Goal: Transaction & Acquisition: Purchase product/service

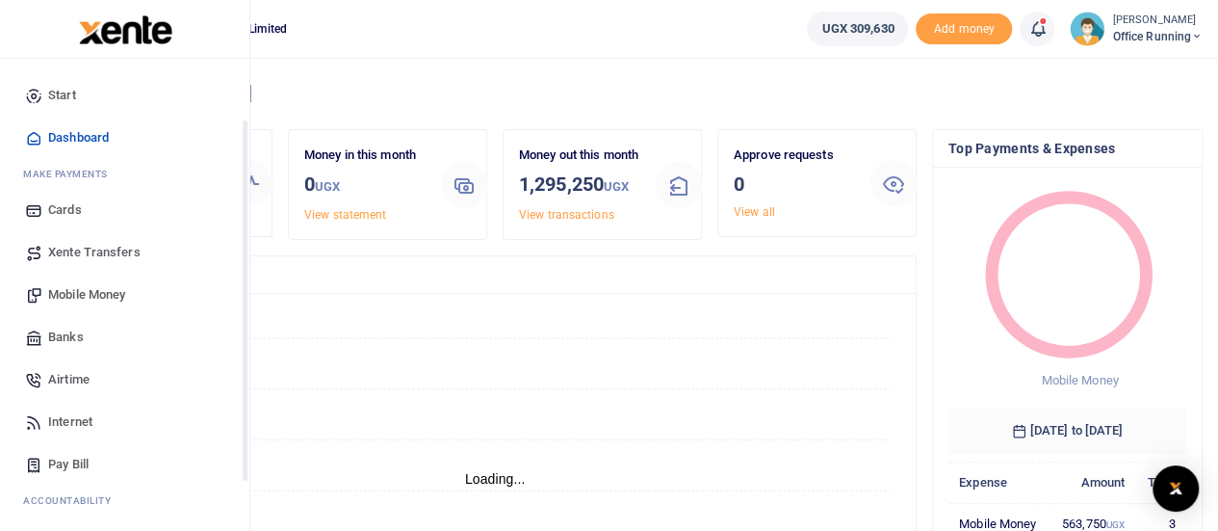
scroll to position [198, 0]
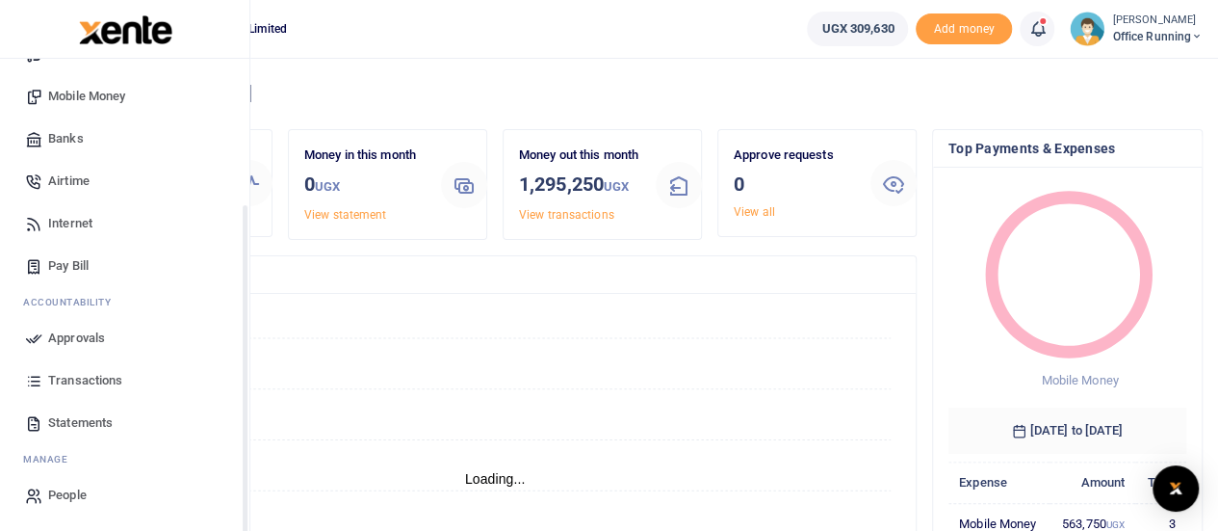
click at [81, 382] on span "Transactions" at bounding box center [85, 380] width 74 height 19
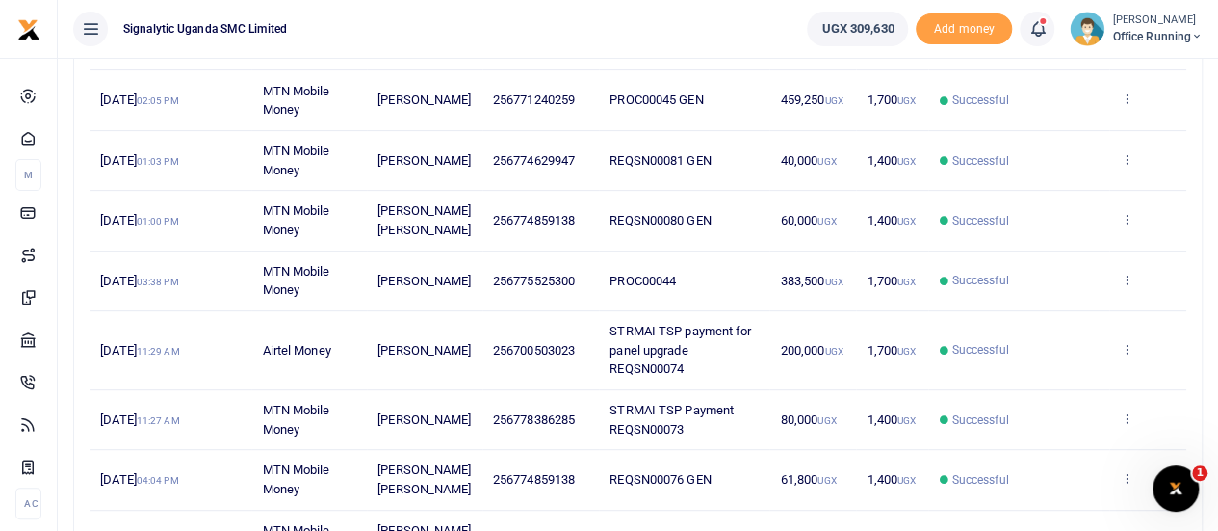
scroll to position [385, 0]
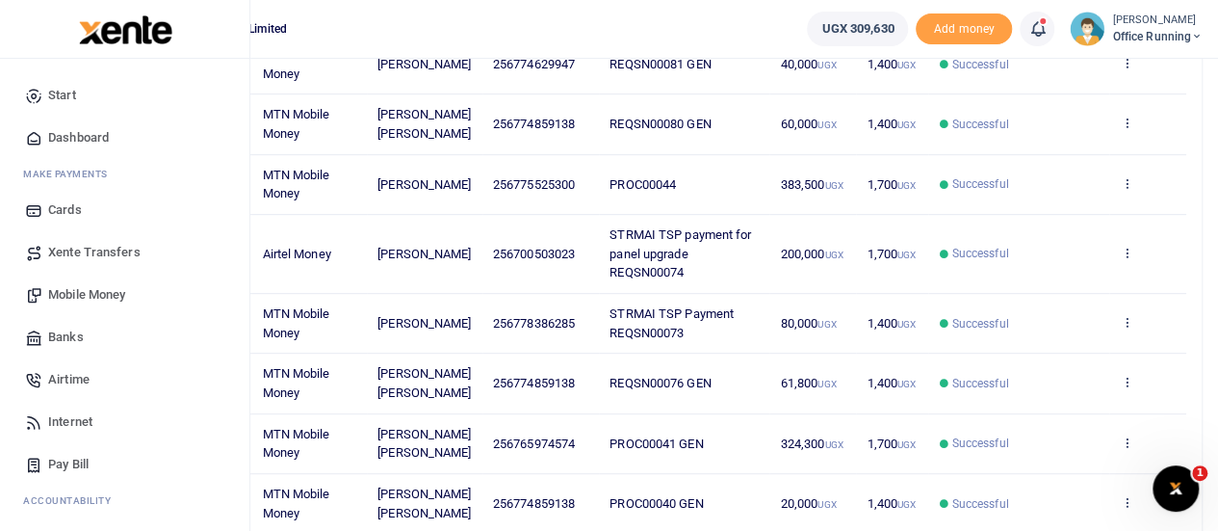
click at [81, 384] on span "Airtime" at bounding box center [68, 379] width 41 height 19
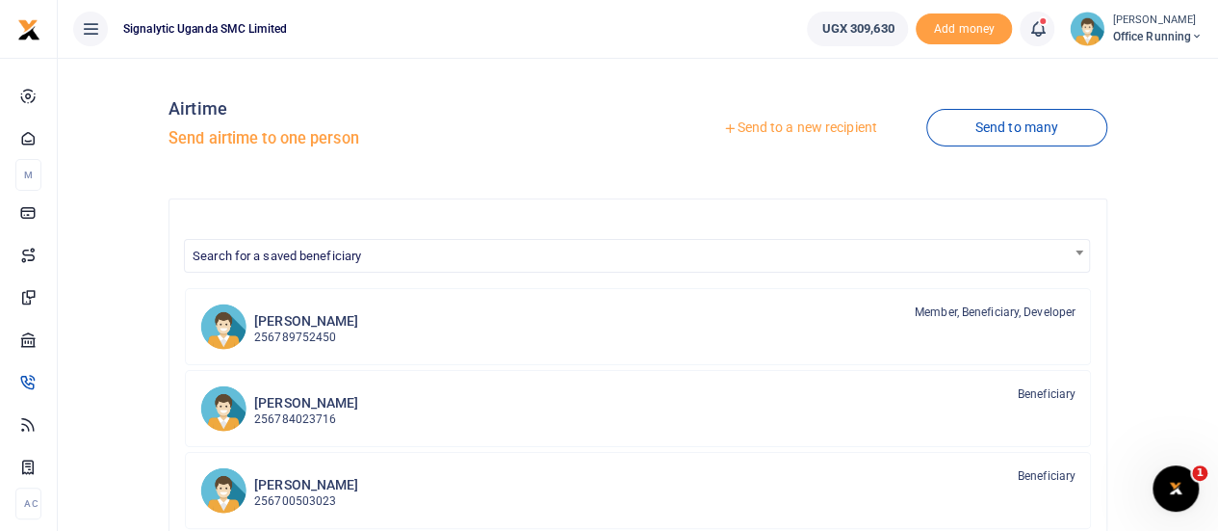
click at [826, 130] on link "Send to a new recipient" at bounding box center [799, 128] width 251 height 35
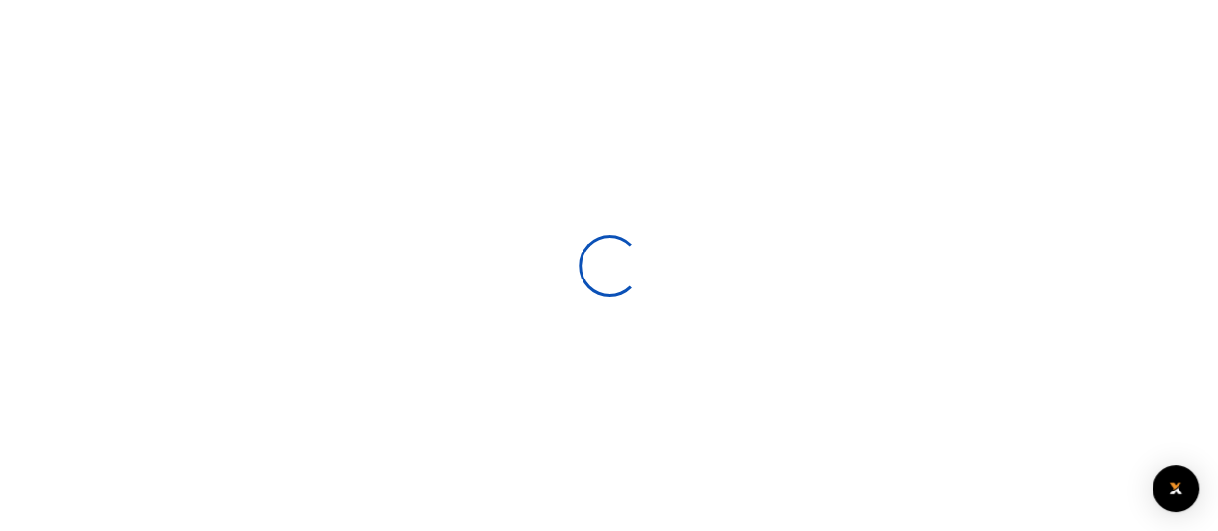
select select
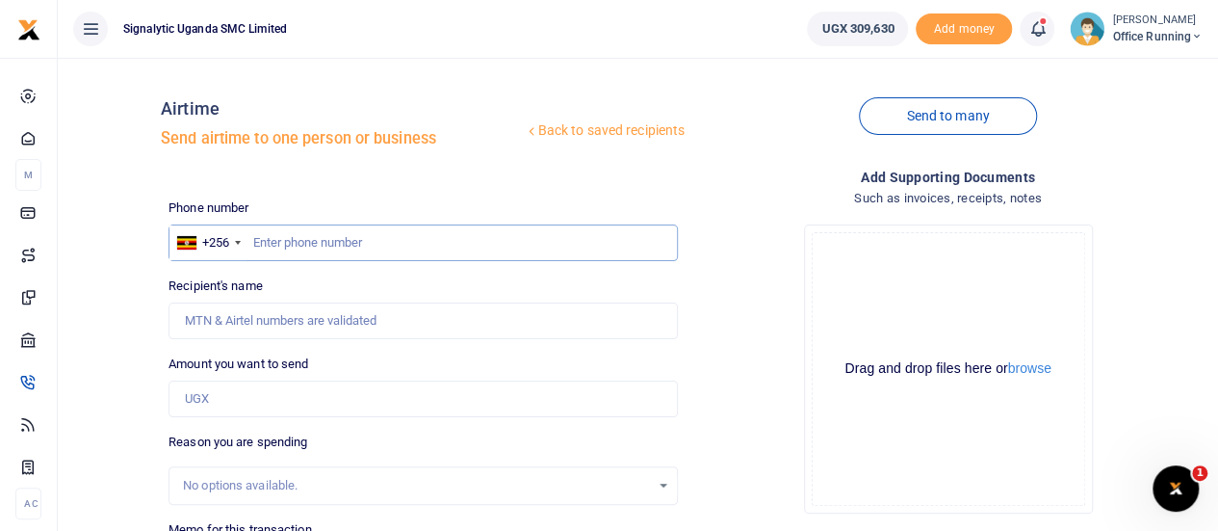
click at [318, 240] on input "text" at bounding box center [423, 242] width 509 height 37
paste input "0761199216"
click at [257, 247] on input "0761199216" at bounding box center [423, 242] width 509 height 37
click at [732, 306] on div "Drop your files here Drag and drop files here or browse Powered by Uppy" at bounding box center [947, 369] width 509 height 320
click at [270, 309] on input "Recipient's name" at bounding box center [423, 320] width 509 height 37
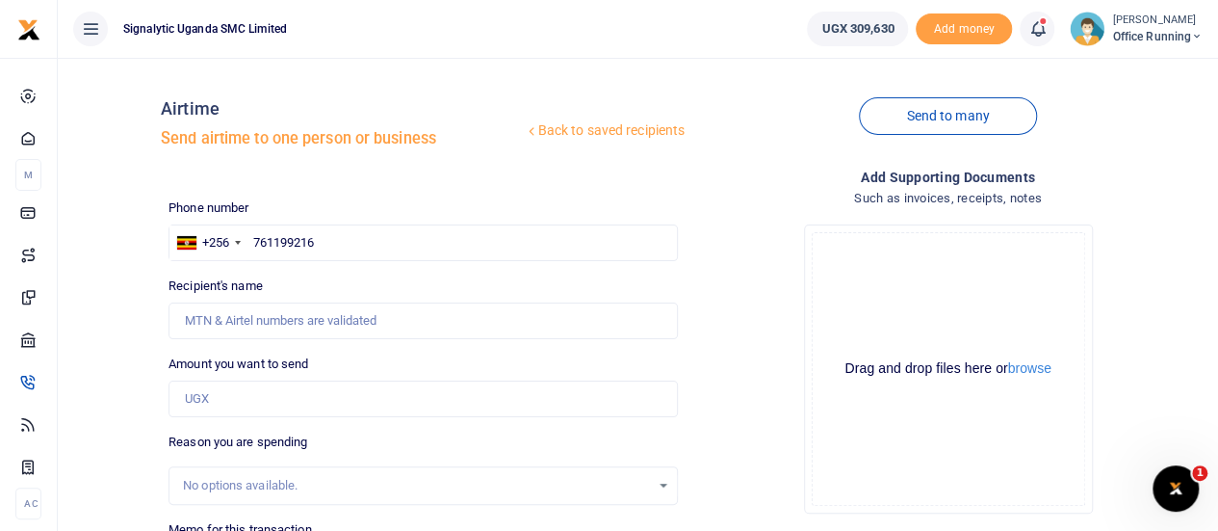
click at [559, 276] on div "Recipient's name Name is required." at bounding box center [423, 307] width 509 height 63
click at [351, 226] on input "761199216" at bounding box center [423, 242] width 509 height 37
click at [599, 284] on div "Recipient's name Name is required." at bounding box center [423, 307] width 509 height 63
click at [730, 323] on div "Drop your files here Drag and drop files here or browse Powered by Uppy" at bounding box center [947, 369] width 509 height 320
click at [365, 269] on div "Phone number +256 Uganda +256 761199216 Phone is required. Recipient's name Nam…" at bounding box center [423, 461] width 525 height 527
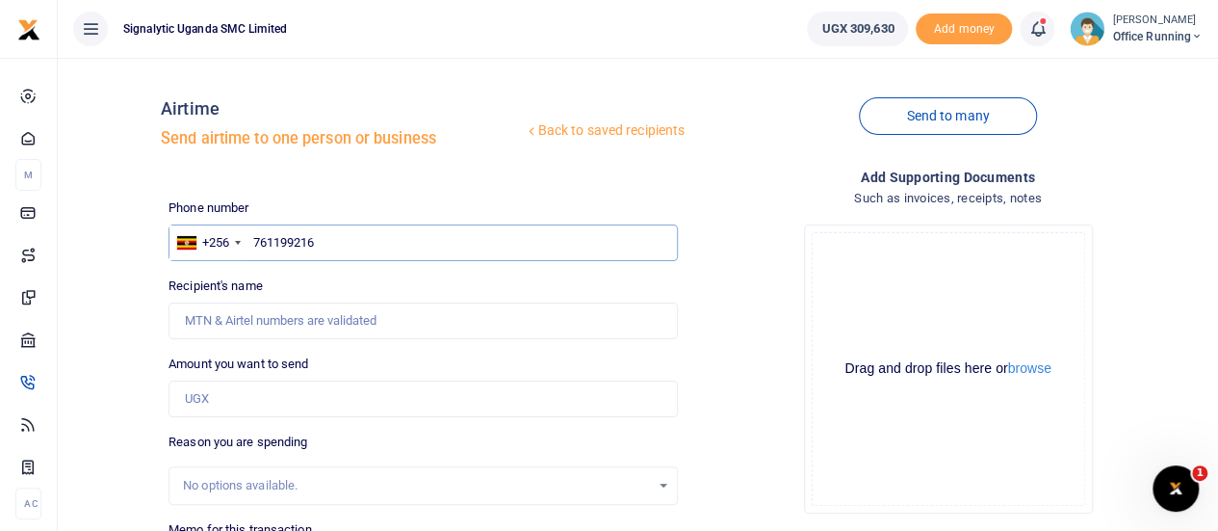
click at [364, 236] on input "761199216" at bounding box center [423, 242] width 509 height 37
type input "7"
paste input "761199216"
type input "761199216"
click at [455, 303] on input "Recipient's name" at bounding box center [423, 320] width 509 height 37
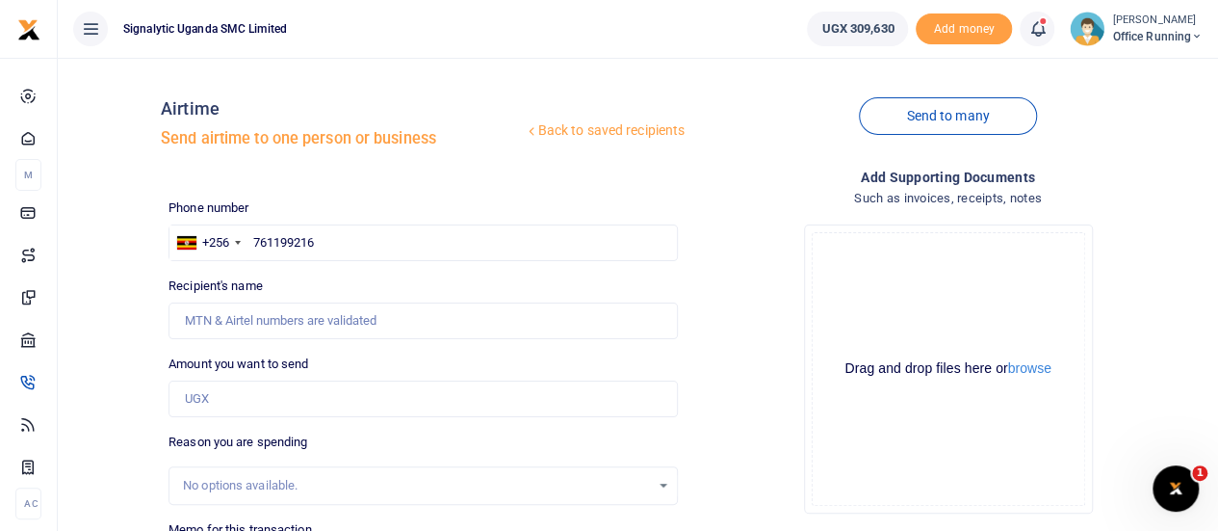
click at [759, 282] on div "Drop your files here Drag and drop files here or browse Powered by Uppy" at bounding box center [947, 369] width 509 height 320
click at [227, 394] on input "Amount you want to send" at bounding box center [423, 398] width 509 height 37
click at [736, 325] on div "Drop your files here Drag and drop files here or browse Powered by Uppy" at bounding box center [947, 369] width 509 height 320
click at [335, 242] on input "761199216" at bounding box center [423, 242] width 509 height 37
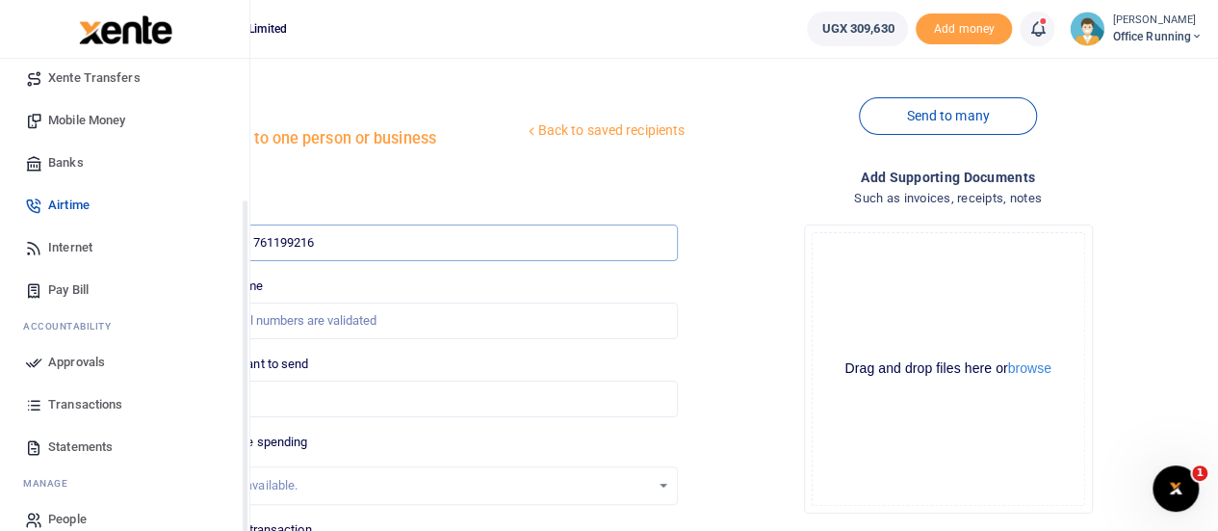
scroll to position [193, 0]
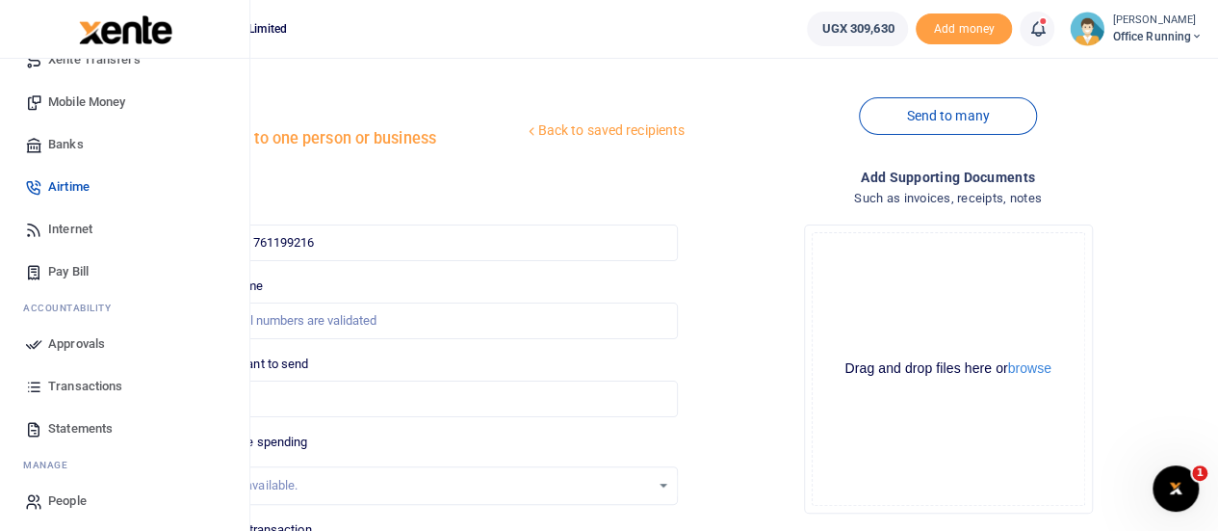
click at [89, 209] on link "Internet" at bounding box center [124, 229] width 219 height 42
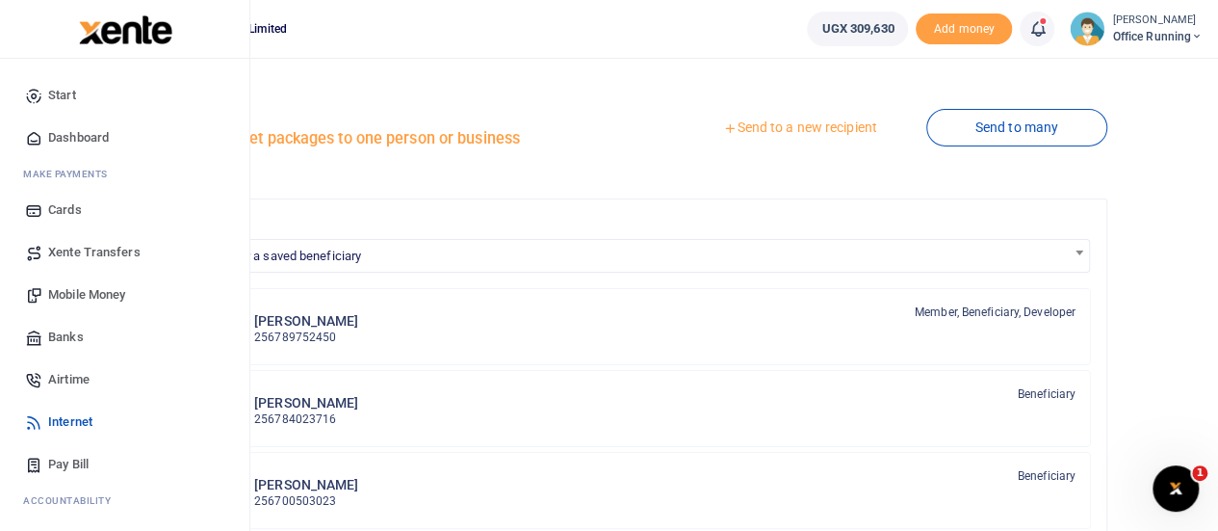
click at [71, 382] on span "Airtime" at bounding box center [68, 379] width 41 height 19
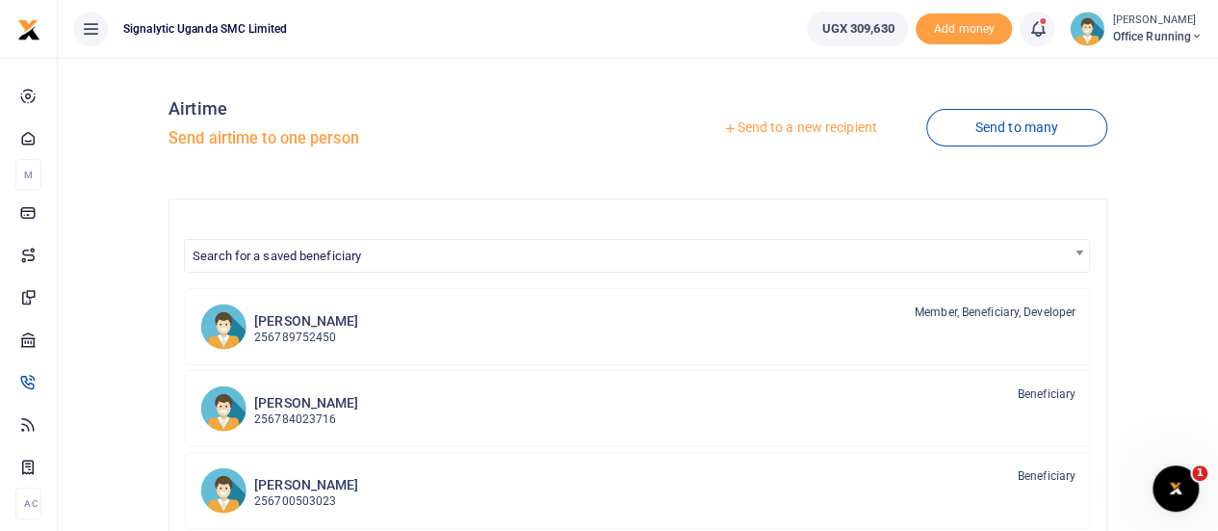
click at [795, 134] on link "Send to a new recipient" at bounding box center [799, 128] width 251 height 35
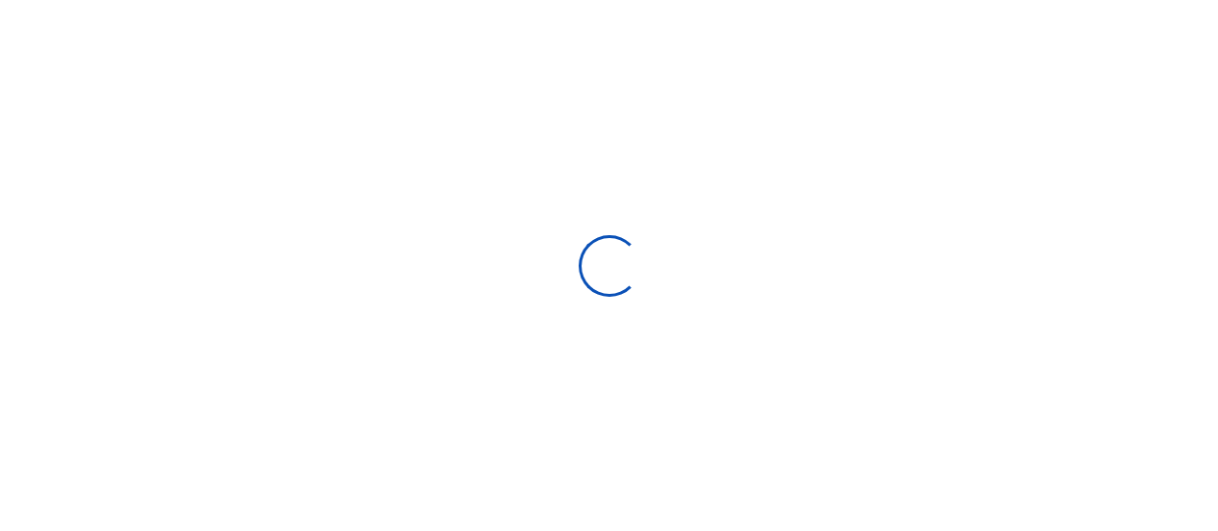
select select
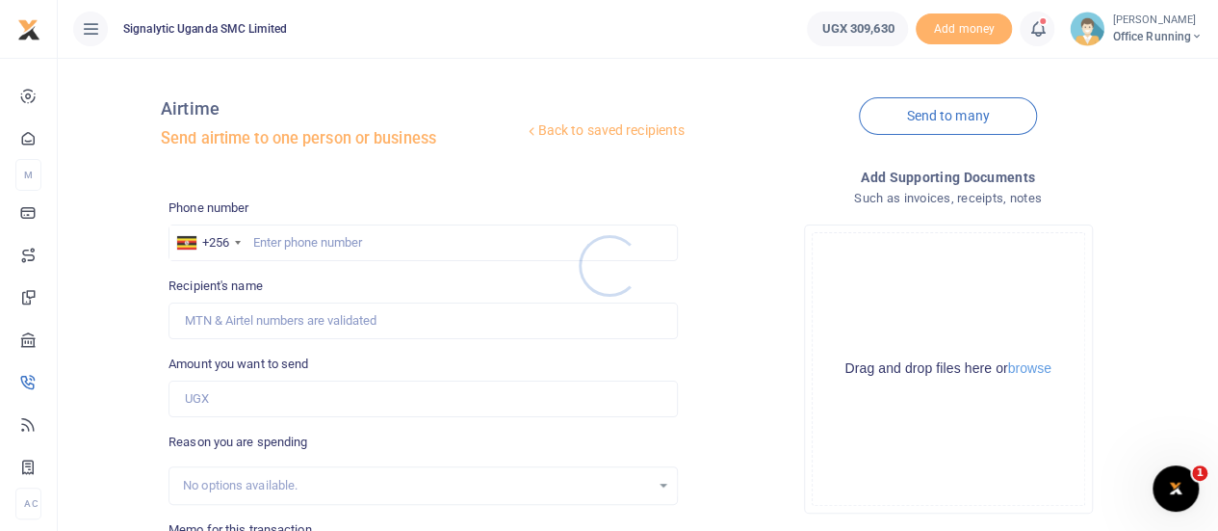
click at [308, 234] on div at bounding box center [609, 265] width 1218 height 531
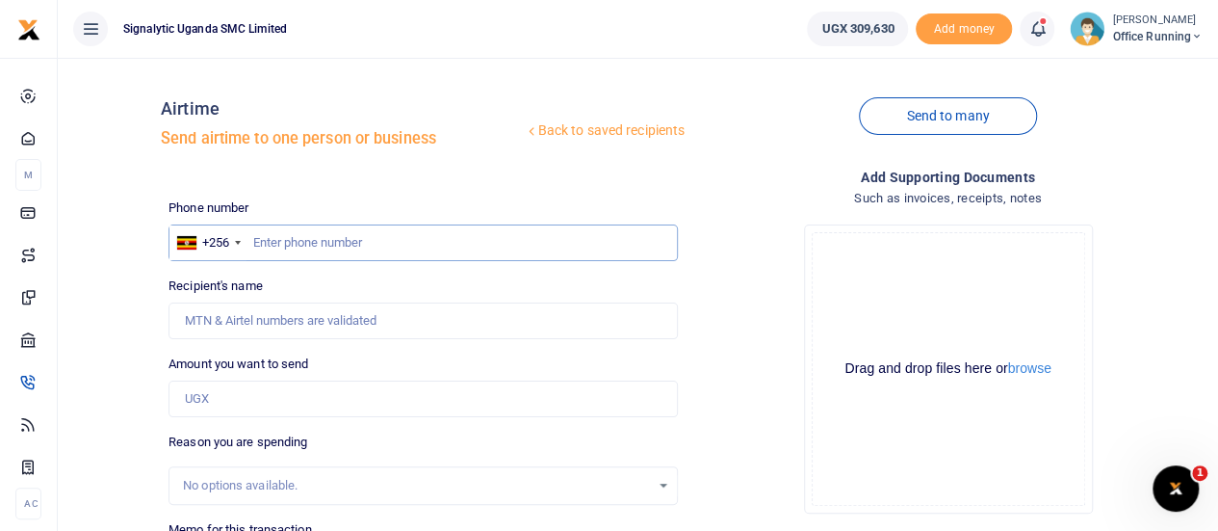
click at [301, 245] on input "text" at bounding box center [423, 242] width 509 height 37
paste input "761199216"
type input "761199216"
click at [233, 402] on input "Amount you want to send" at bounding box center [423, 398] width 509 height 37
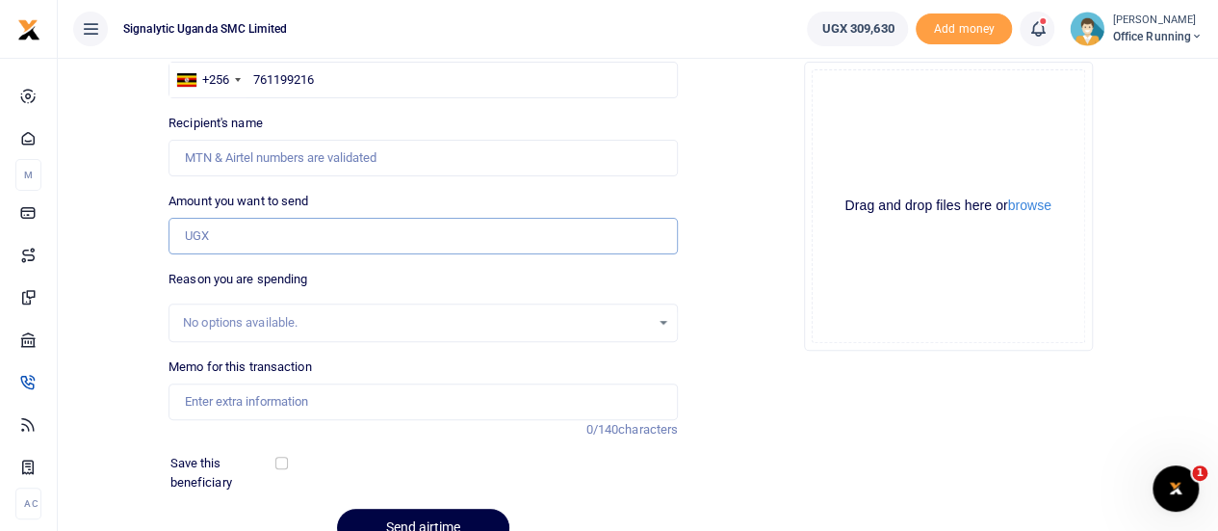
scroll to position [193, 0]
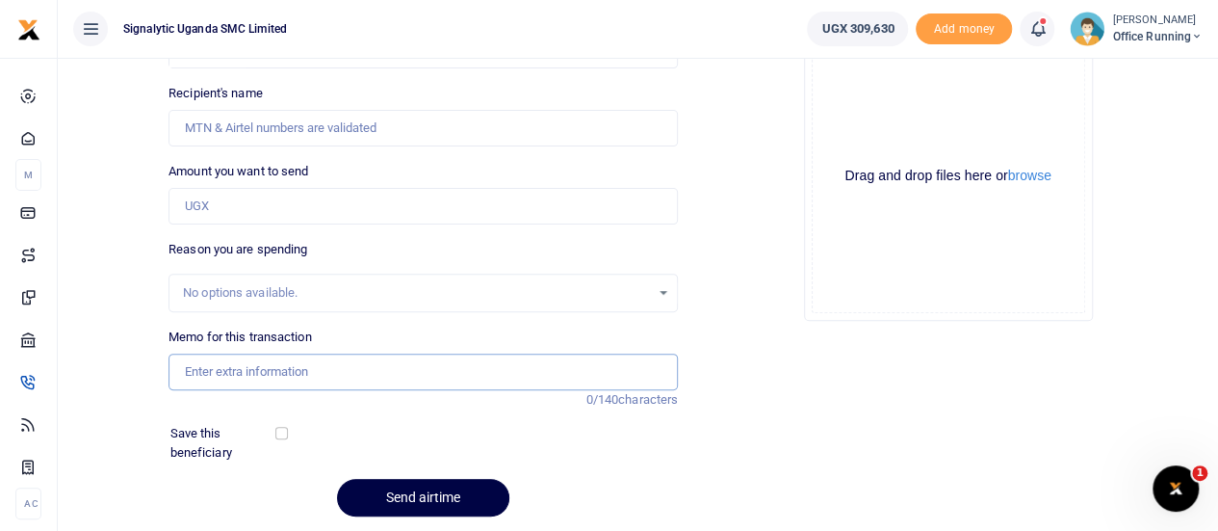
click at [272, 373] on input "Memo for this transaction" at bounding box center [423, 371] width 509 height 37
click at [572, 329] on div "Memo for this transaction Reason is required. 0/140 characters" at bounding box center [423, 358] width 509 height 63
click at [272, 380] on input "Memo for this transaction" at bounding box center [423, 371] width 509 height 37
paste input "REQSN00085"
type input "REQSN00085 R&D GEN"
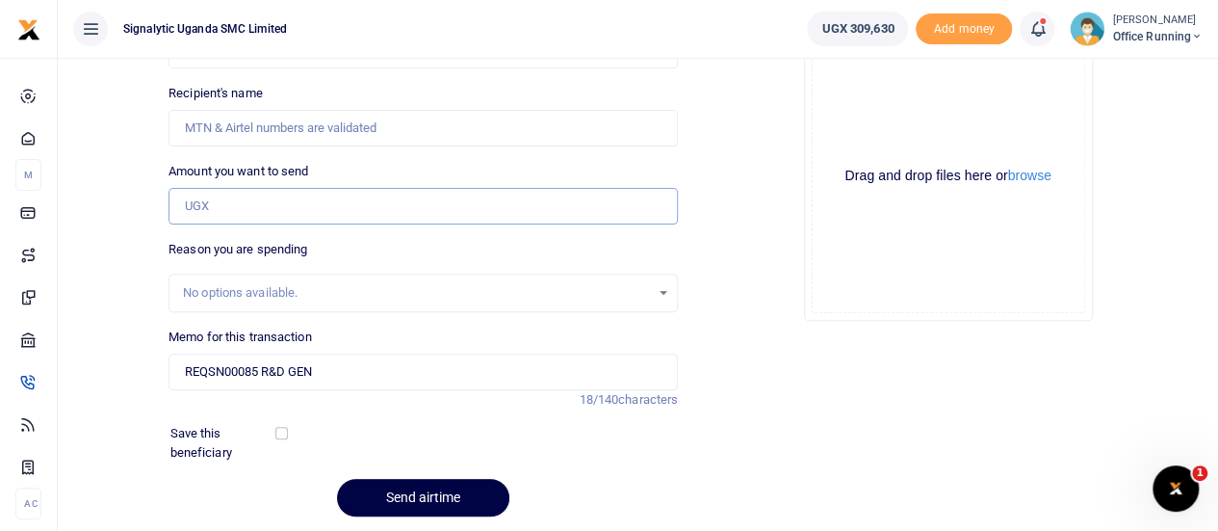
click at [285, 207] on input "Amount you want to send" at bounding box center [423, 206] width 509 height 37
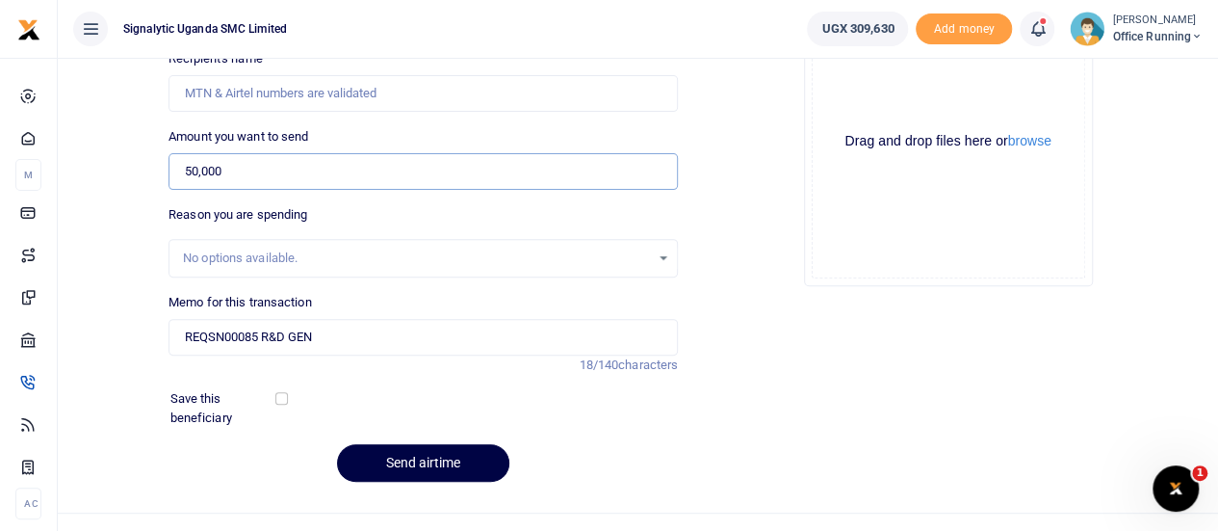
scroll to position [257, 0]
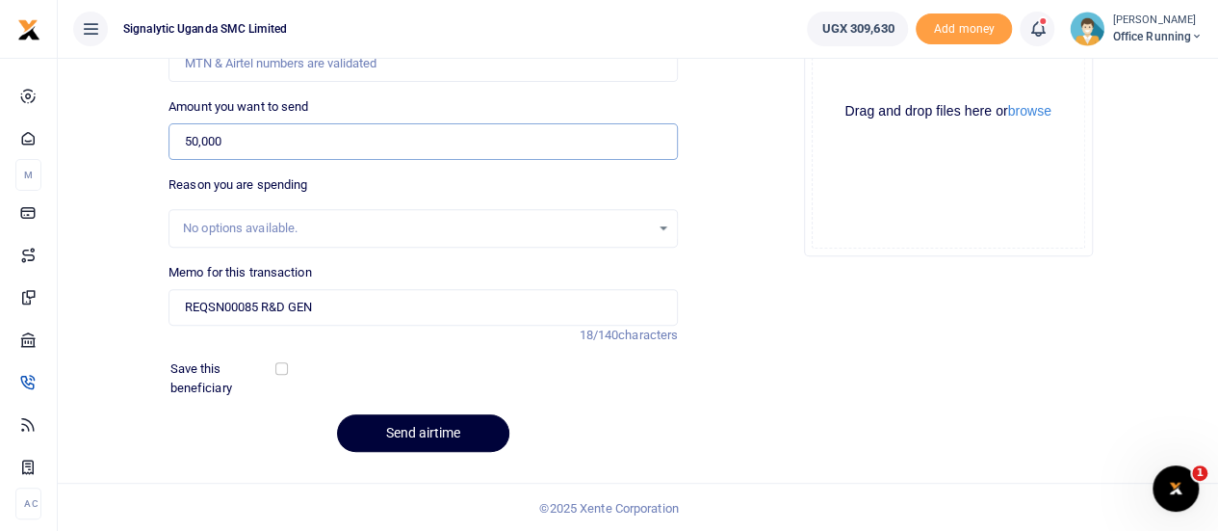
type input "50,000"
click at [468, 425] on button "Send airtime" at bounding box center [423, 433] width 172 height 38
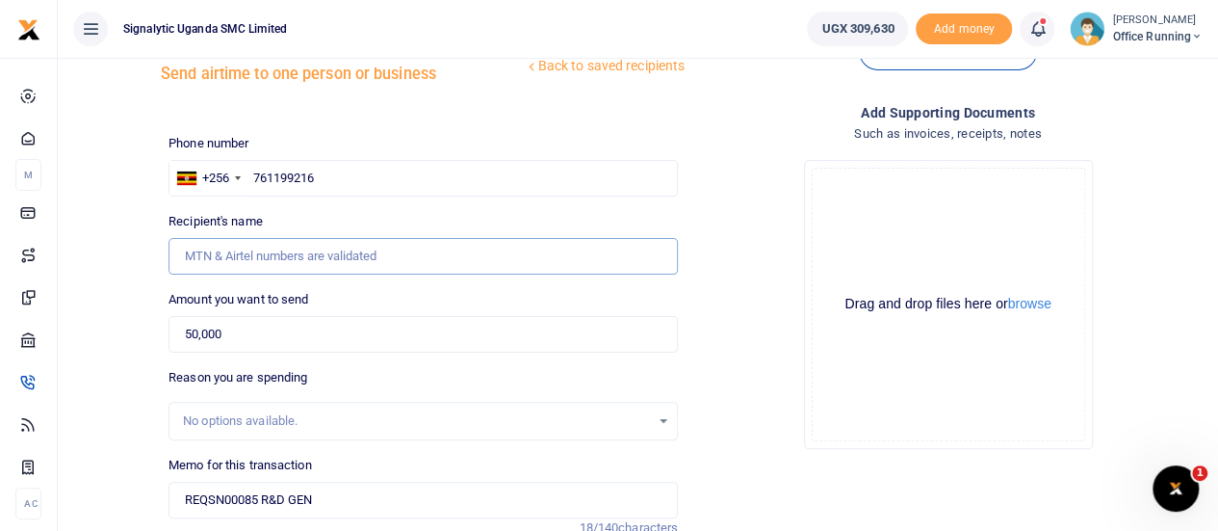
scroll to position [0, 0]
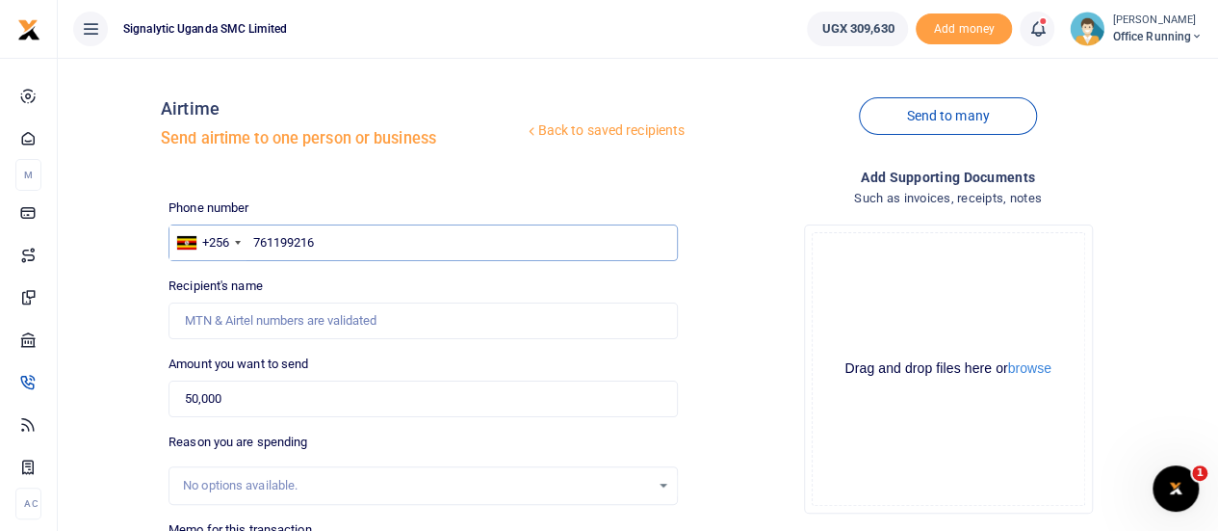
click at [335, 238] on input "761199216" at bounding box center [423, 242] width 509 height 37
drag, startPoint x: 371, startPoint y: 315, endPoint x: 383, endPoint y: 311, distance: 13.1
click at [371, 315] on input "Recipient's name" at bounding box center [423, 320] width 509 height 37
click at [341, 322] on input "Signalityc" at bounding box center [423, 320] width 509 height 37
paste input "REQSN00085"
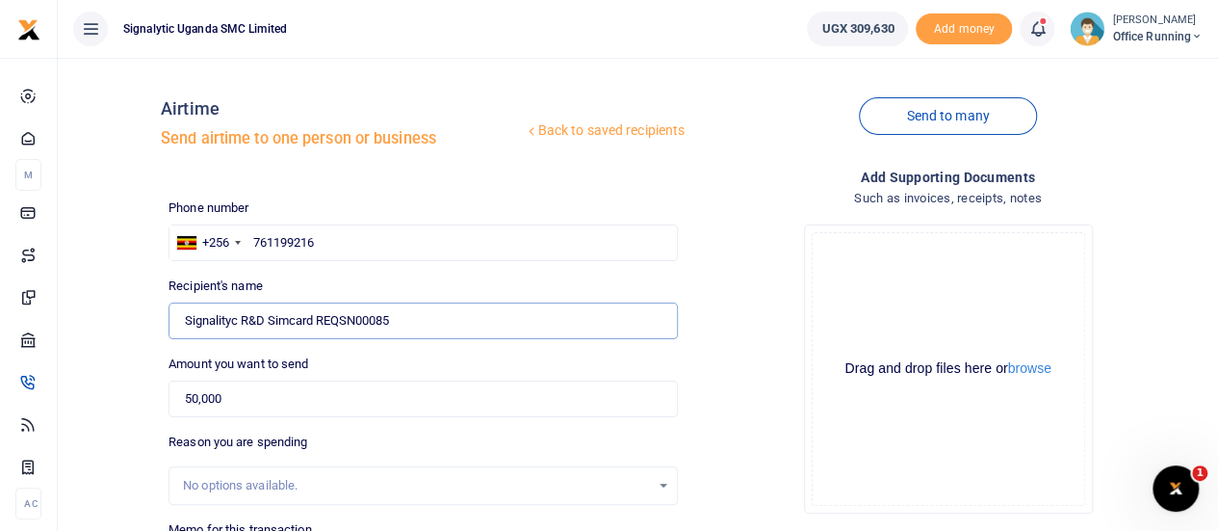
drag, startPoint x: 443, startPoint y: 319, endPoint x: 314, endPoint y: 332, distance: 129.7
click at [314, 332] on input "Signalityc R&D Simcard REQSN00085" at bounding box center [423, 320] width 509 height 37
type input "Signalityc R&D Simcard"
click at [349, 244] on input "761199216" at bounding box center [423, 242] width 509 height 37
type input "7"
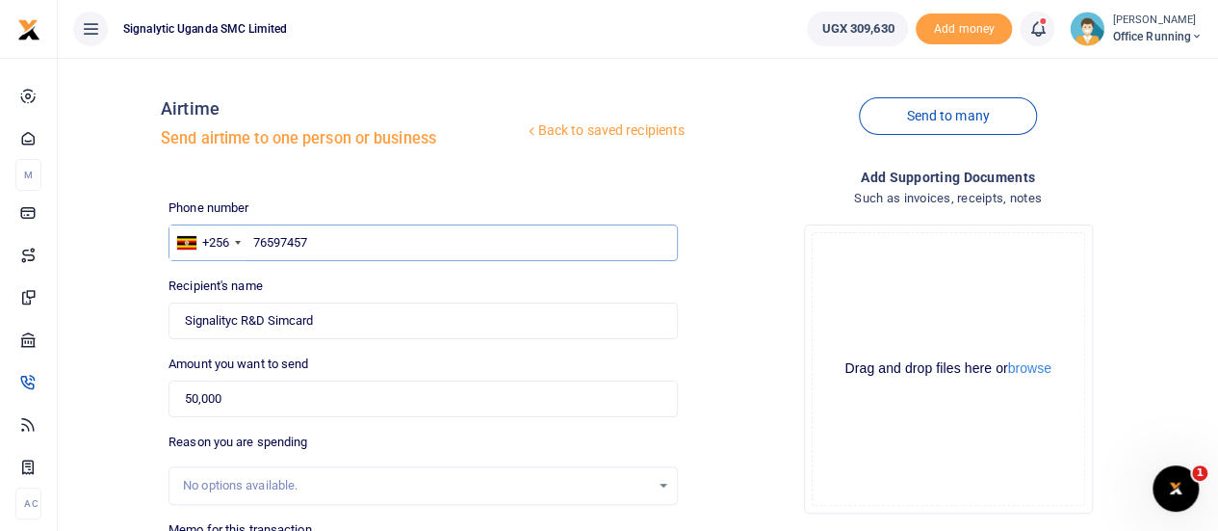
type input "765974574"
type input "Lucas Arthur Gerard Maugin"
drag, startPoint x: 318, startPoint y: 230, endPoint x: 218, endPoint y: 214, distance: 101.5
click at [218, 214] on div "Phone number +256 Uganda +256 765974574 Phone is required." at bounding box center [423, 229] width 509 height 63
paste input "175541043"
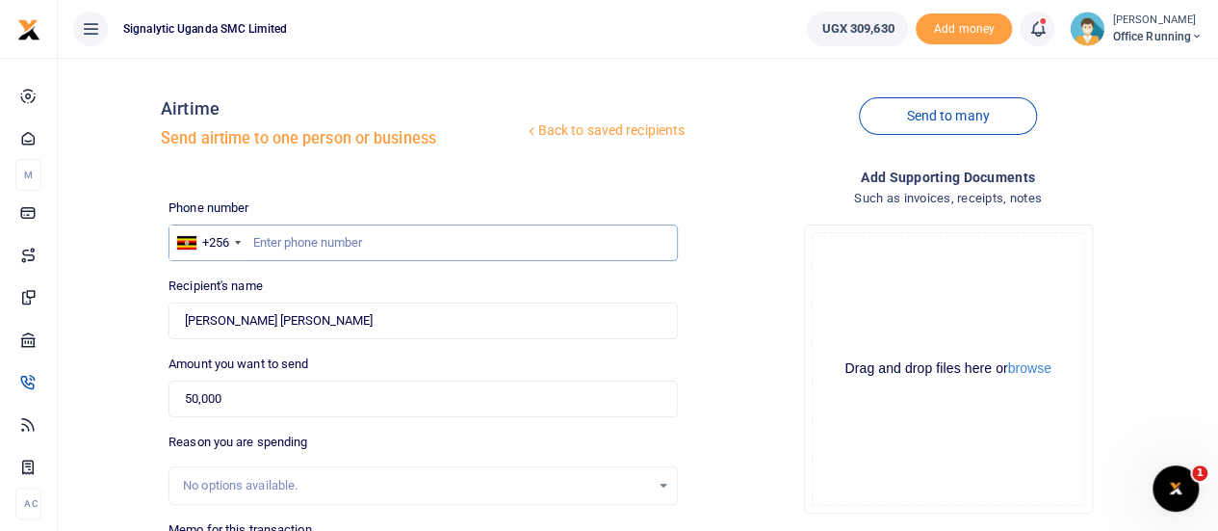
type input "175541043"
click at [748, 249] on div "Drop your files here Drag and drop files here or browse Powered by Uppy" at bounding box center [947, 369] width 509 height 320
click at [216, 321] on input "Found" at bounding box center [423, 320] width 509 height 37
type input "Signalytic R&D Simcard"
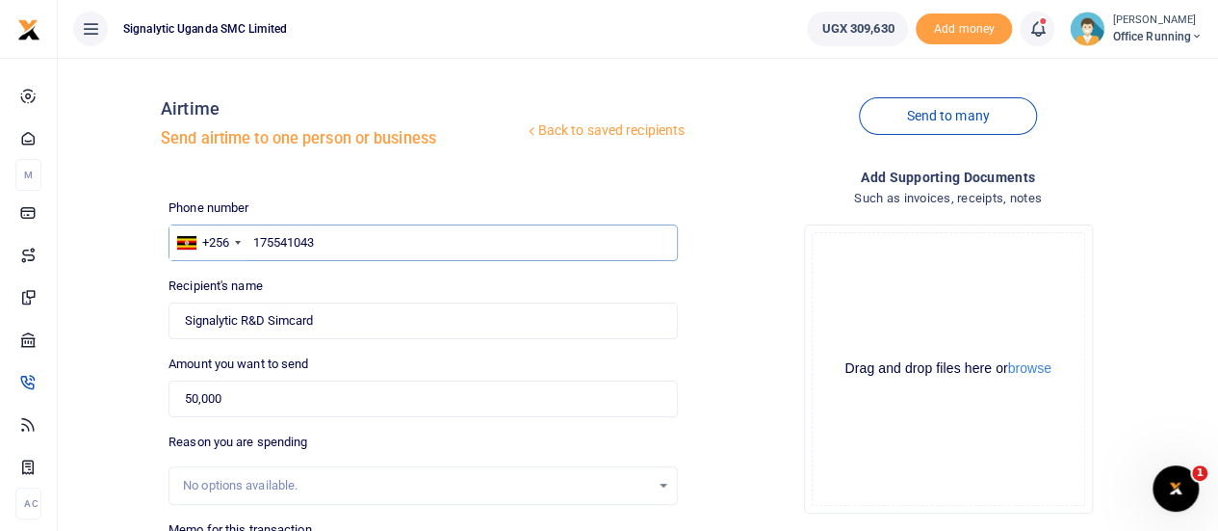
click at [261, 242] on input "175541043" at bounding box center [423, 242] width 509 height 37
drag, startPoint x: 377, startPoint y: 228, endPoint x: 208, endPoint y: 226, distance: 168.5
click at [208, 226] on div "+256 Uganda +256 175541043" at bounding box center [423, 242] width 509 height 37
drag, startPoint x: 345, startPoint y: 238, endPoint x: 224, endPoint y: 221, distance: 121.6
click at [223, 221] on div "Phone number +256 Uganda +256 175541043 Phone is required." at bounding box center [423, 229] width 509 height 63
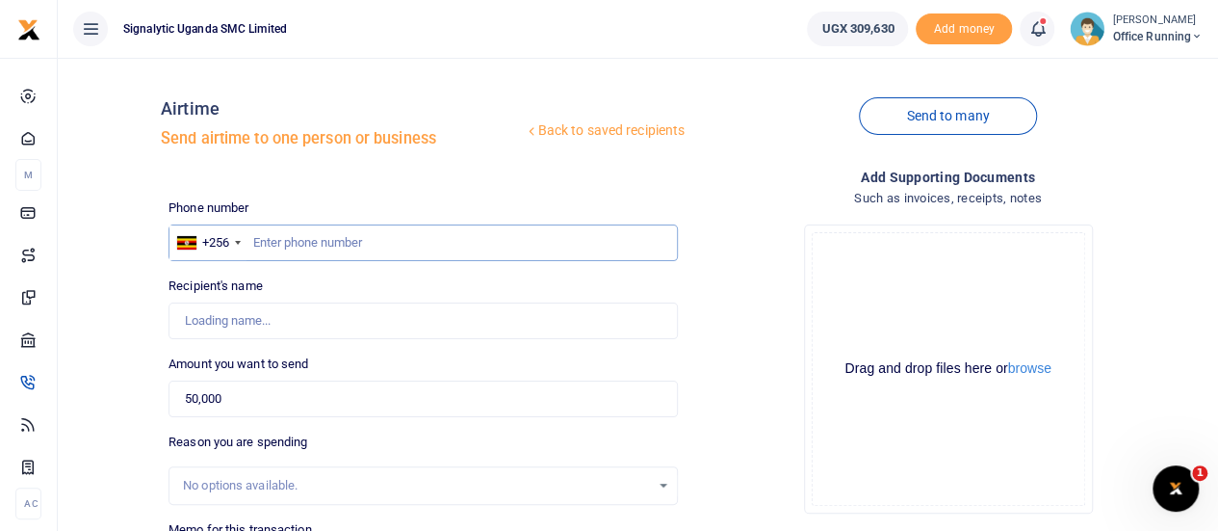
paste input "761199216"
type input "761199216"
click at [745, 247] on div "Drop your files here Drag and drop files here or browse Powered by Uppy" at bounding box center [947, 369] width 509 height 320
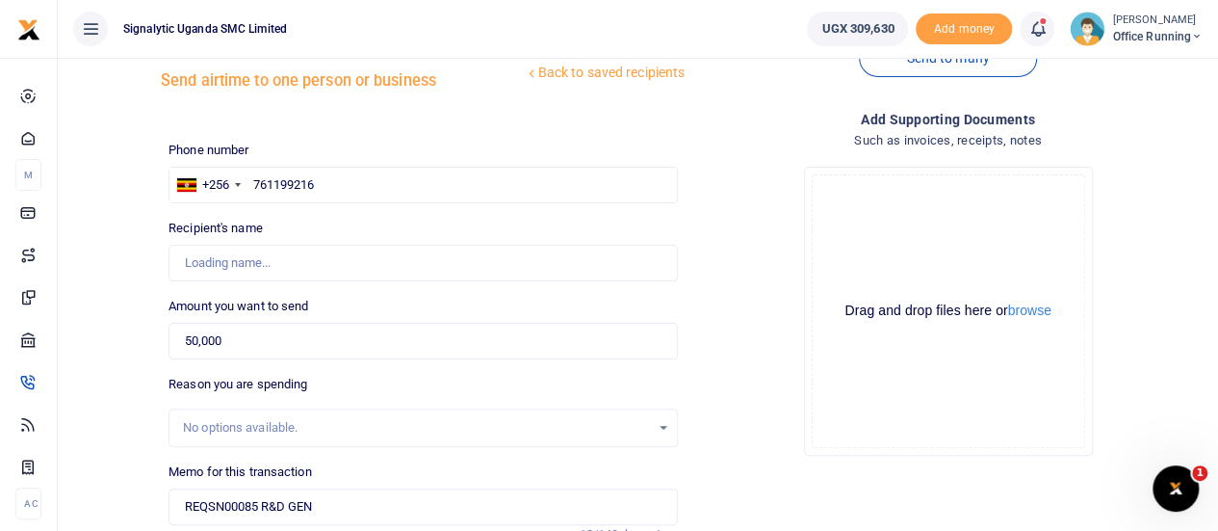
scroll to position [96, 0]
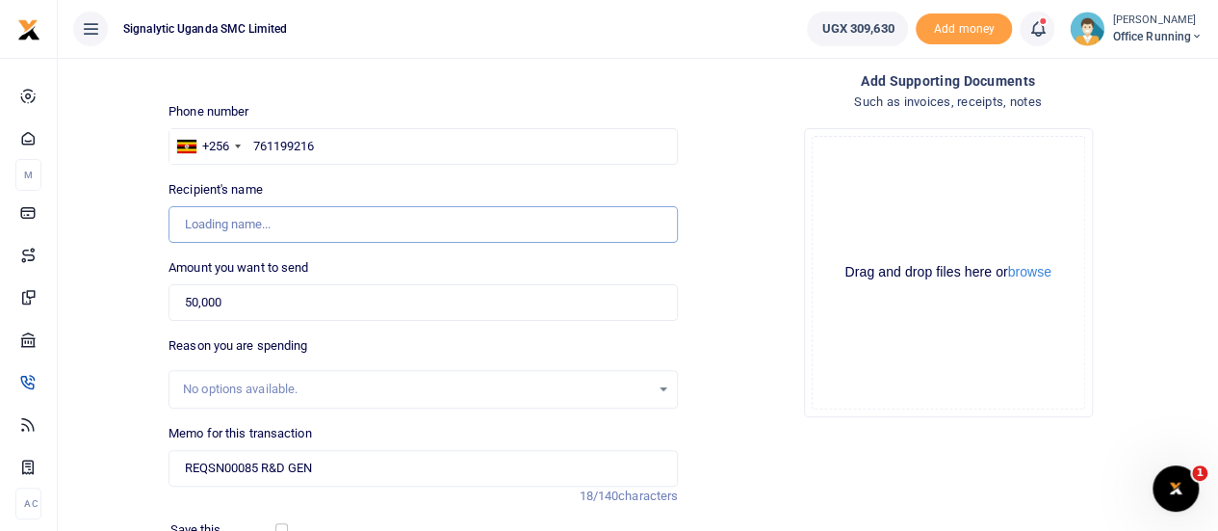
click at [283, 226] on input "Found" at bounding box center [423, 224] width 509 height 37
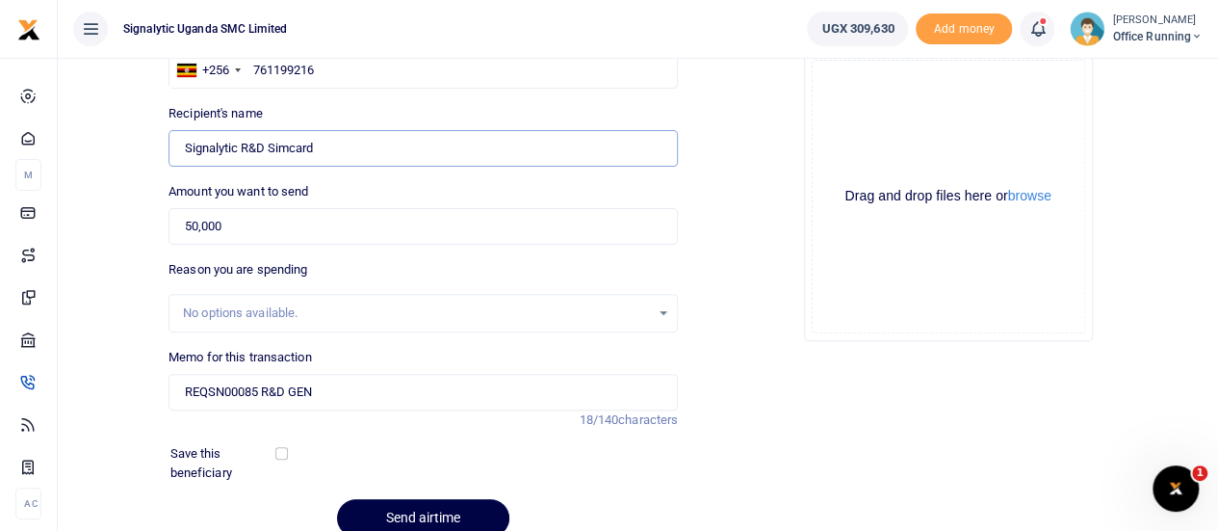
scroll to position [257, 0]
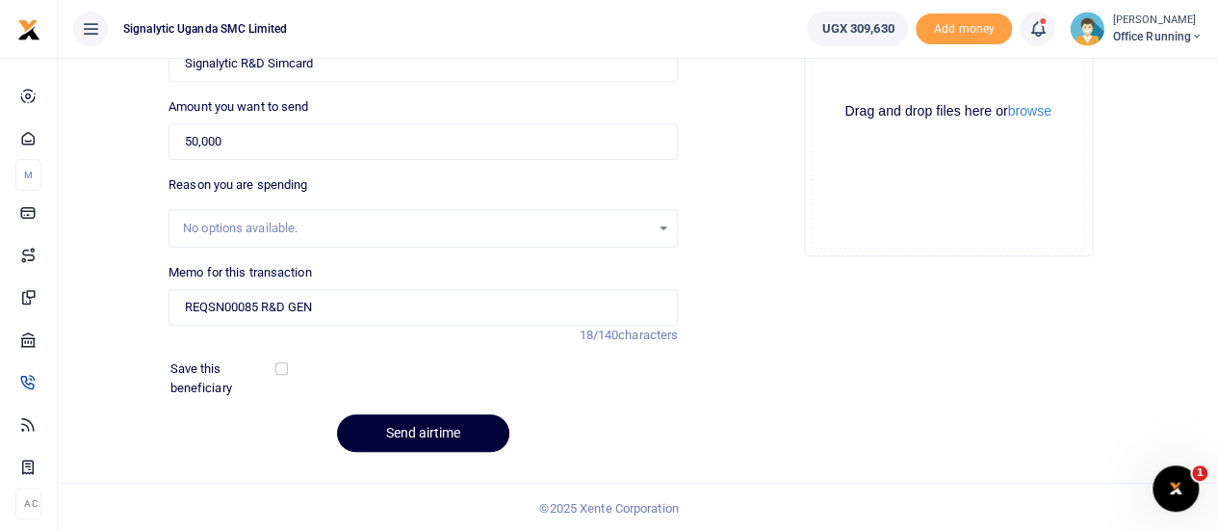
click at [441, 425] on button "Send airtime" at bounding box center [423, 433] width 172 height 38
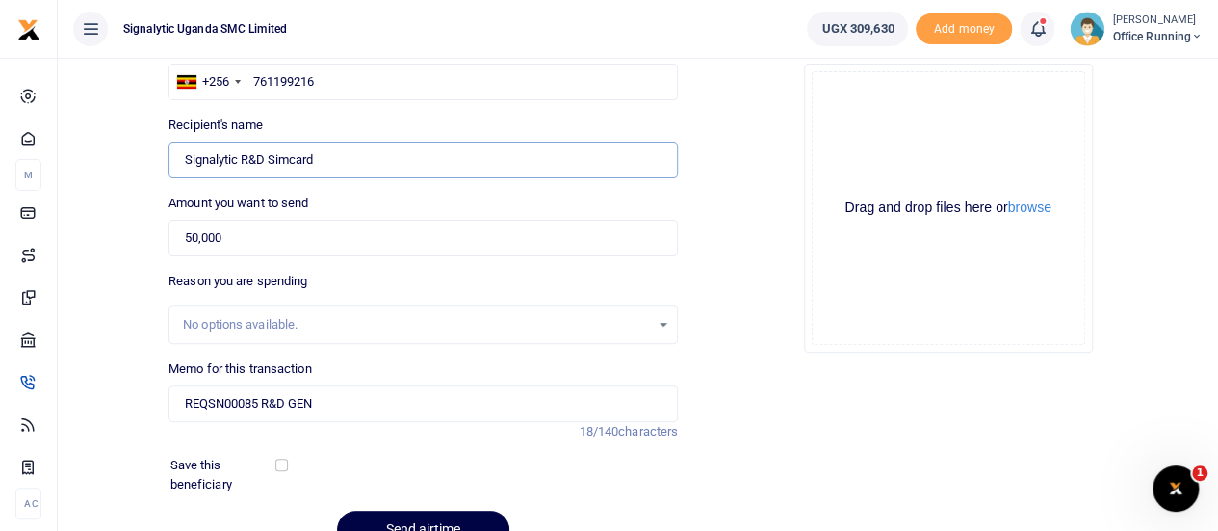
scroll to position [0, 0]
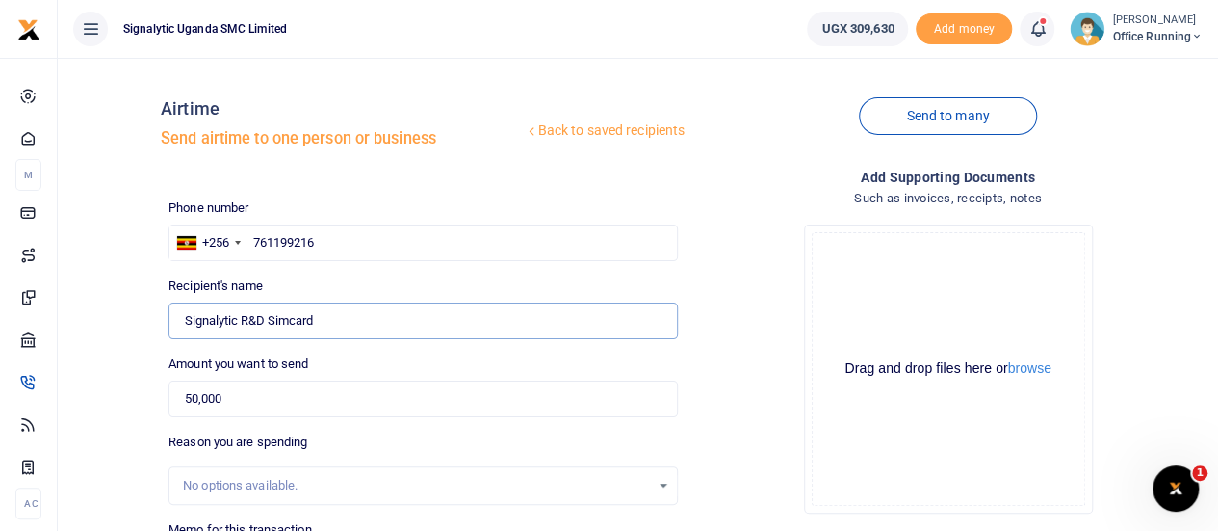
drag, startPoint x: 351, startPoint y: 313, endPoint x: 243, endPoint y: 328, distance: 108.9
click at [243, 328] on input "Found" at bounding box center [423, 320] width 509 height 37
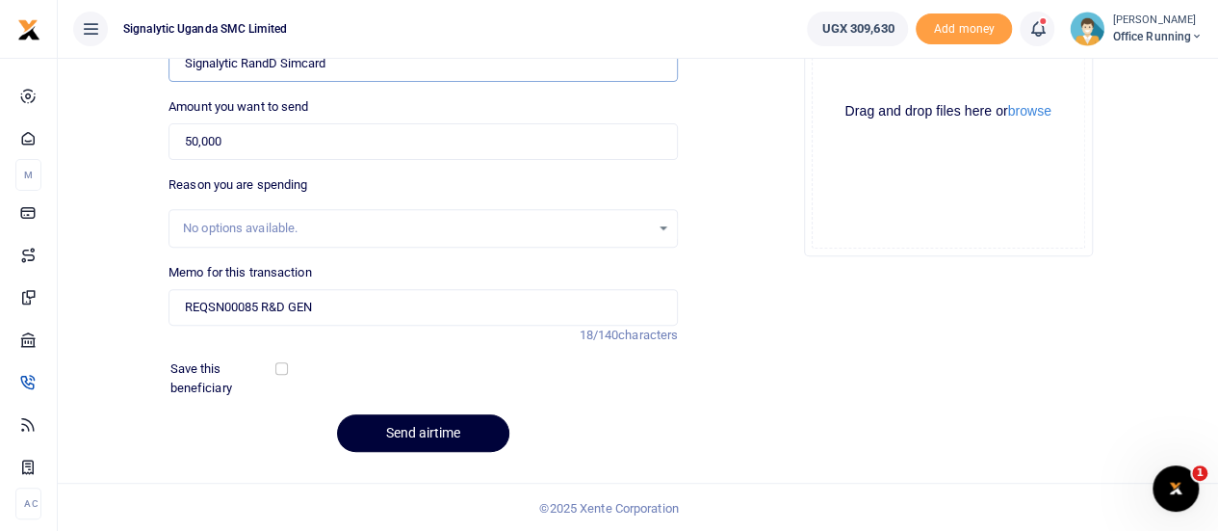
type input "Signalytic RandD Simcard"
click at [432, 429] on button "Send airtime" at bounding box center [423, 433] width 172 height 38
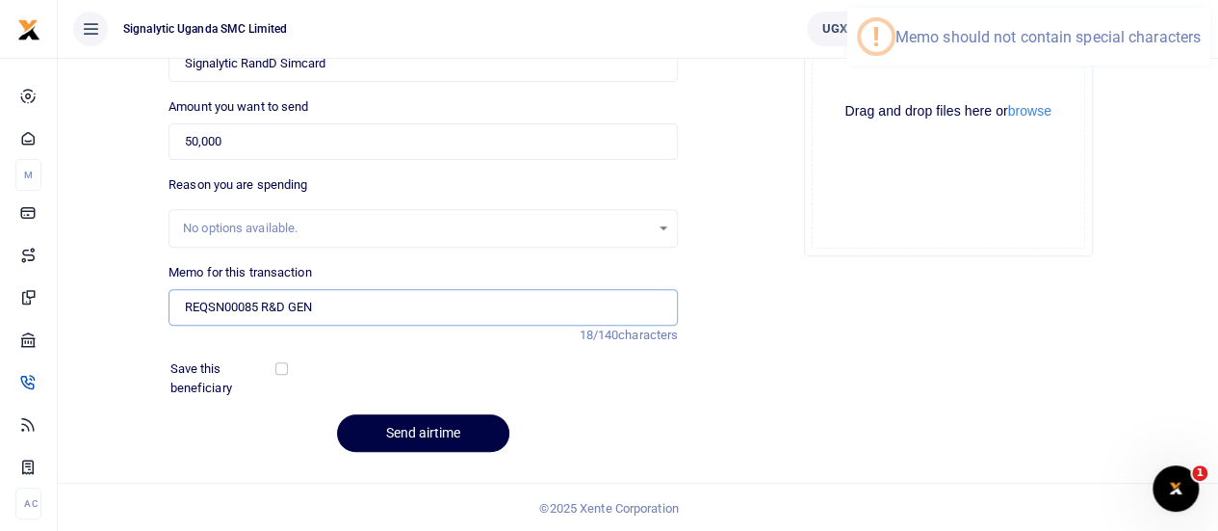
click at [273, 310] on input "REQSN00085 R&D GEN" at bounding box center [423, 307] width 509 height 37
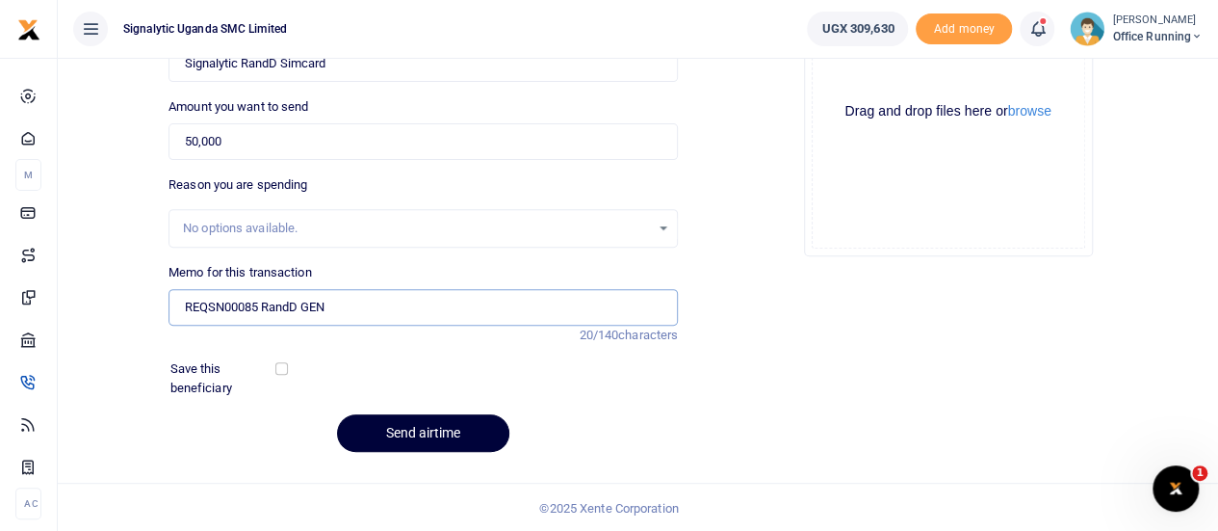
type input "REQSN00085 RandD GEN"
click at [407, 434] on button "Send airtime" at bounding box center [423, 433] width 172 height 38
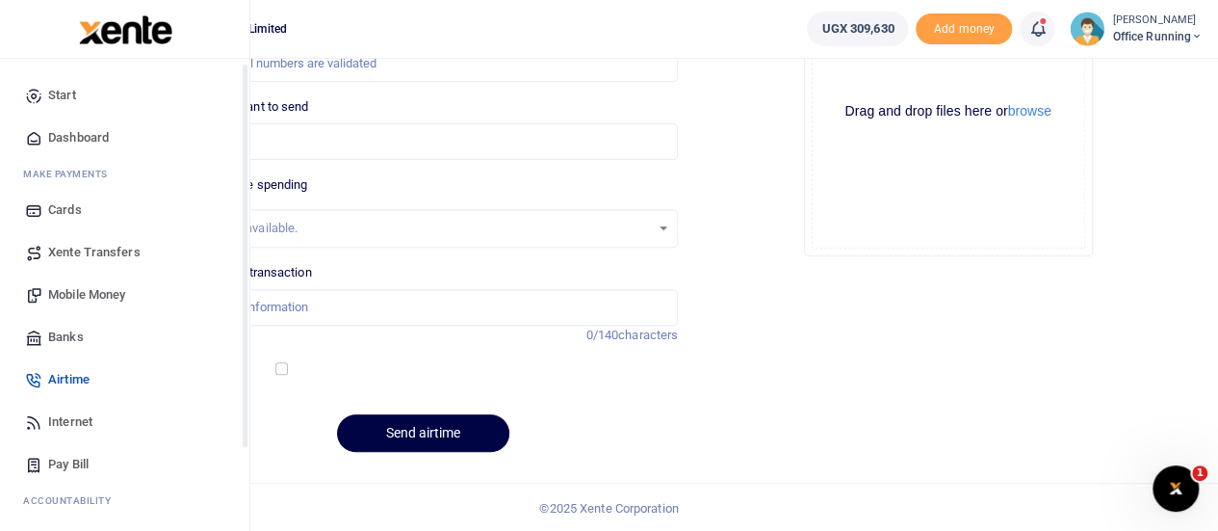
scroll to position [198, 0]
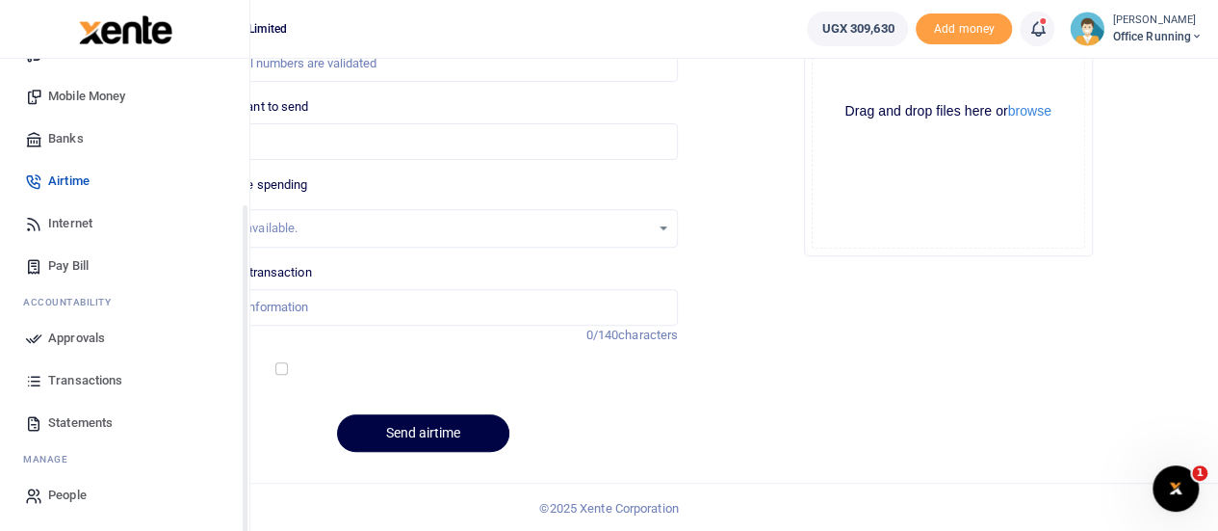
click at [81, 340] on span "Approvals" at bounding box center [76, 337] width 57 height 19
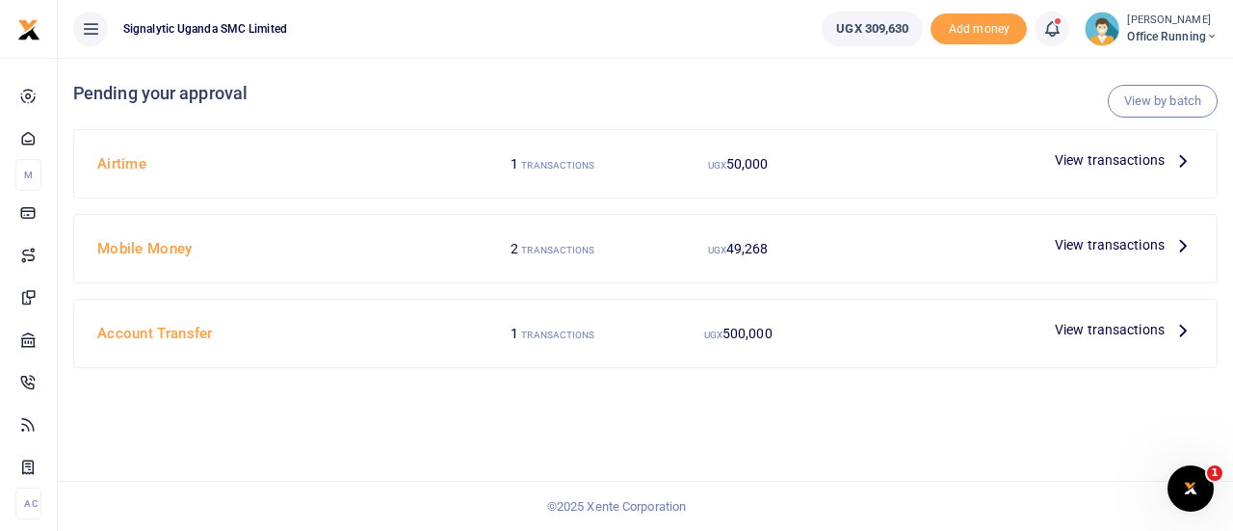
click at [1088, 159] on span "View transactions" at bounding box center [1109, 159] width 110 height 21
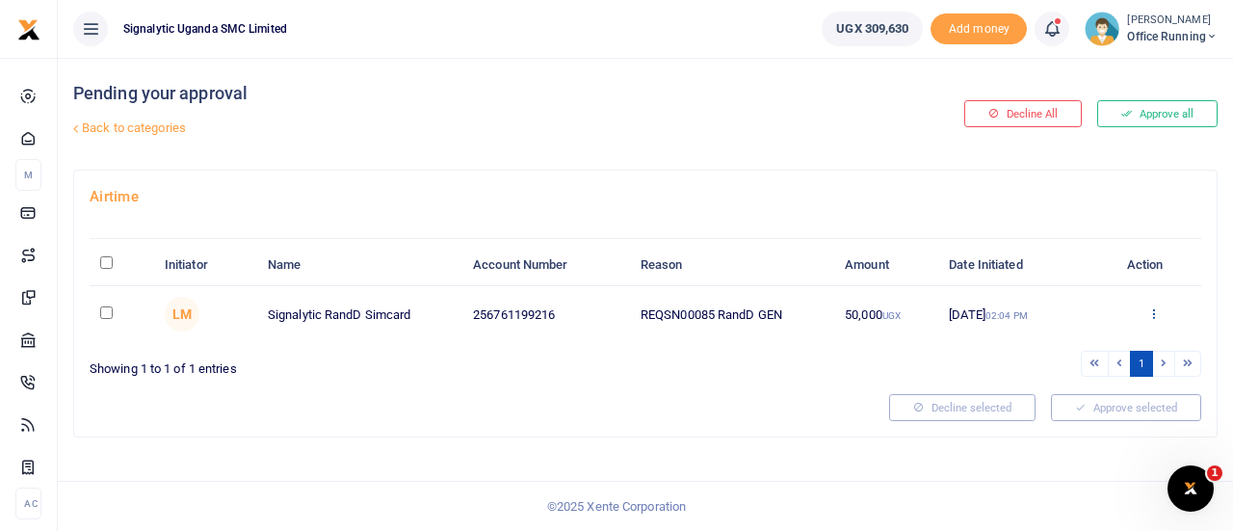
click at [1154, 315] on icon at bounding box center [1153, 312] width 13 height 13
click at [1076, 345] on link "Approve" at bounding box center [1083, 344] width 152 height 27
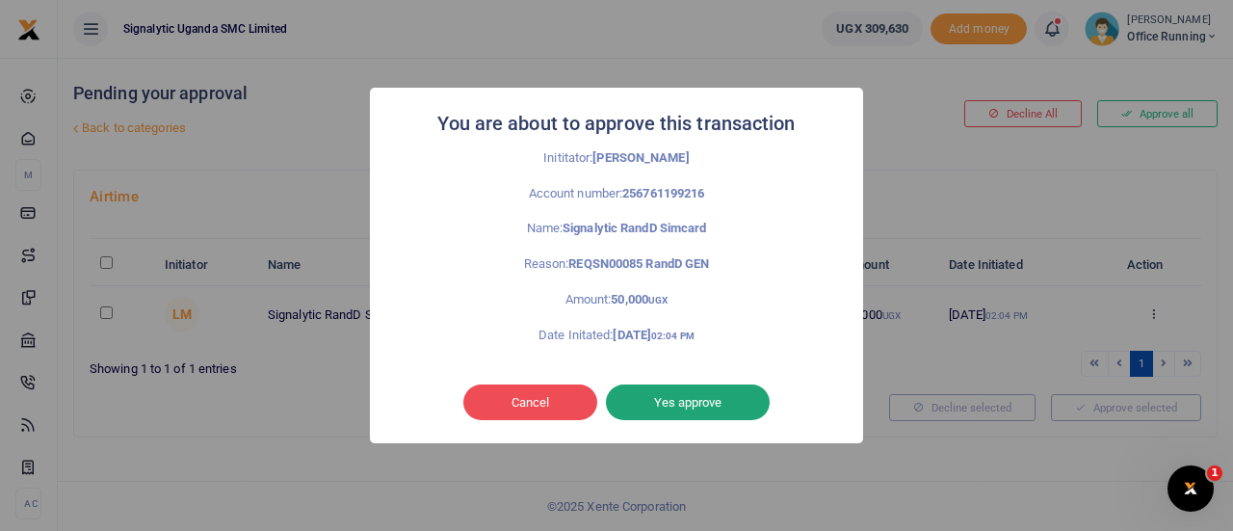
click at [661, 401] on button "Yes approve" at bounding box center [688, 402] width 164 height 37
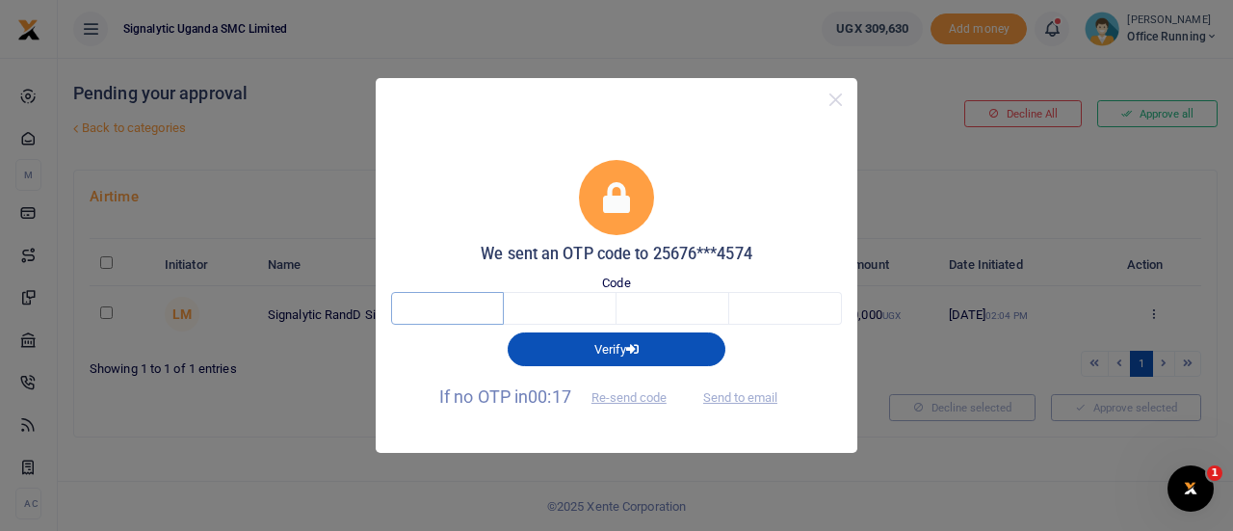
click at [424, 319] on input "text" at bounding box center [447, 308] width 113 height 33
type input "5"
type input "1"
type input "2"
type input "5"
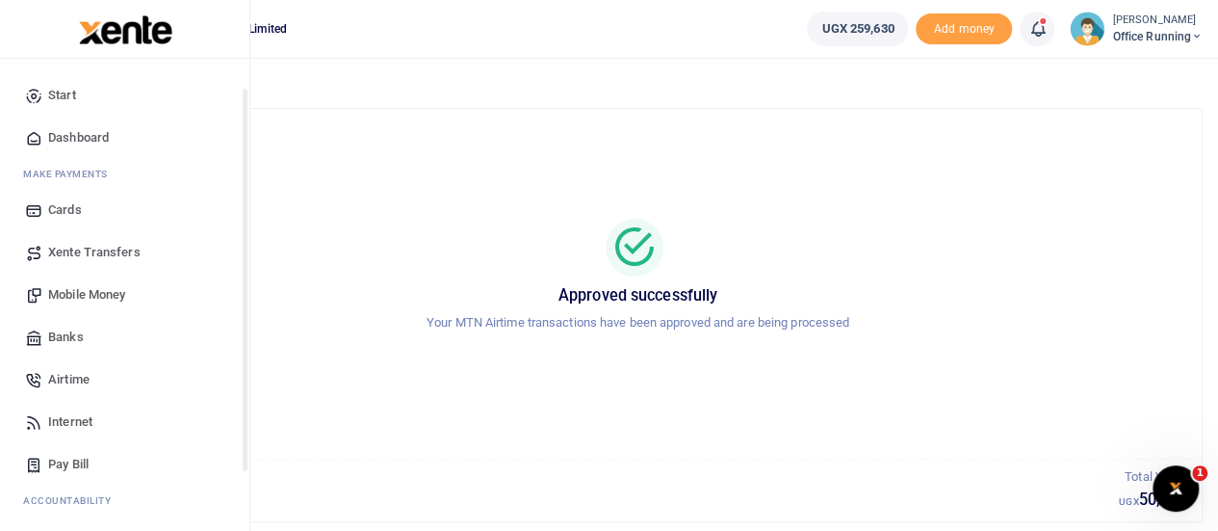
scroll to position [198, 0]
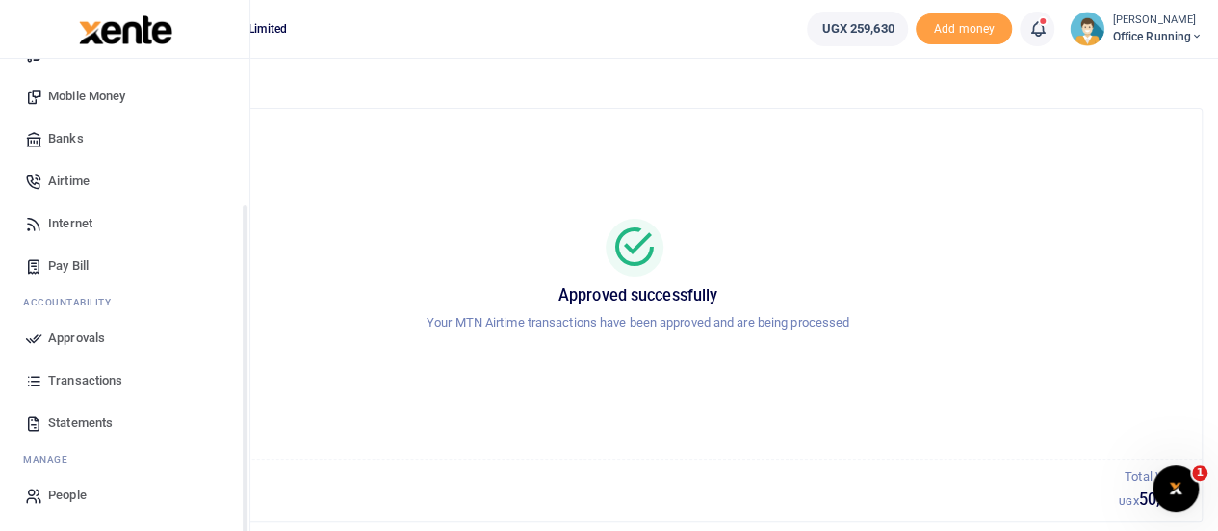
click at [73, 340] on span "Approvals" at bounding box center [76, 337] width 57 height 19
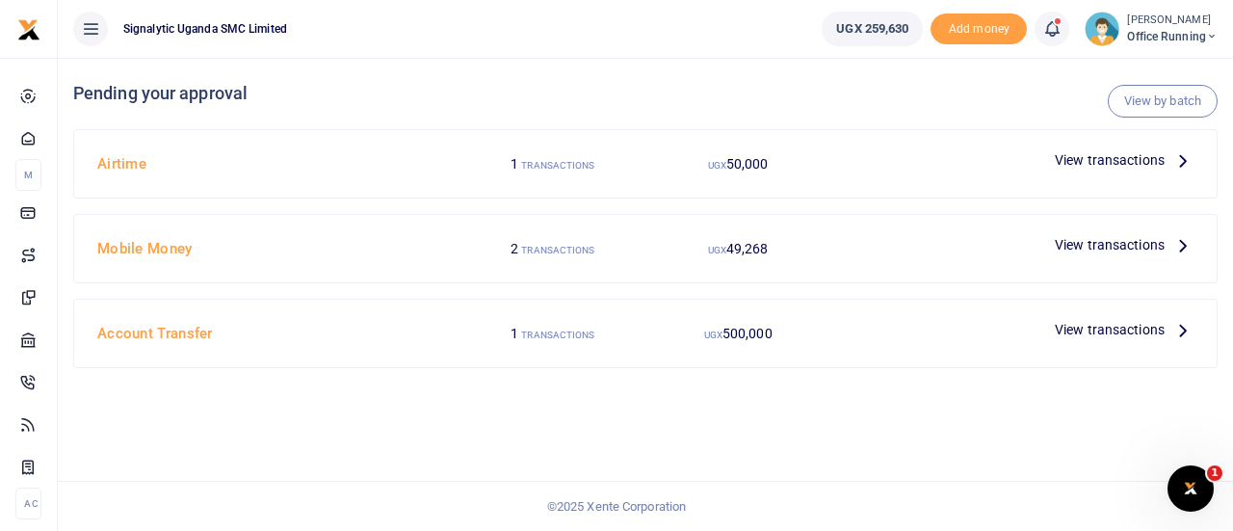
click at [1082, 159] on span "View transactions" at bounding box center [1109, 159] width 110 height 21
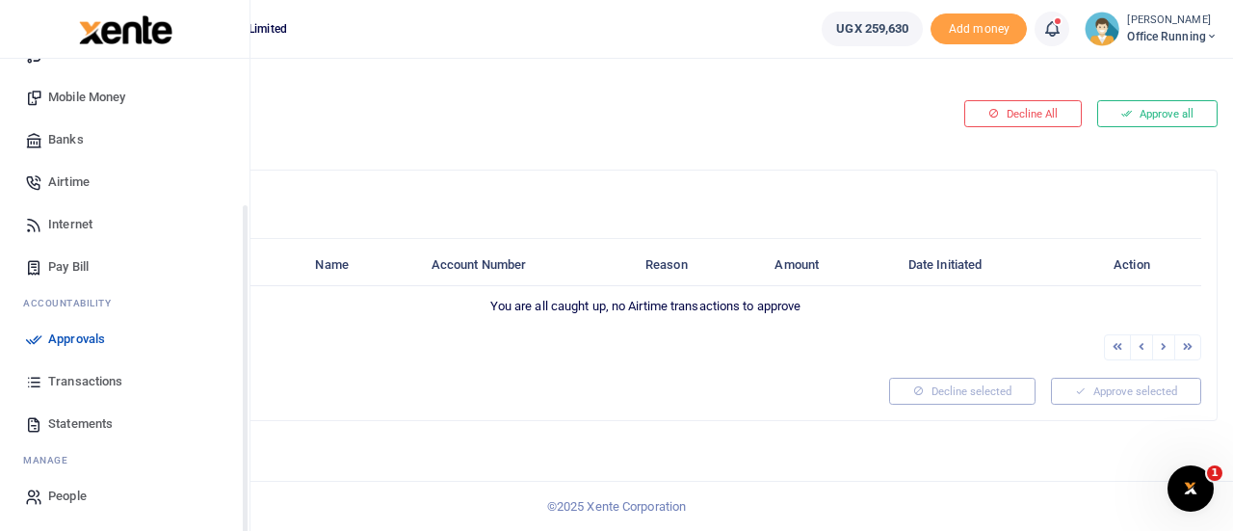
scroll to position [198, 0]
click at [106, 386] on span "Transactions" at bounding box center [85, 380] width 74 height 19
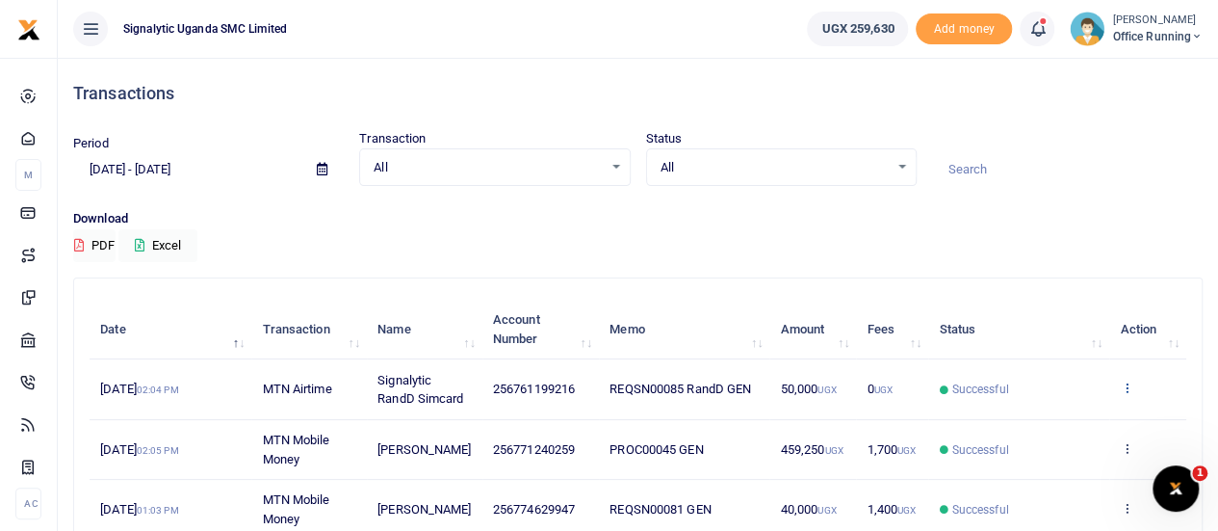
click at [1126, 390] on icon at bounding box center [1126, 386] width 13 height 13
click at [1050, 424] on link "View details" at bounding box center [1056, 429] width 152 height 27
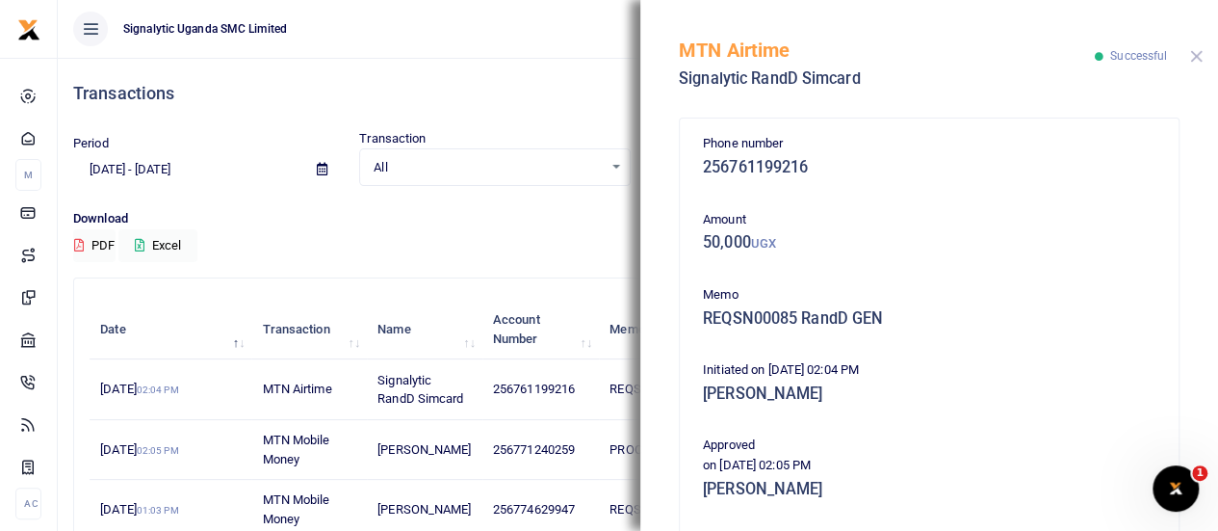
click at [1193, 51] on button "Close" at bounding box center [1196, 56] width 13 height 13
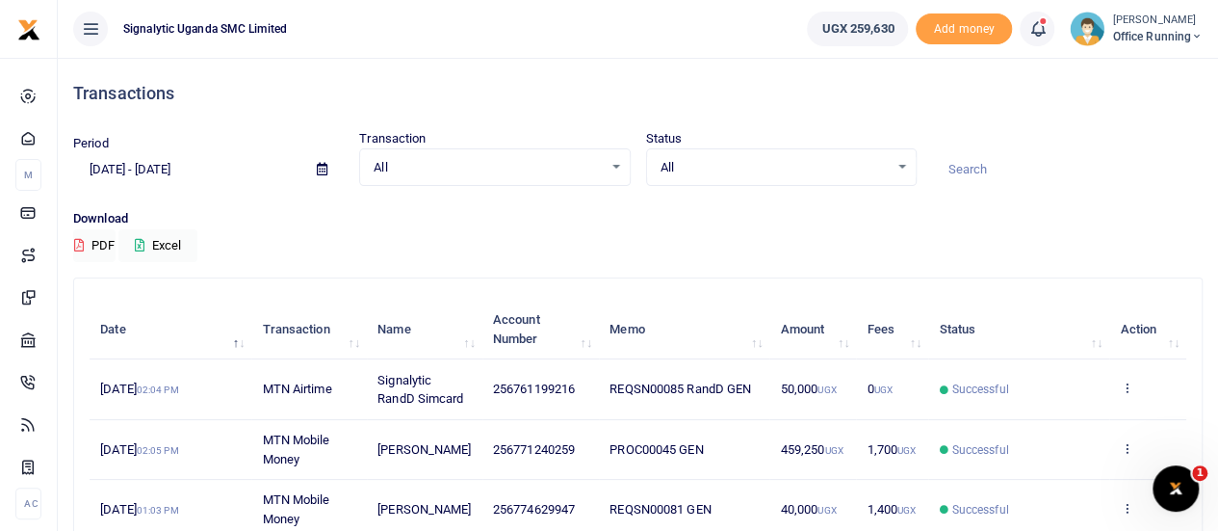
click at [1142, 36] on span "Office Running" at bounding box center [1157, 36] width 91 height 17
click at [1122, 79] on link "Switch accounts" at bounding box center [1128, 70] width 152 height 27
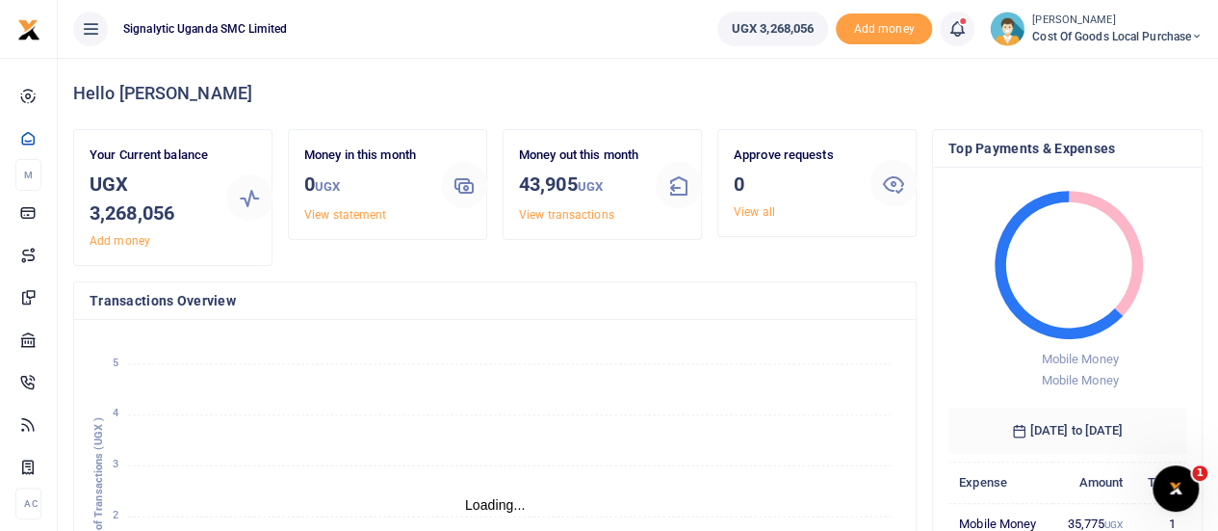
click at [1096, 30] on span "Cost of Goods Local Purchase" at bounding box center [1117, 36] width 170 height 17
click at [1113, 68] on link "Switch accounts" at bounding box center [1130, 70] width 152 height 27
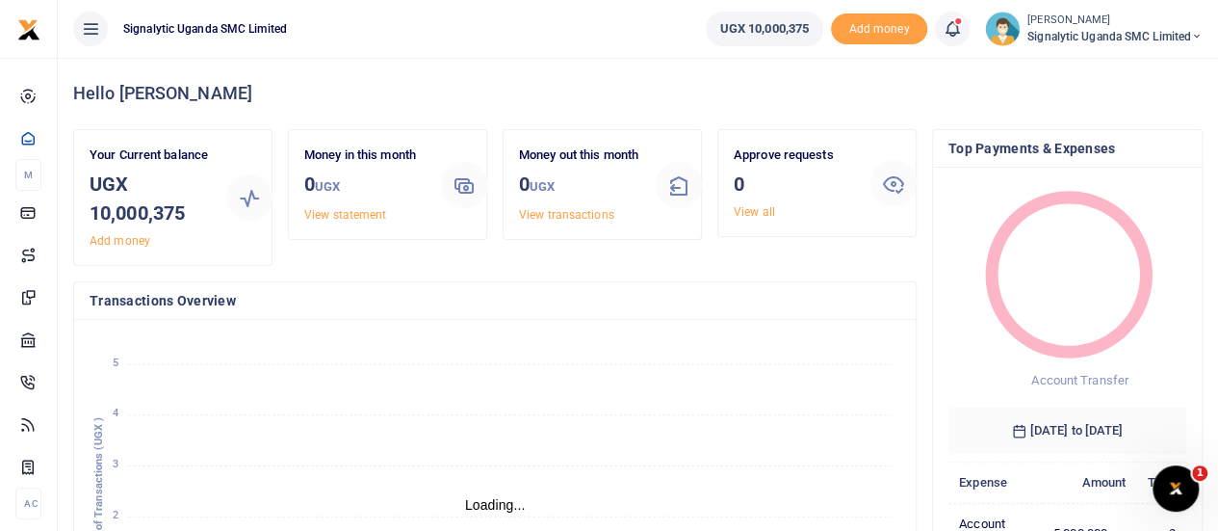
scroll to position [15, 15]
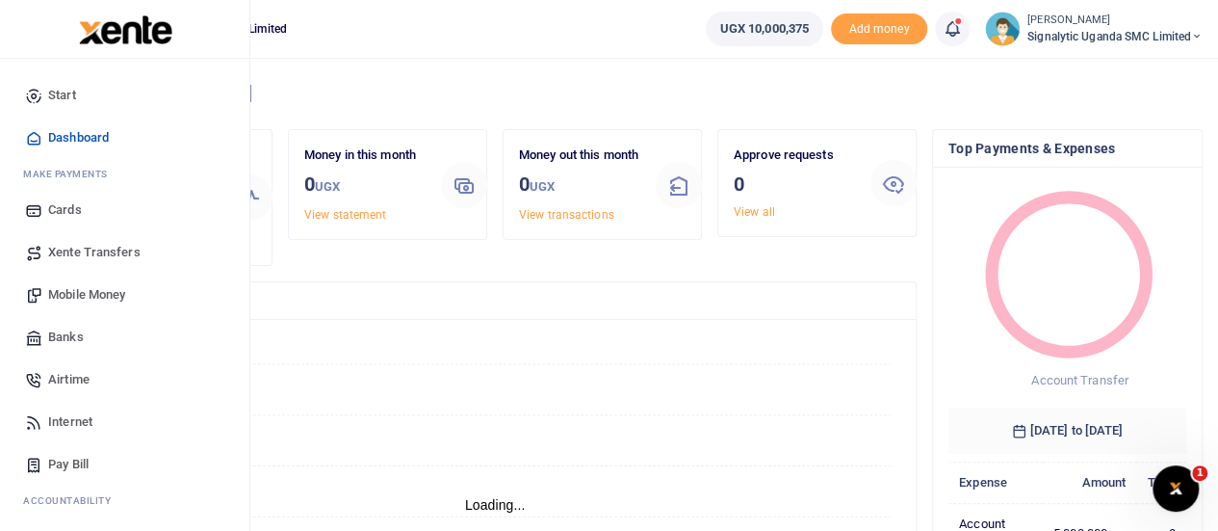
click at [117, 249] on span "Xente Transfers" at bounding box center [94, 252] width 92 height 19
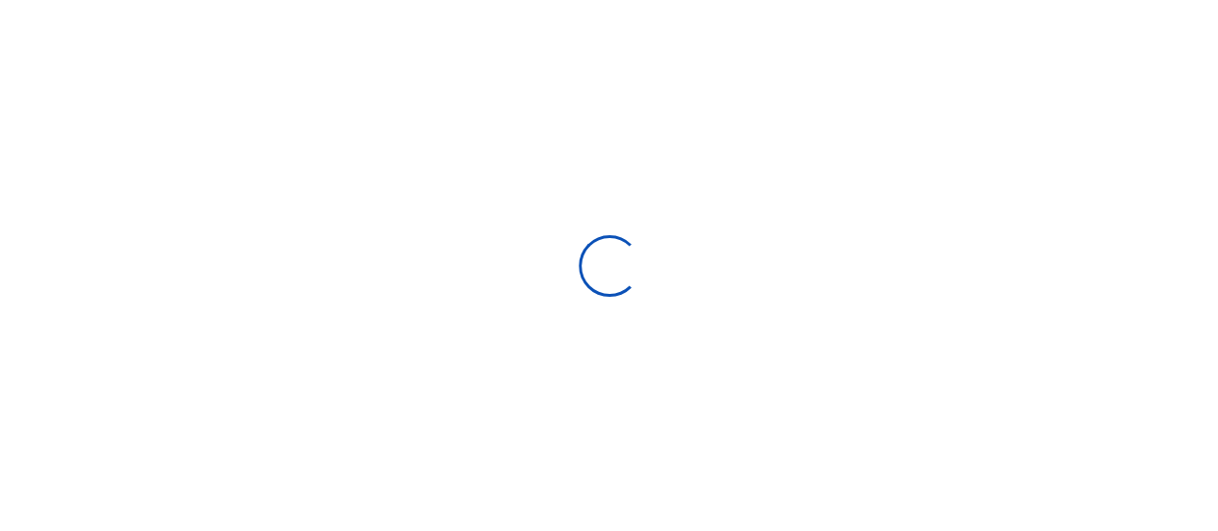
select select "Loading categories"
select select
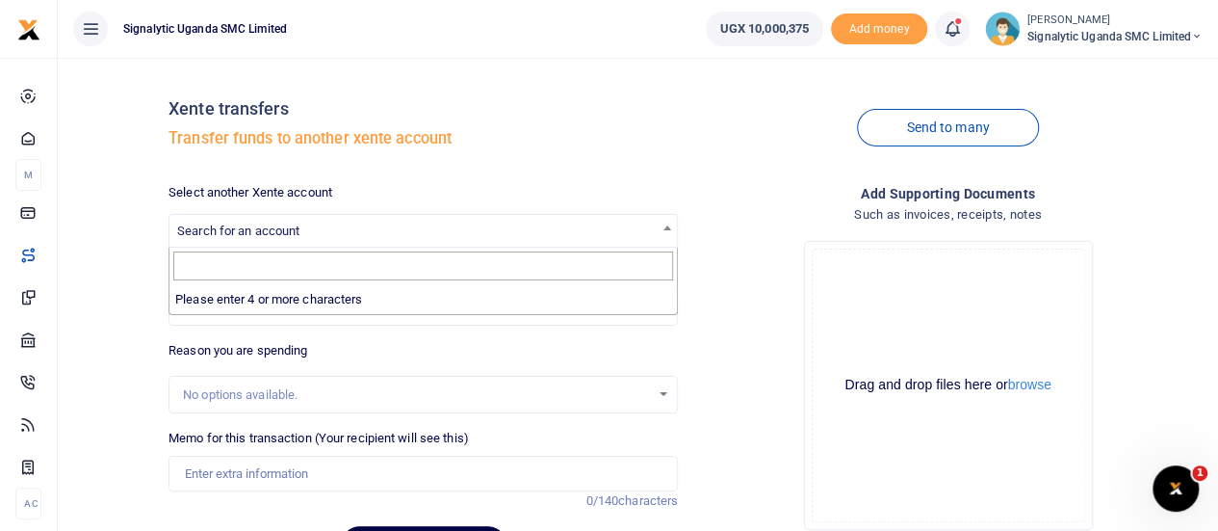
click at [303, 236] on span "Search for an account" at bounding box center [422, 230] width 507 height 30
type input "offic"
click at [94, 215] on div "Xente transfers Transfer funds to another xente account Send to many Select ano…" at bounding box center [637, 326] width 1145 height 506
click at [666, 236] on span at bounding box center [667, 227] width 19 height 25
type input "runn"
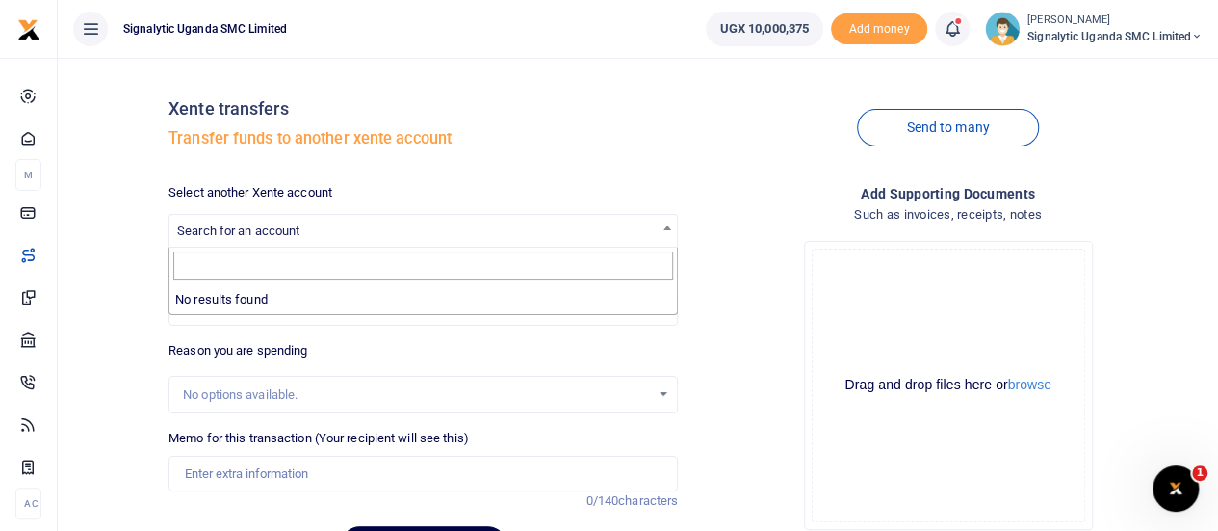
click at [684, 201] on div "Select another Xente account Search for an account" at bounding box center [423, 215] width 525 height 65
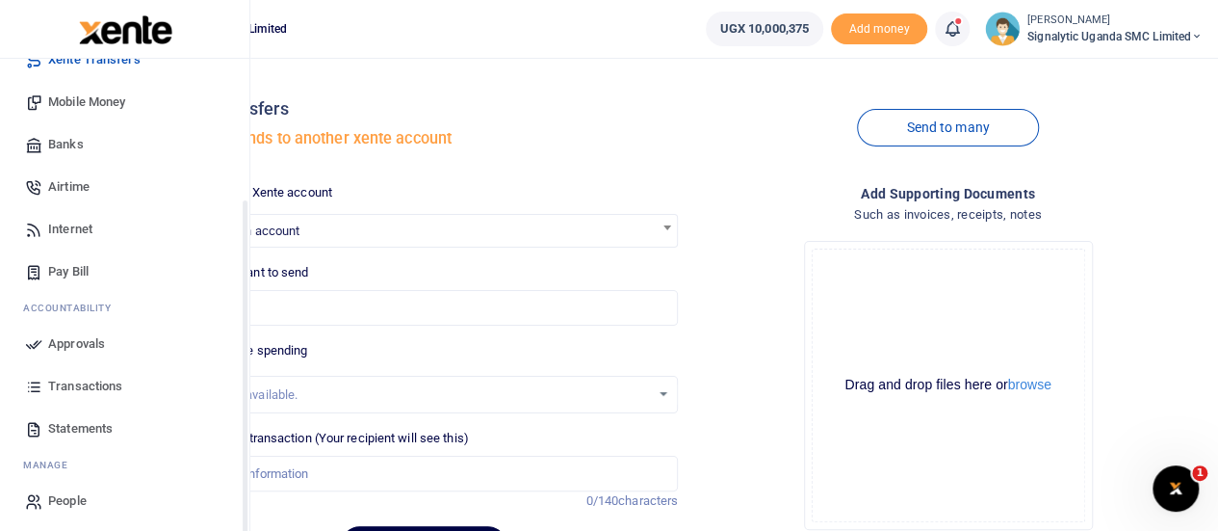
scroll to position [198, 0]
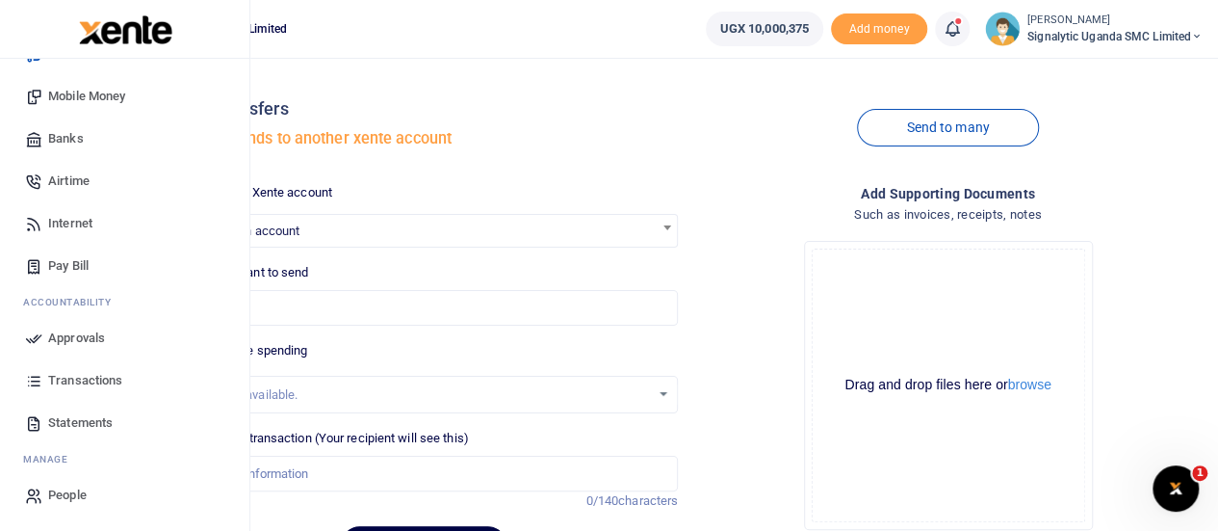
click at [62, 384] on span "Transactions" at bounding box center [85, 380] width 74 height 19
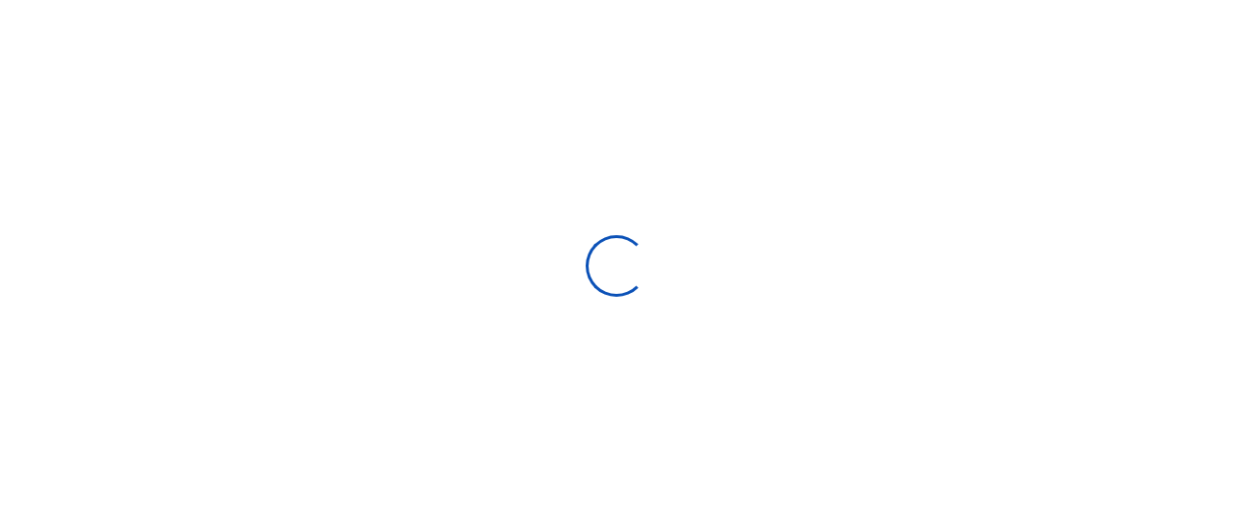
select select
type input "[DATE] - [DATE]"
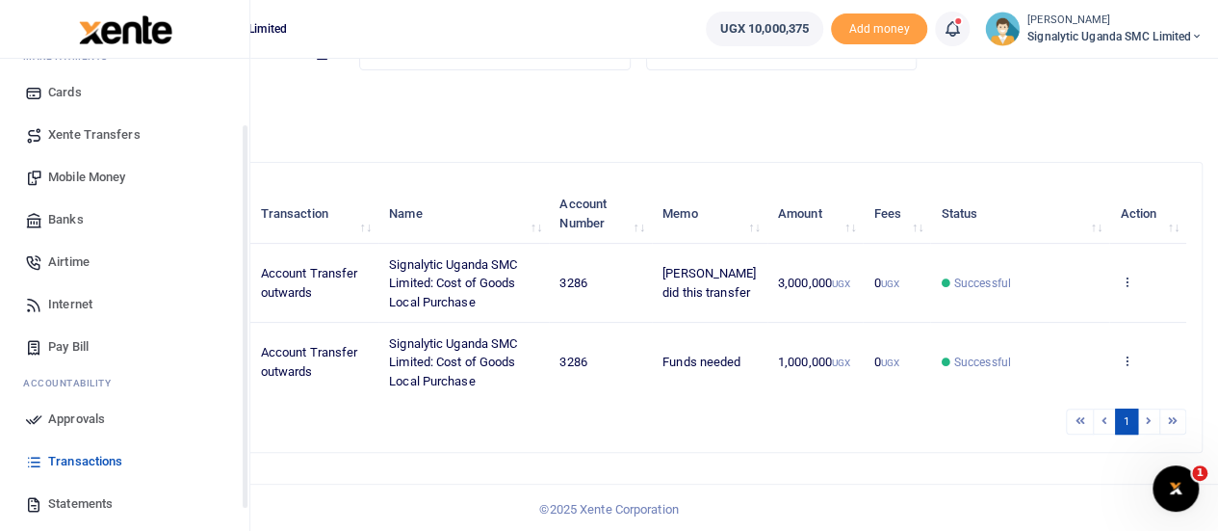
scroll to position [198, 0]
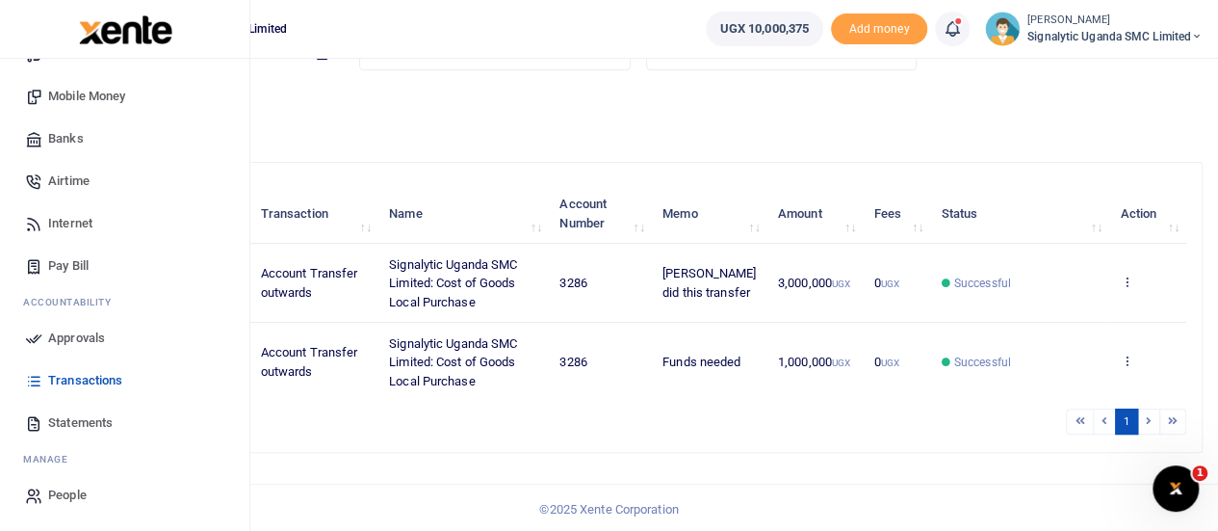
click at [96, 340] on span "Approvals" at bounding box center [76, 337] width 57 height 19
click at [83, 338] on span "Approvals" at bounding box center [76, 337] width 57 height 19
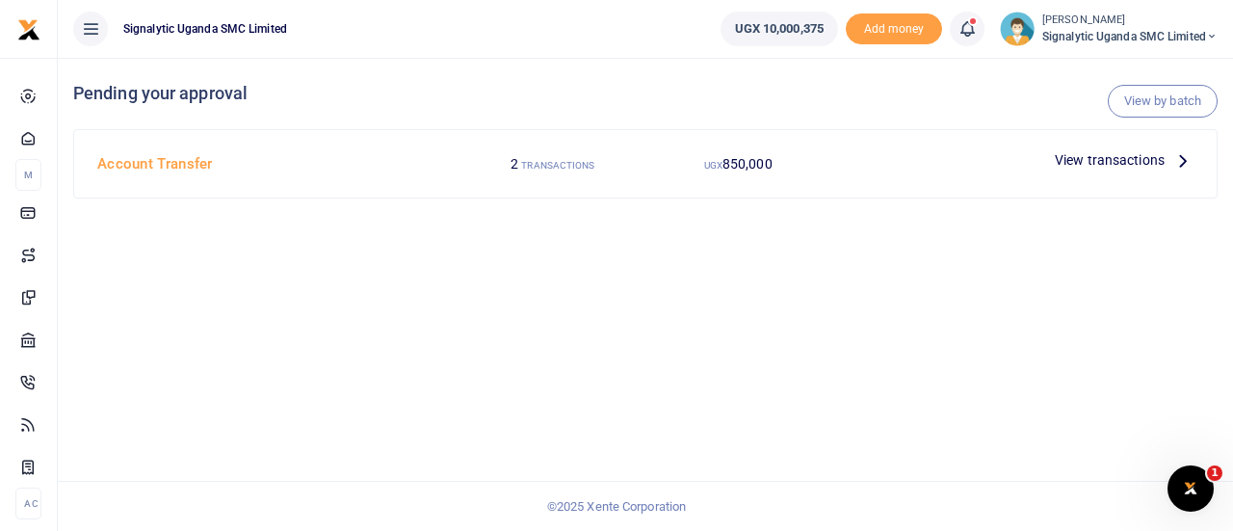
click at [1092, 163] on span "View transactions" at bounding box center [1109, 159] width 110 height 21
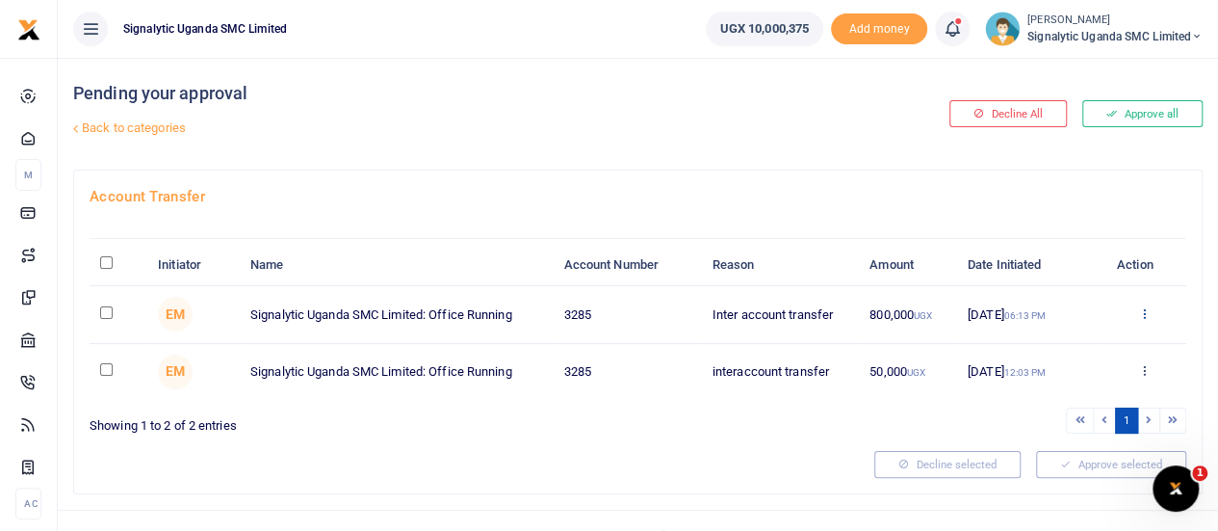
click at [1150, 311] on icon at bounding box center [1143, 312] width 13 height 13
click at [668, 436] on div "Account Transfer Initiator Name Account Number Reason Amount Date Initiated Act…" at bounding box center [638, 331] width 1128 height 323
click at [1146, 306] on icon at bounding box center [1143, 312] width 13 height 13
click at [864, 400] on div "Initiator Name Account Number Reason Amount Date Initiated Action EM Signalytic…" at bounding box center [638, 328] width 1097 height 213
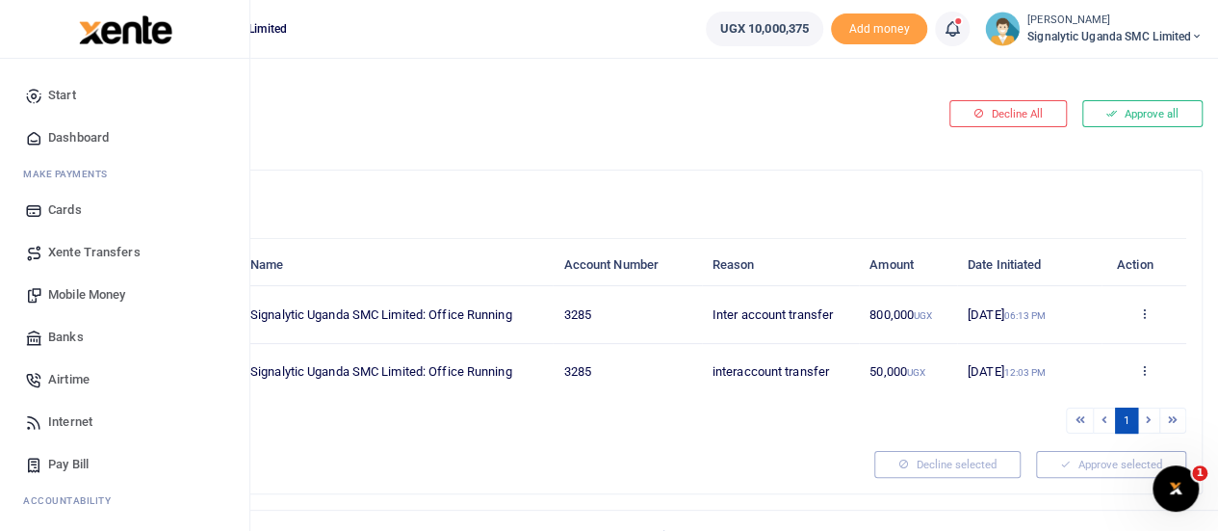
click at [110, 253] on span "Xente Transfers" at bounding box center [94, 252] width 92 height 19
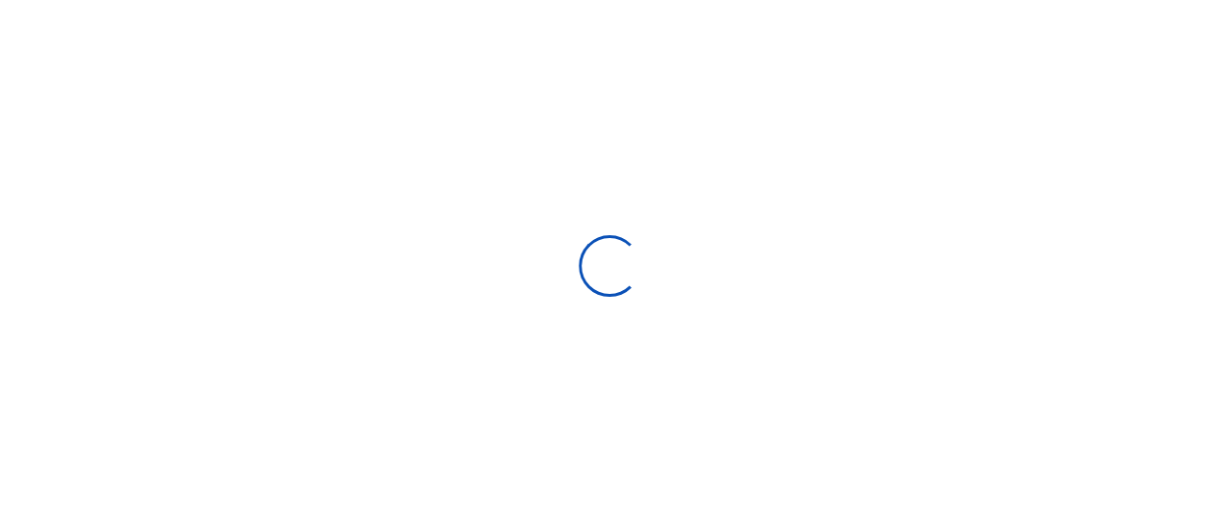
select select "Loading categories"
select select
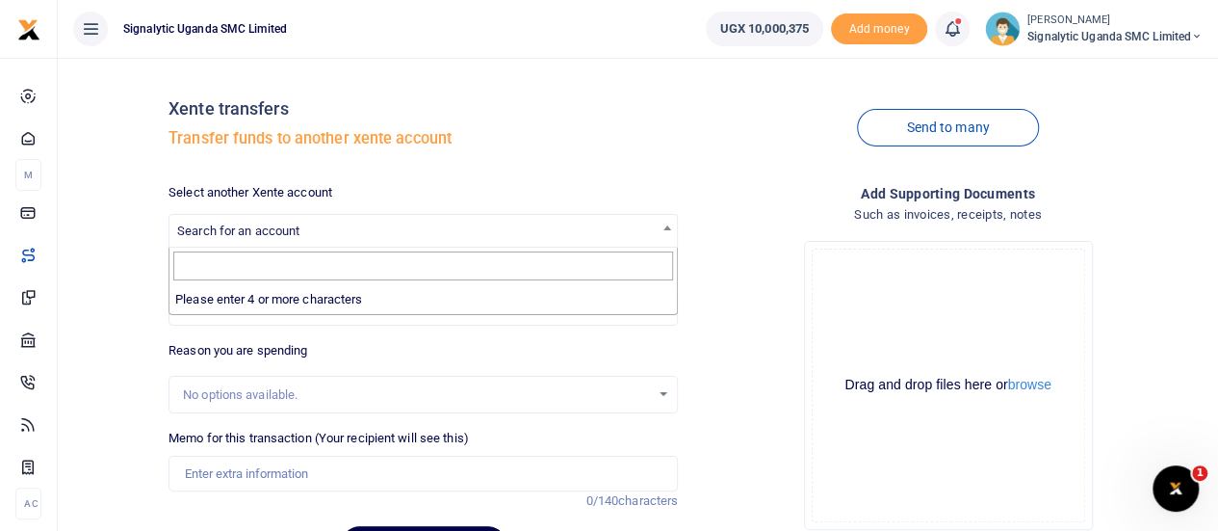
click at [308, 232] on span "Search for an account" at bounding box center [422, 230] width 507 height 30
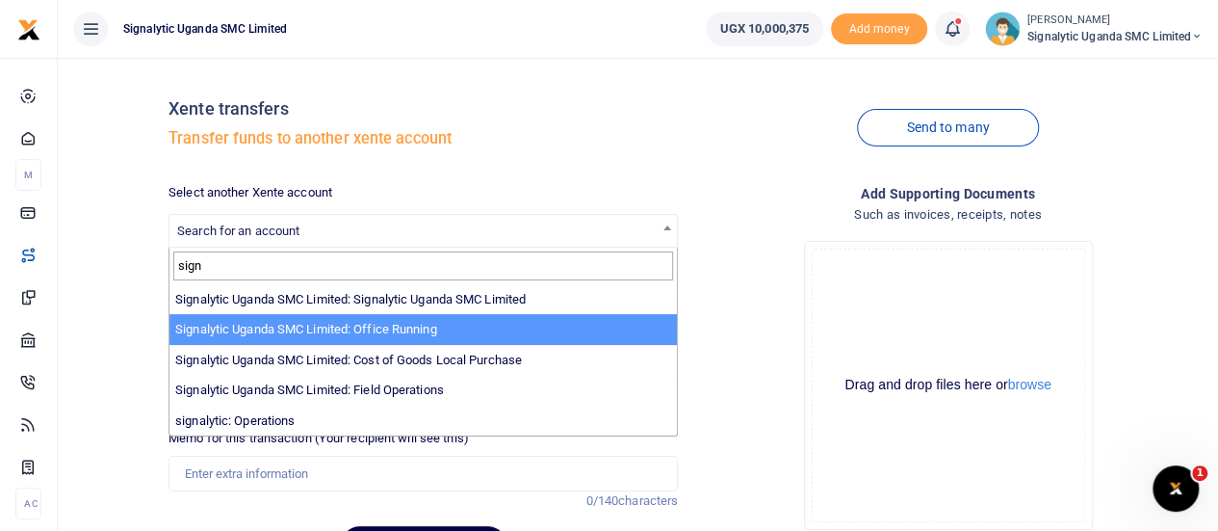
type input "sign"
select select "3285"
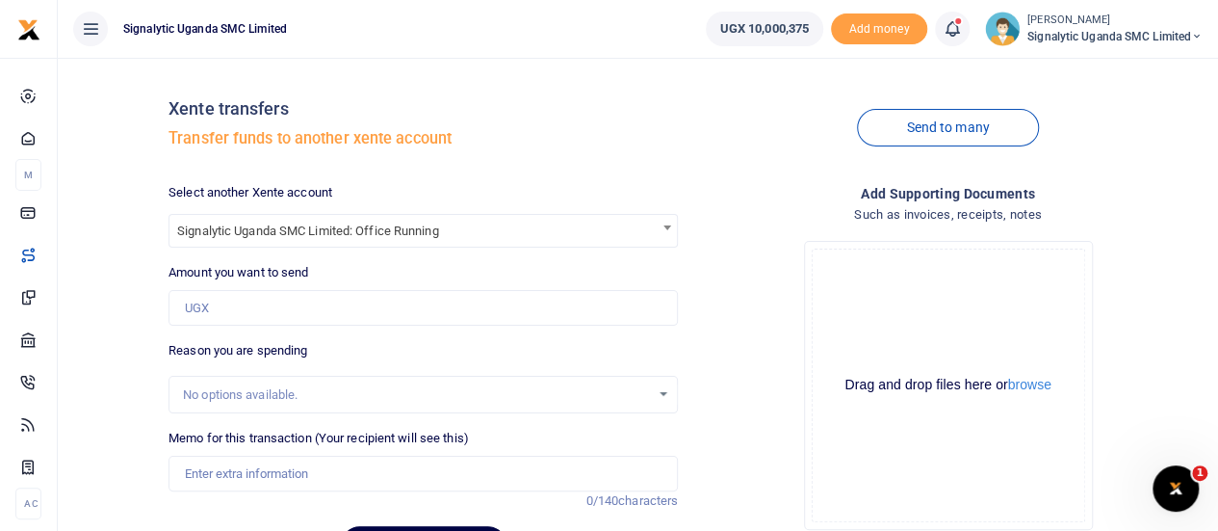
click at [573, 228] on span "Signalytic Uganda SMC Limited: Office Running" at bounding box center [422, 230] width 507 height 30
type input "sign"
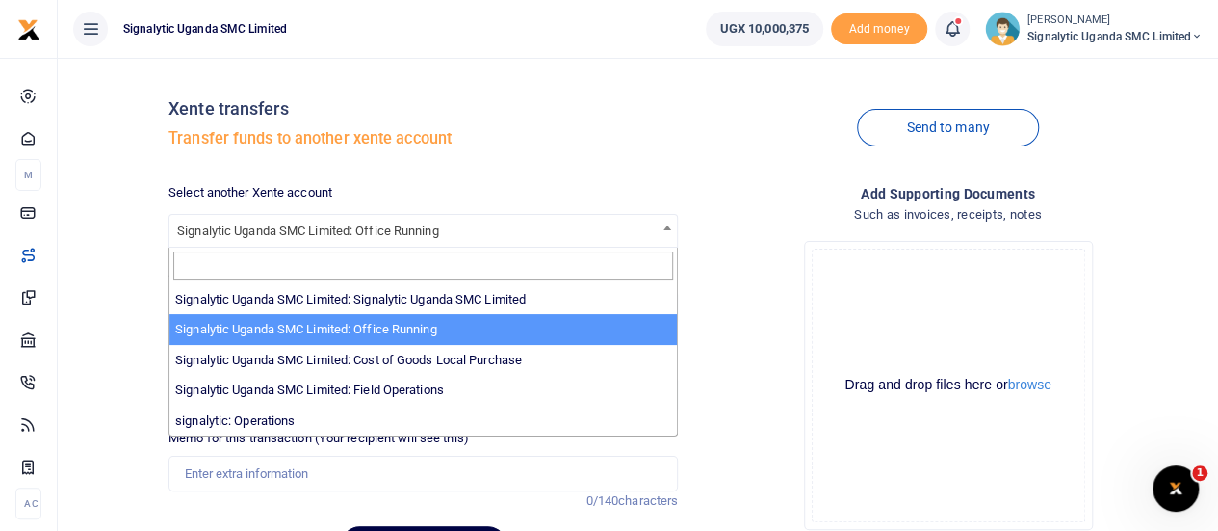
click at [736, 317] on div "Drop your files here Drag and drop files here or browse Powered by Uppy" at bounding box center [947, 385] width 509 height 320
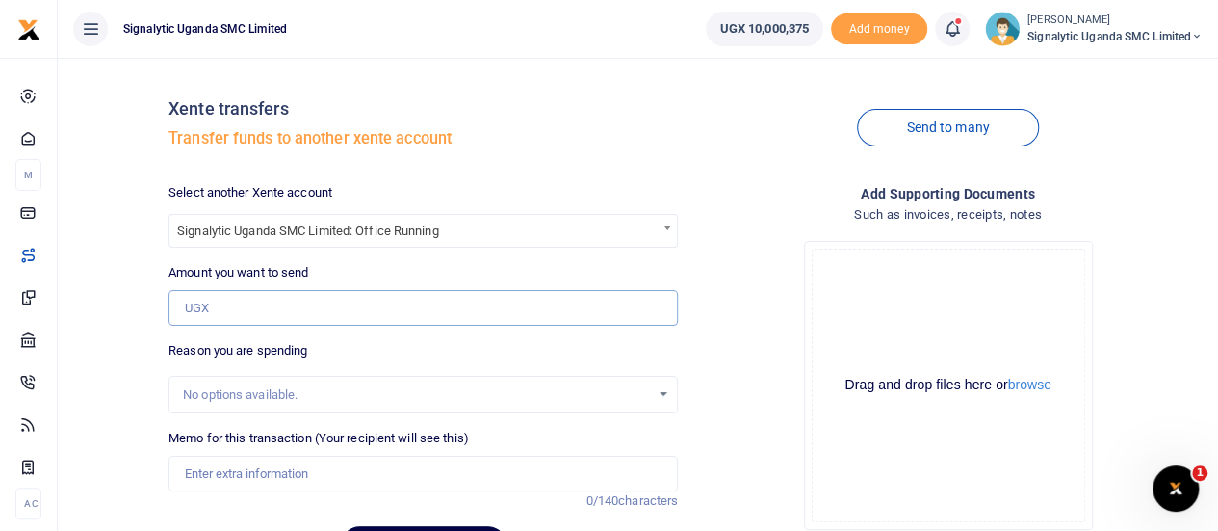
click at [351, 301] on input "Amount you want to send" at bounding box center [423, 308] width 509 height 37
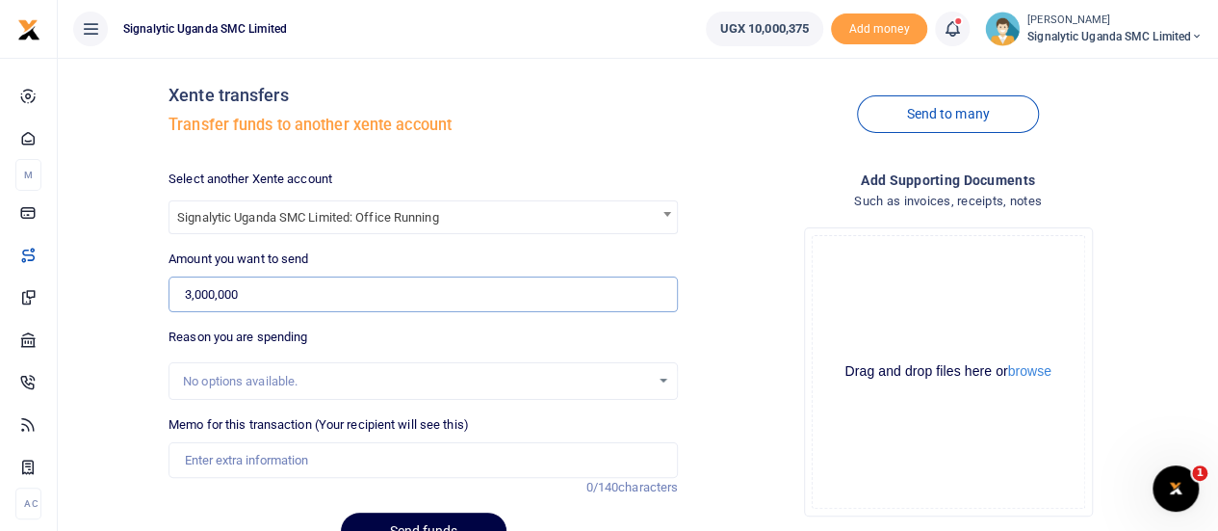
scroll to position [112, 0]
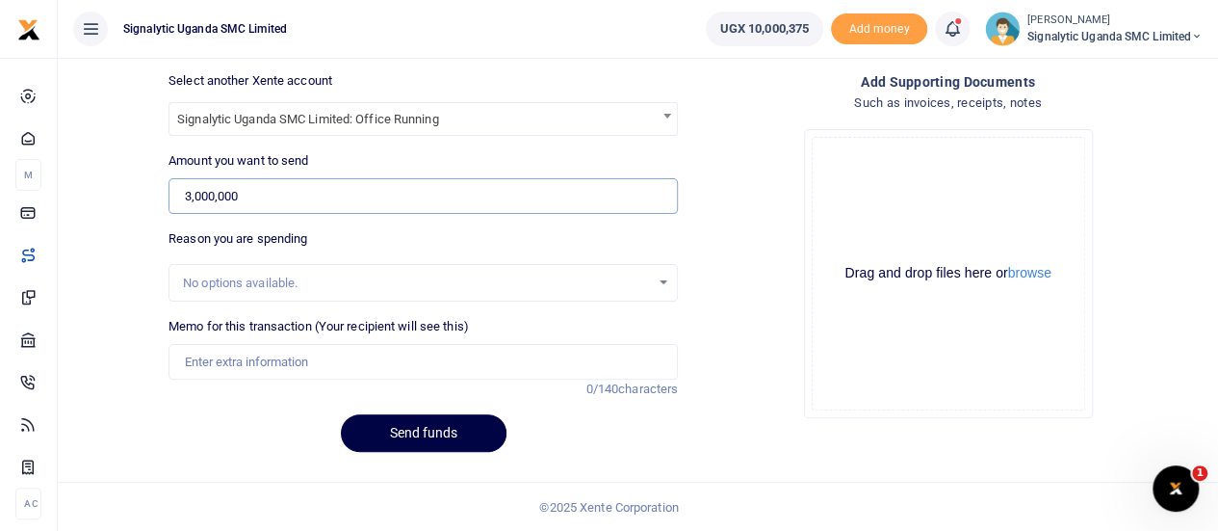
type input "3,000,000"
drag, startPoint x: 345, startPoint y: 348, endPoint x: 368, endPoint y: 342, distance: 23.8
click at [347, 348] on input "Memo for this transaction (Your recipient will see this)" at bounding box center [423, 362] width 509 height 37
type input "F"
type input "[PERSON_NAME]"
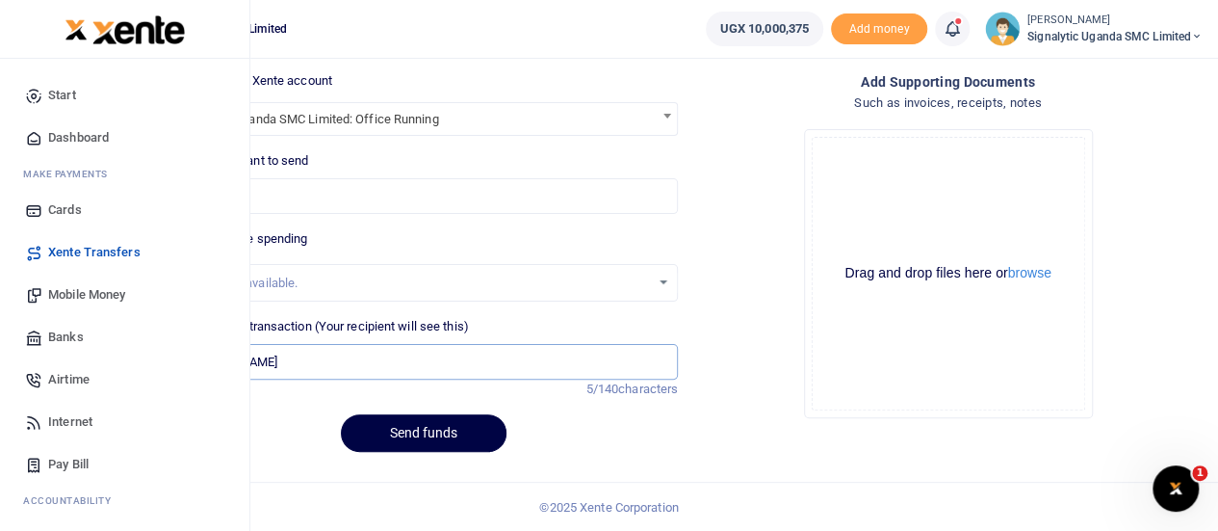
drag, startPoint x: 265, startPoint y: 355, endPoint x: 30, endPoint y: 363, distance: 235.1
click at [31, 363] on body "Start Dashboard M ake Payments Cards Xente Transfers Mobile Money Banks Airtime…" at bounding box center [609, 210] width 1218 height 644
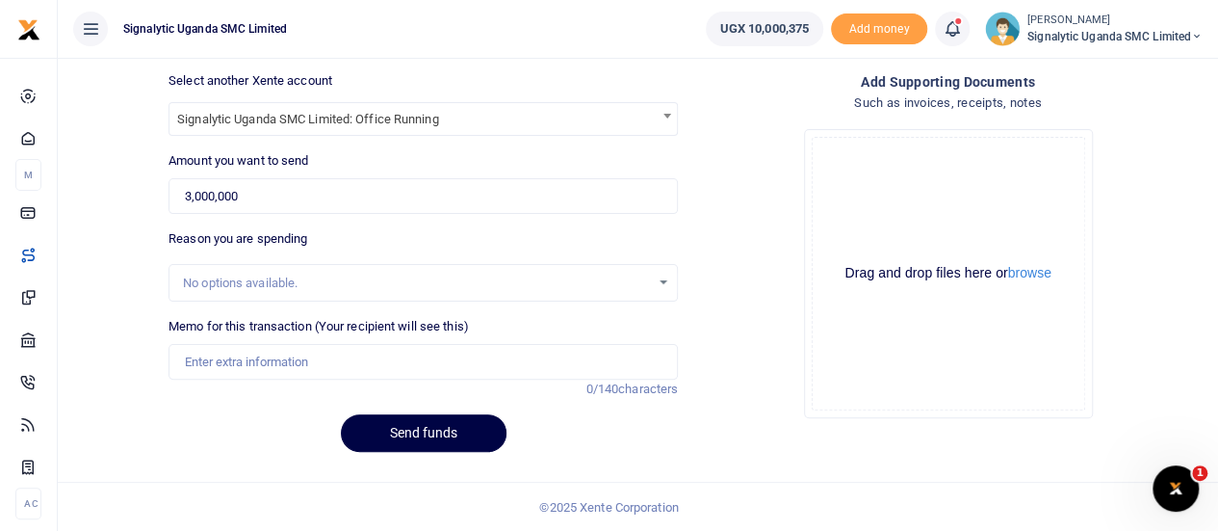
click at [252, 386] on div "Memo for this transaction (Your recipient will see this) Reason is required. 0/…" at bounding box center [423, 358] width 525 height 82
click at [420, 431] on button "Send funds" at bounding box center [424, 433] width 166 height 38
click at [228, 348] on input "Memo for this transaction (Your recipient will see this)" at bounding box center [423, 362] width 509 height 37
click at [395, 421] on button "Send funds" at bounding box center [424, 433] width 166 height 38
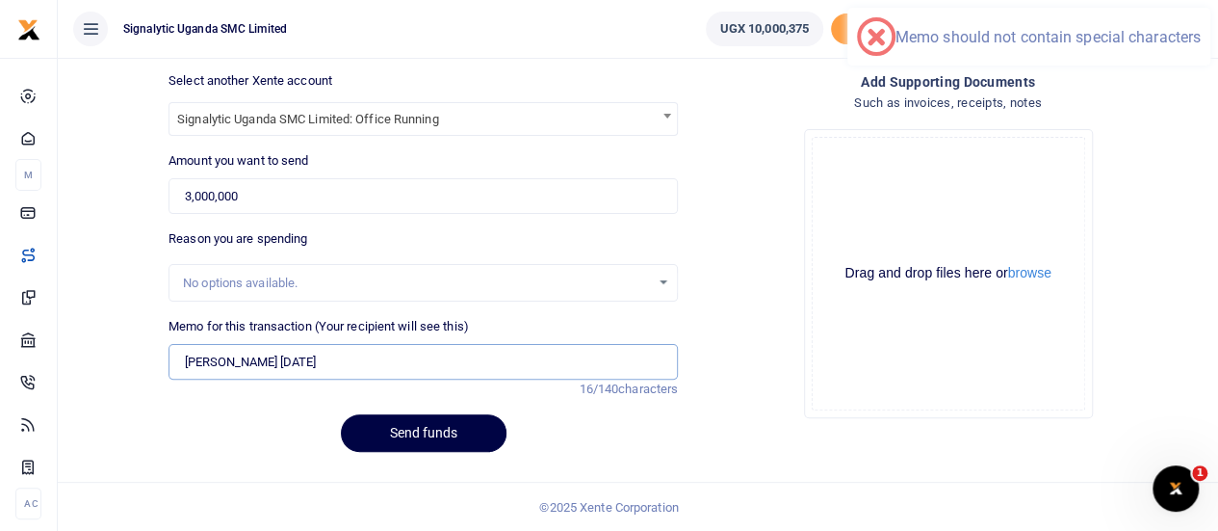
click at [264, 359] on input "[PERSON_NAME] [DATE]" at bounding box center [423, 362] width 509 height 37
drag, startPoint x: 311, startPoint y: 354, endPoint x: 222, endPoint y: 366, distance: 89.3
click at [222, 366] on input "[PERSON_NAME] [DATE]" at bounding box center [423, 362] width 509 height 37
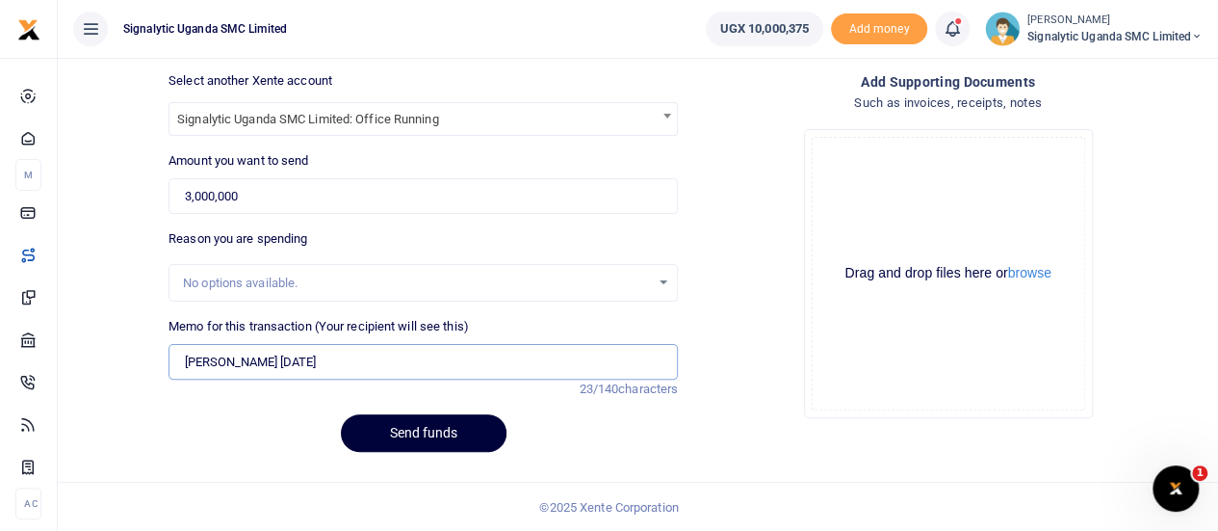
type input "[PERSON_NAME] [DATE]"
click at [391, 425] on button "Send funds" at bounding box center [424, 433] width 166 height 38
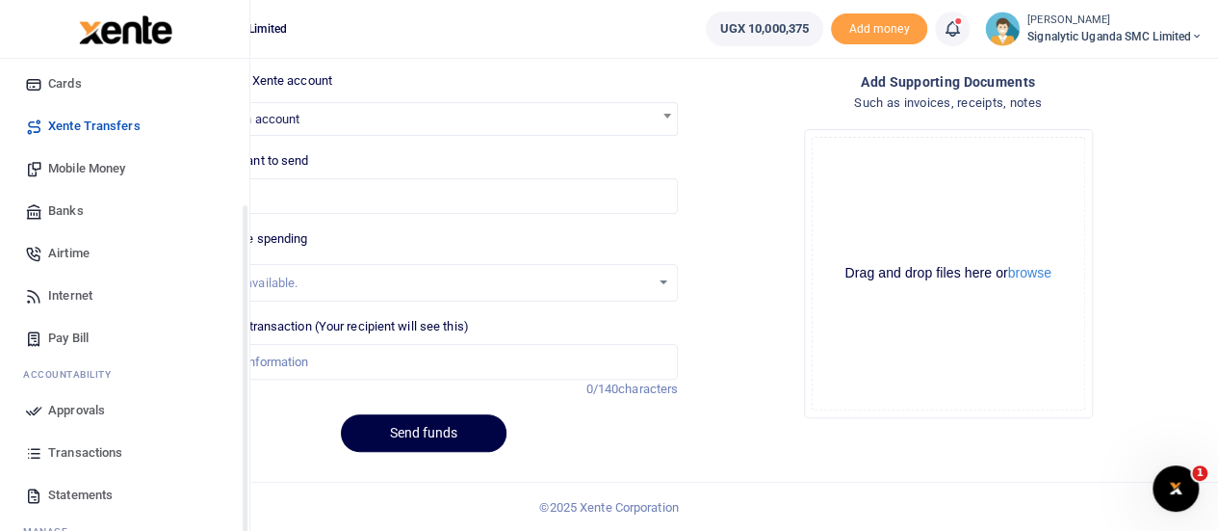
scroll to position [198, 0]
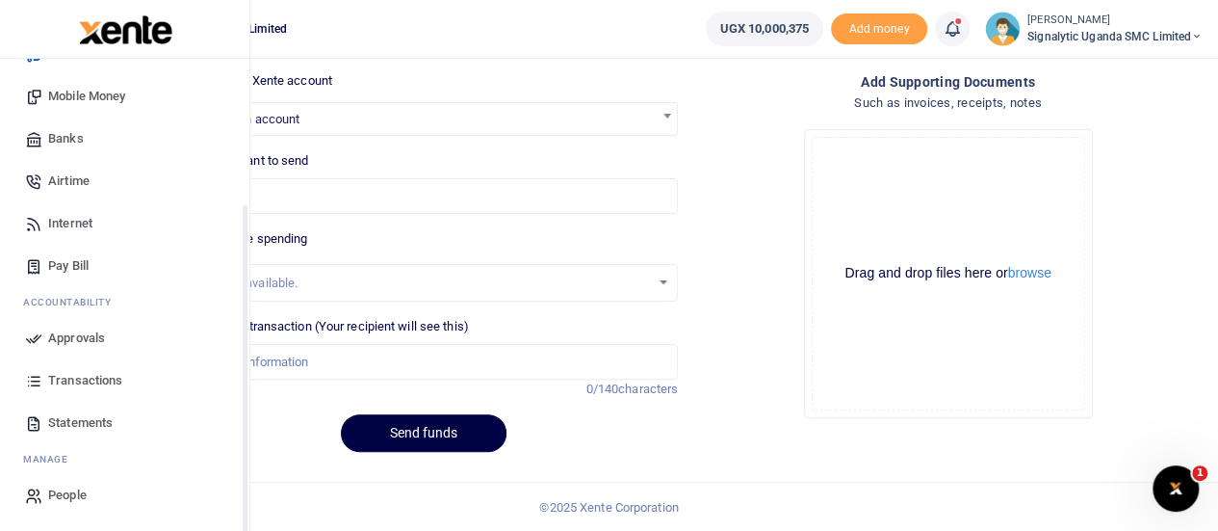
click at [85, 338] on span "Approvals" at bounding box center [76, 337] width 57 height 19
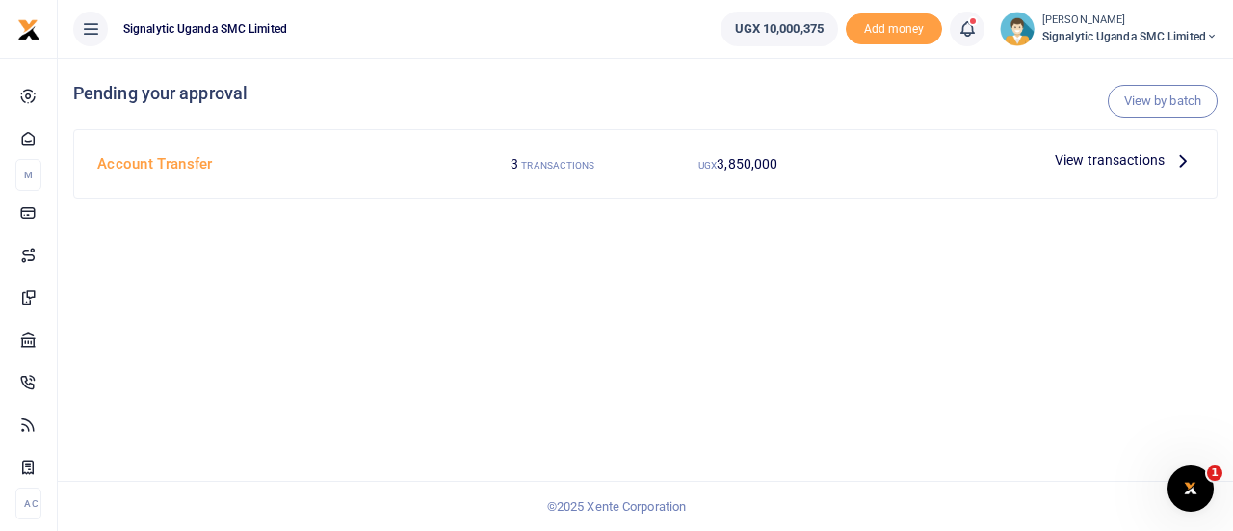
click at [1138, 164] on span "View transactions" at bounding box center [1109, 159] width 110 height 21
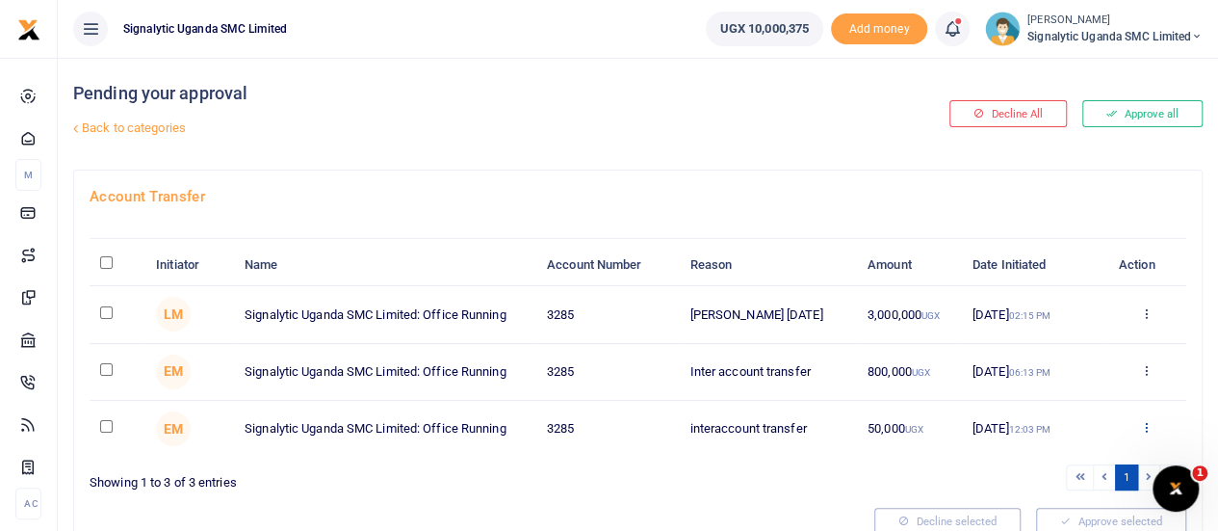
click at [1148, 429] on icon at bounding box center [1145, 426] width 13 height 13
click at [1057, 347] on link "Decline" at bounding box center [1075, 356] width 152 height 27
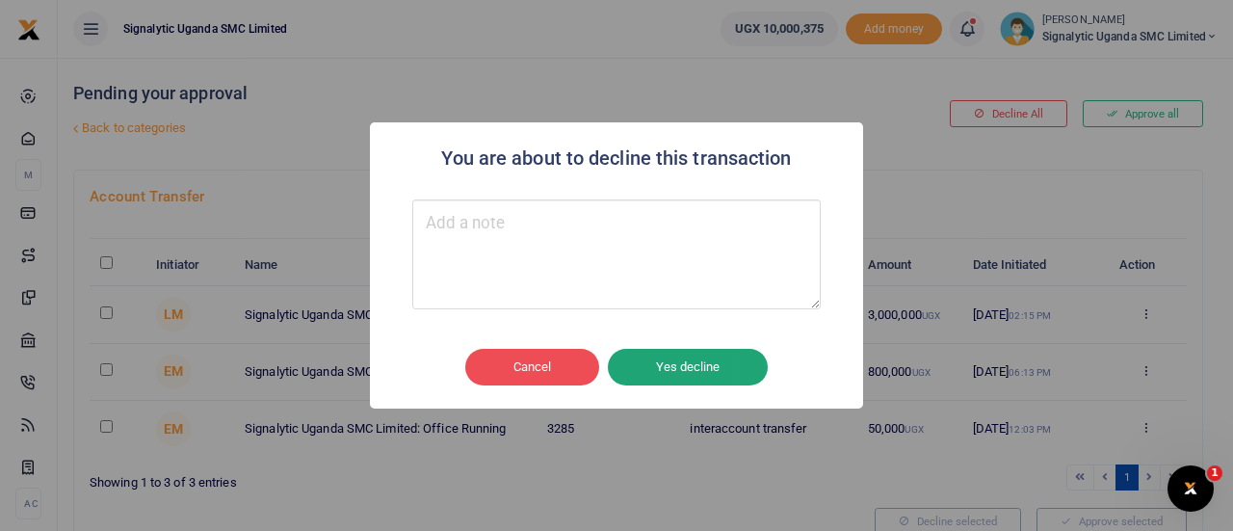
click at [730, 371] on button "Yes decline" at bounding box center [688, 367] width 160 height 37
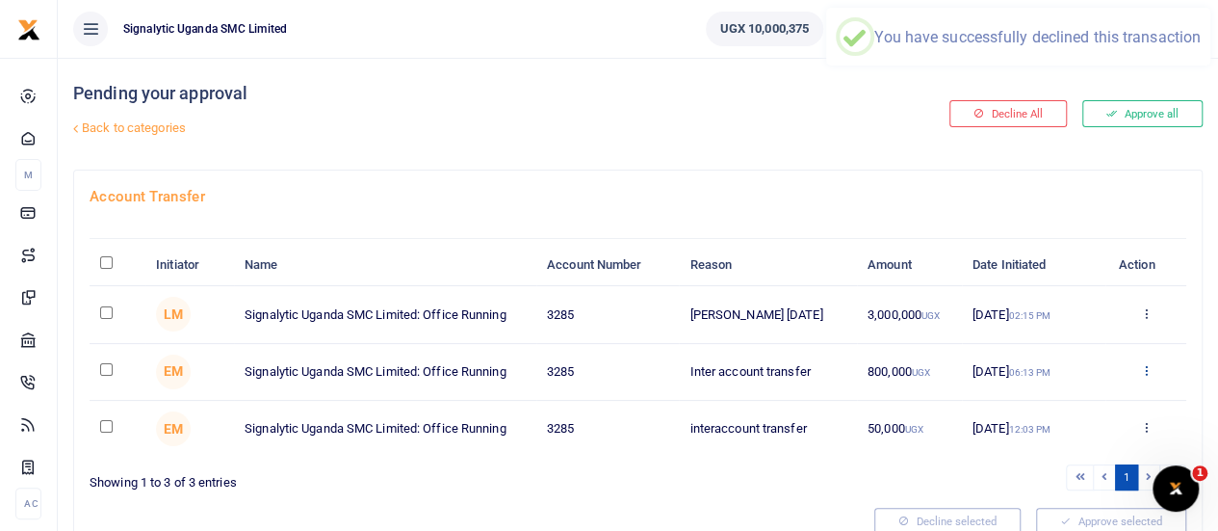
click at [1144, 367] on icon at bounding box center [1145, 369] width 13 height 13
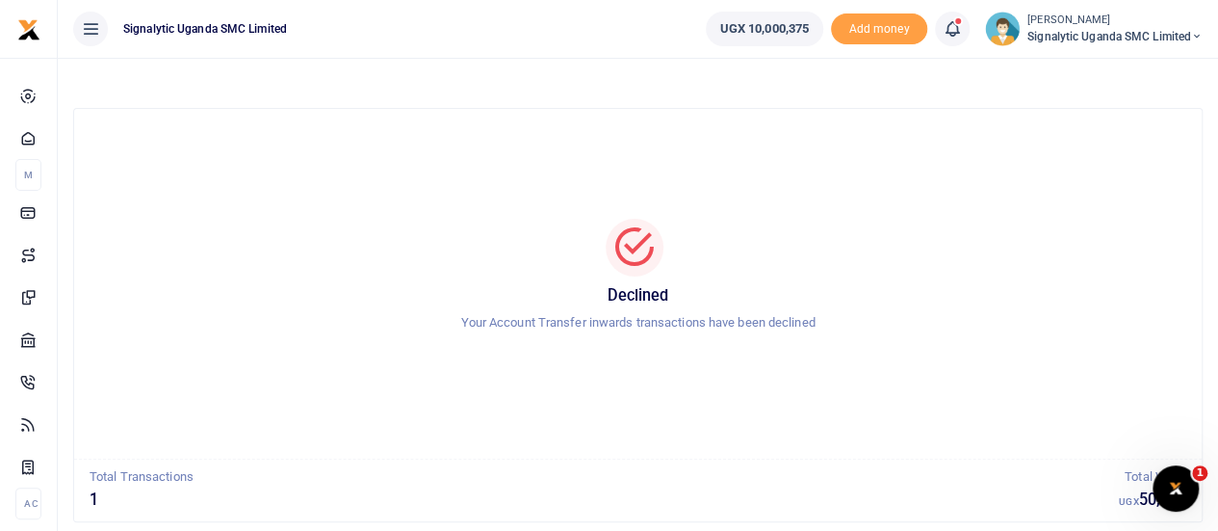
click at [702, 392] on div "Declined Your Account Transfer inwards transactions have been declined" at bounding box center [637, 283] width 1081 height 319
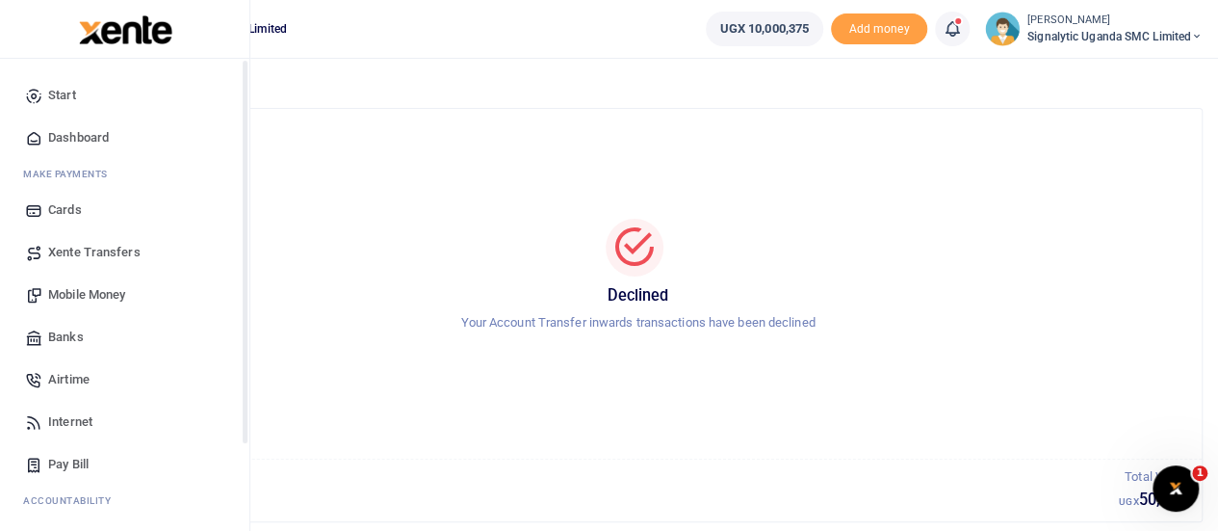
scroll to position [198, 0]
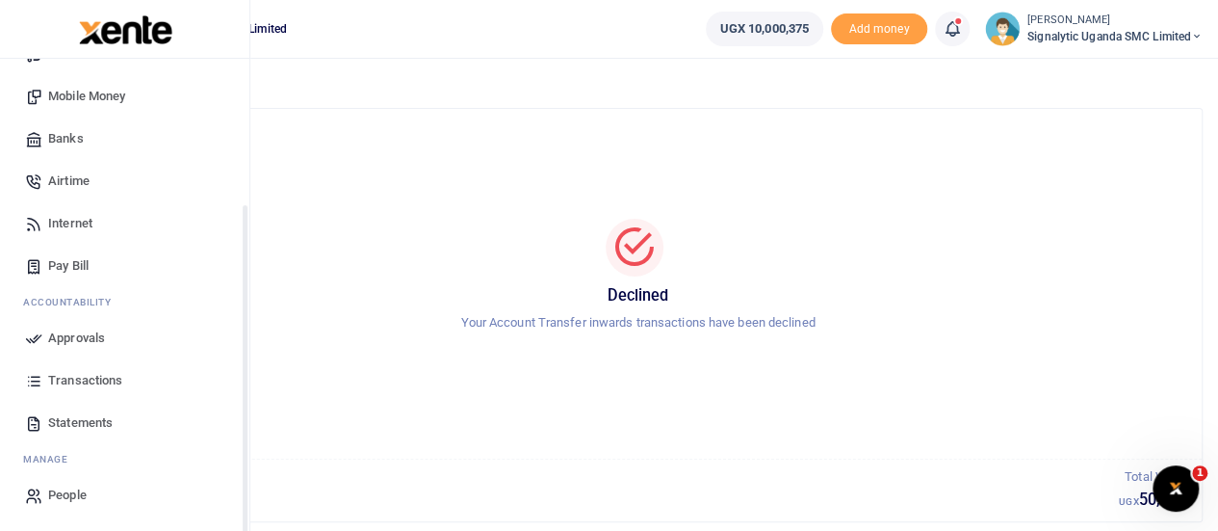
click at [95, 333] on span "Approvals" at bounding box center [76, 337] width 57 height 19
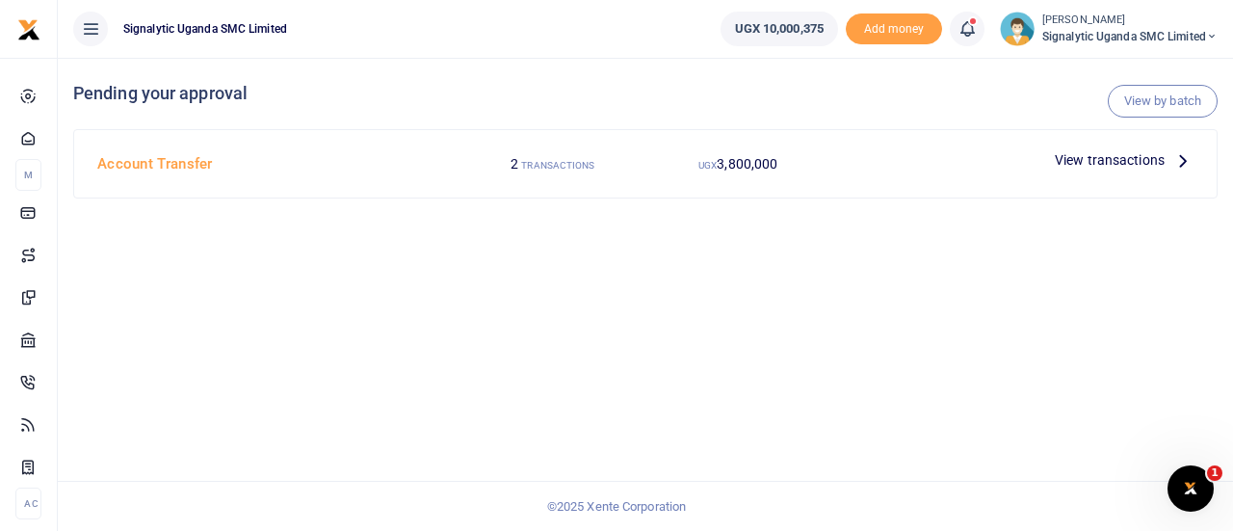
click at [1125, 163] on span "View transactions" at bounding box center [1109, 159] width 110 height 21
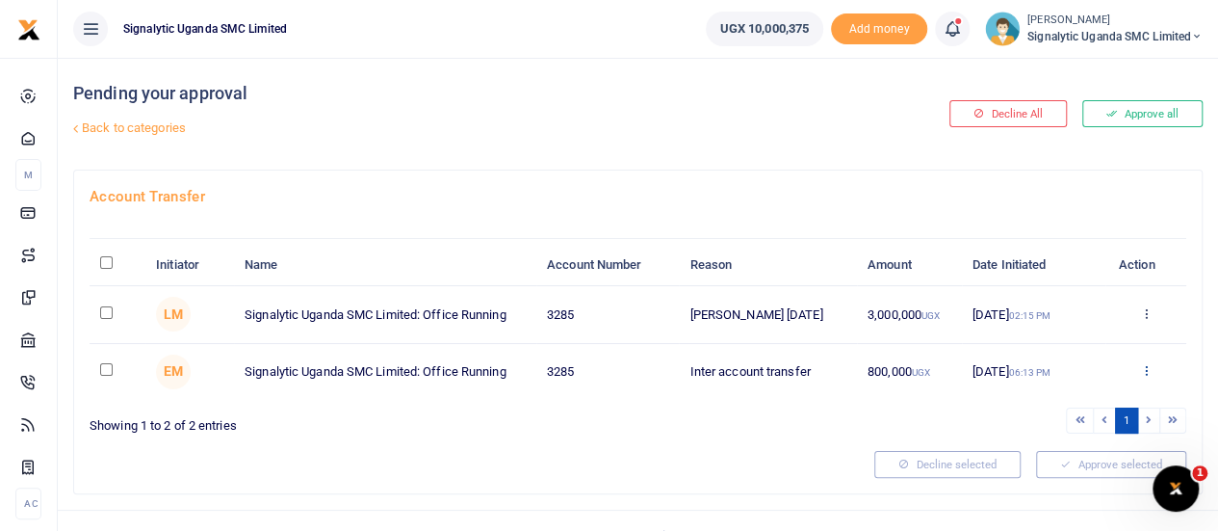
click at [1150, 367] on icon at bounding box center [1145, 369] width 13 height 13
click at [1046, 443] on link "Decline" at bounding box center [1075, 444] width 152 height 27
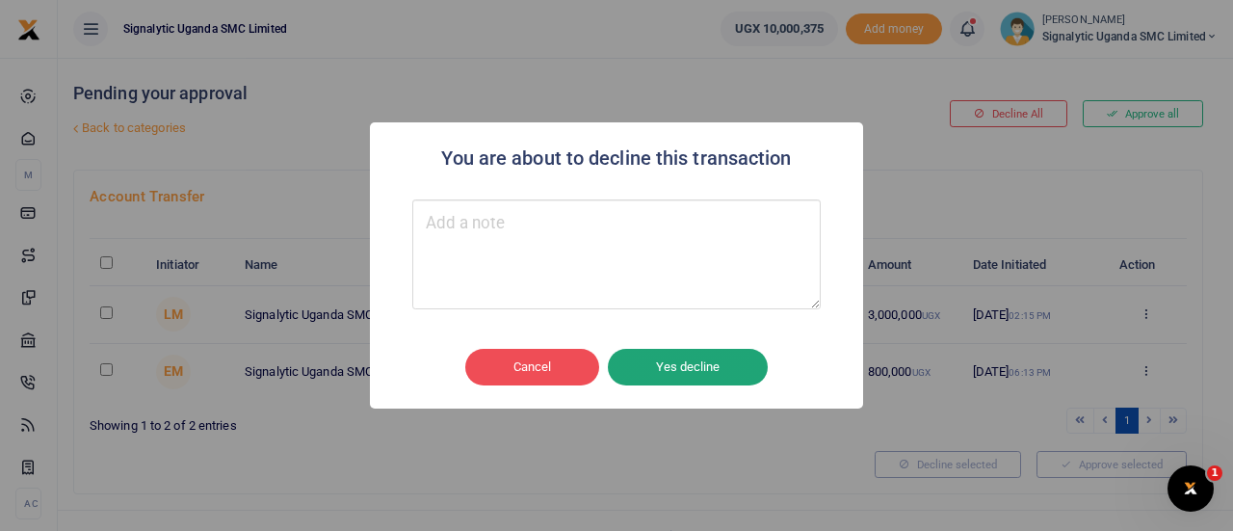
click at [680, 369] on button "Yes decline" at bounding box center [688, 367] width 160 height 37
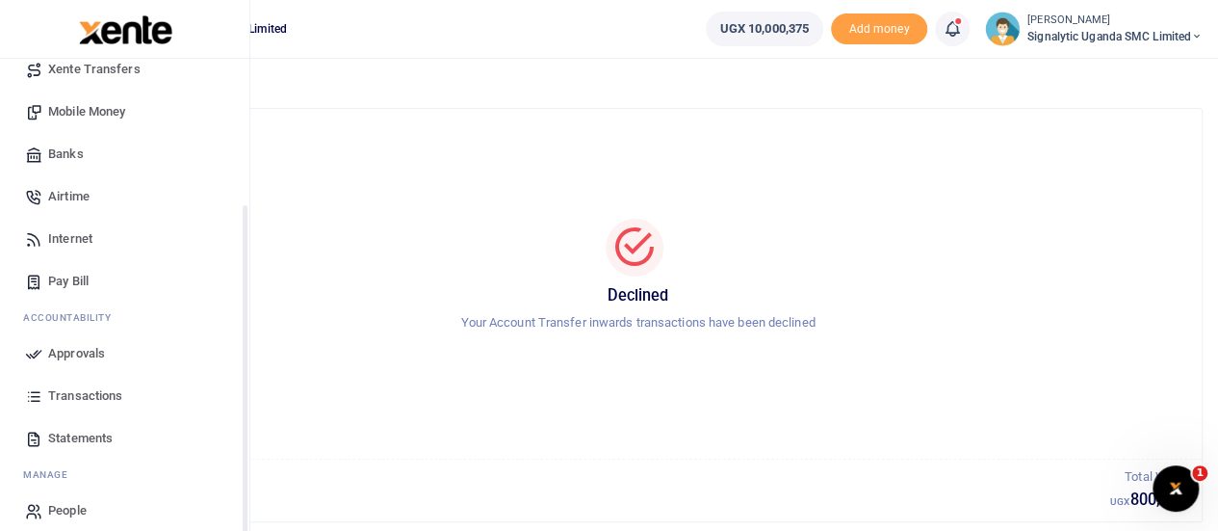
scroll to position [198, 0]
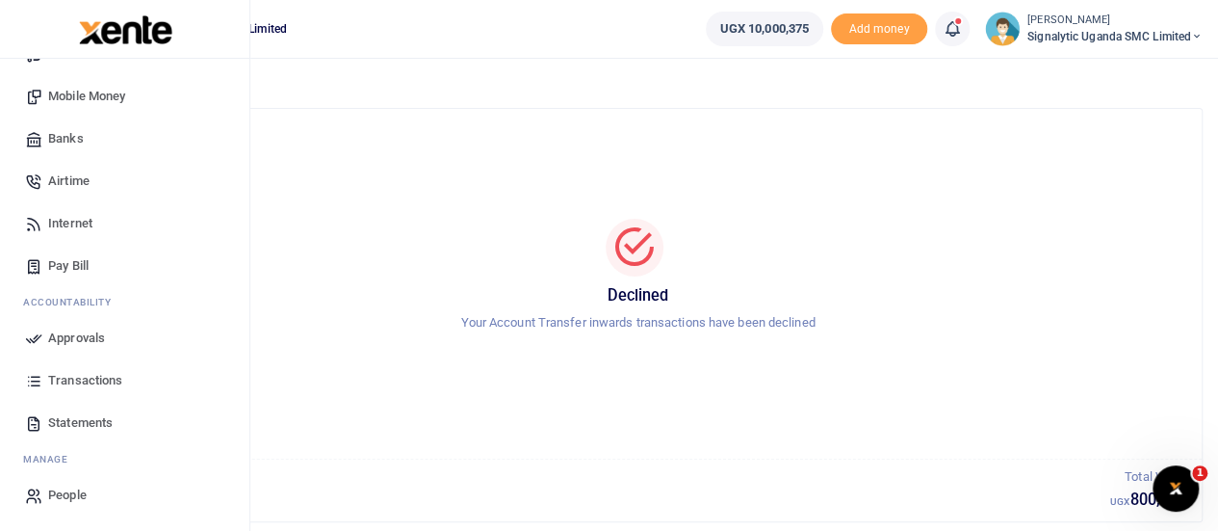
click at [83, 334] on span "Approvals" at bounding box center [76, 337] width 57 height 19
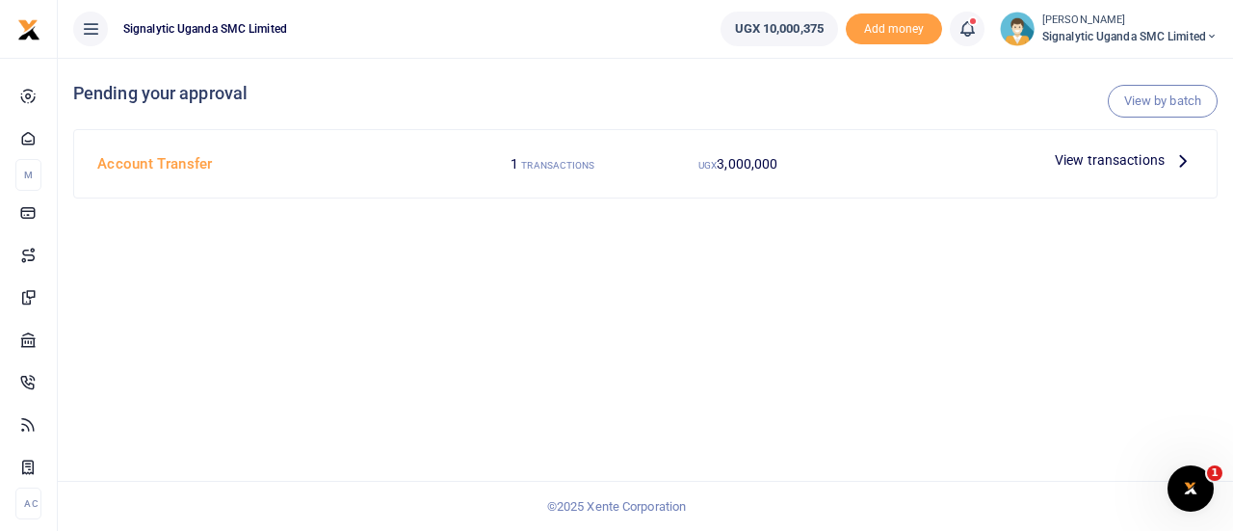
click at [1097, 169] on span "View transactions" at bounding box center [1109, 159] width 110 height 21
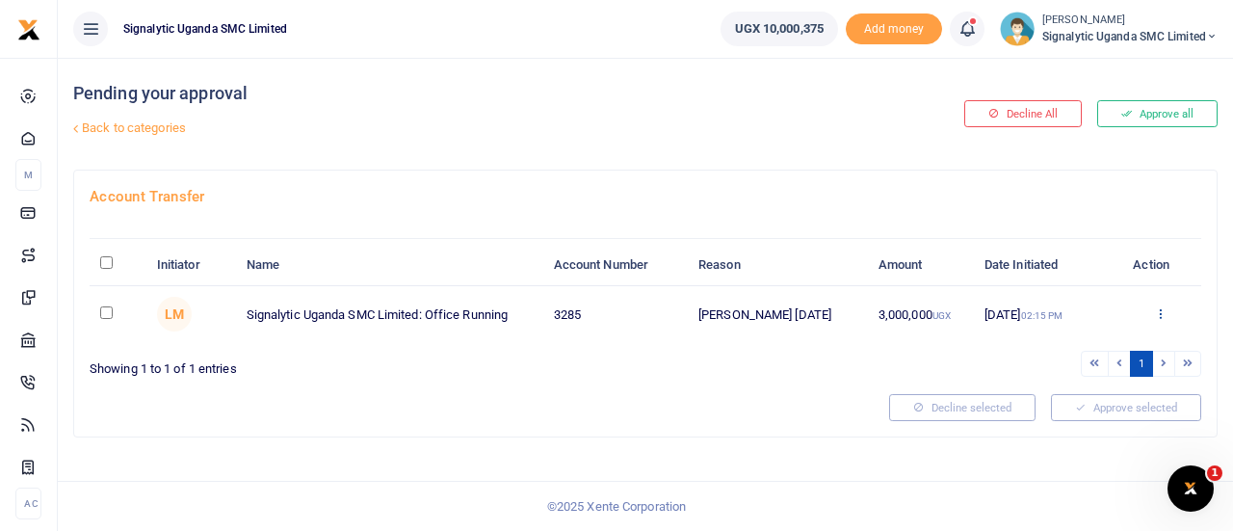
click at [1155, 319] on link at bounding box center [1160, 314] width 13 height 14
click at [1097, 346] on link "Approve" at bounding box center [1090, 344] width 152 height 27
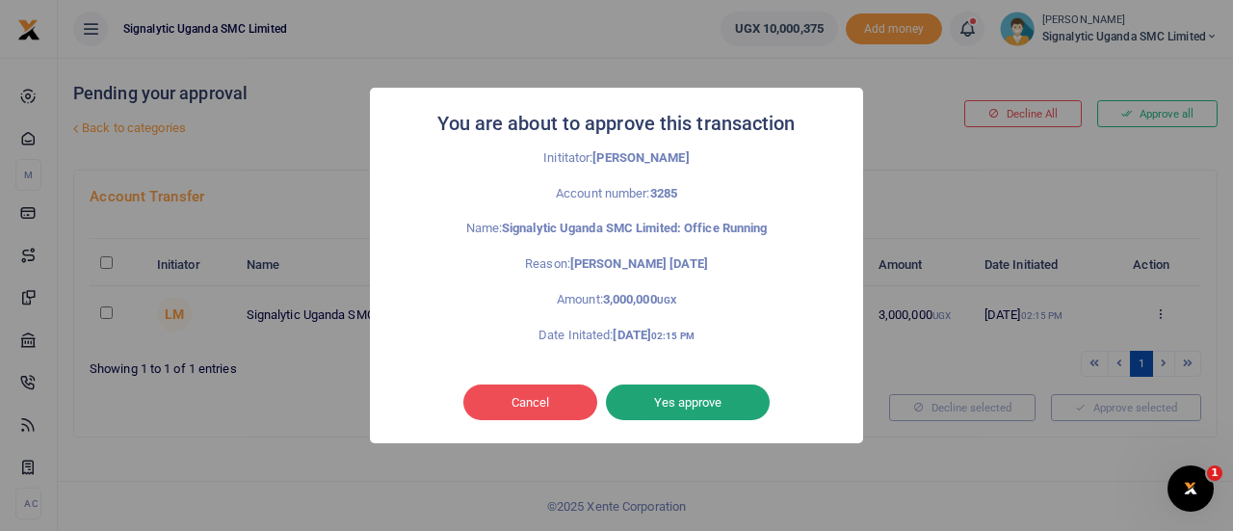
click at [704, 396] on button "Yes approve" at bounding box center [688, 402] width 164 height 37
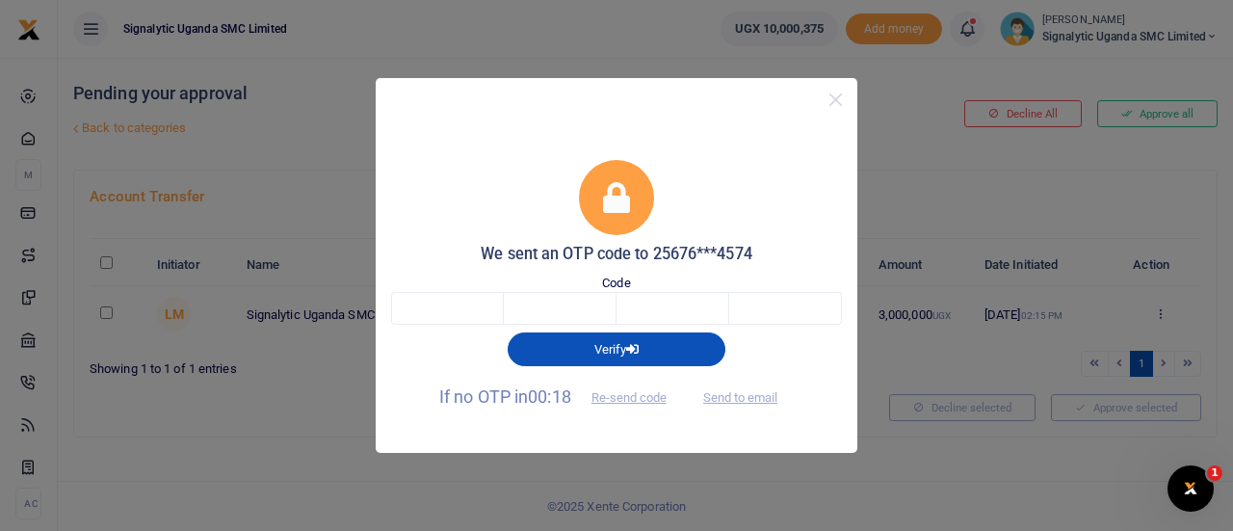
click at [449, 329] on div "Verify" at bounding box center [616, 345] width 466 height 40
click at [452, 315] on input "text" at bounding box center [447, 308] width 113 height 33
type input "6"
type input "0"
type input "8"
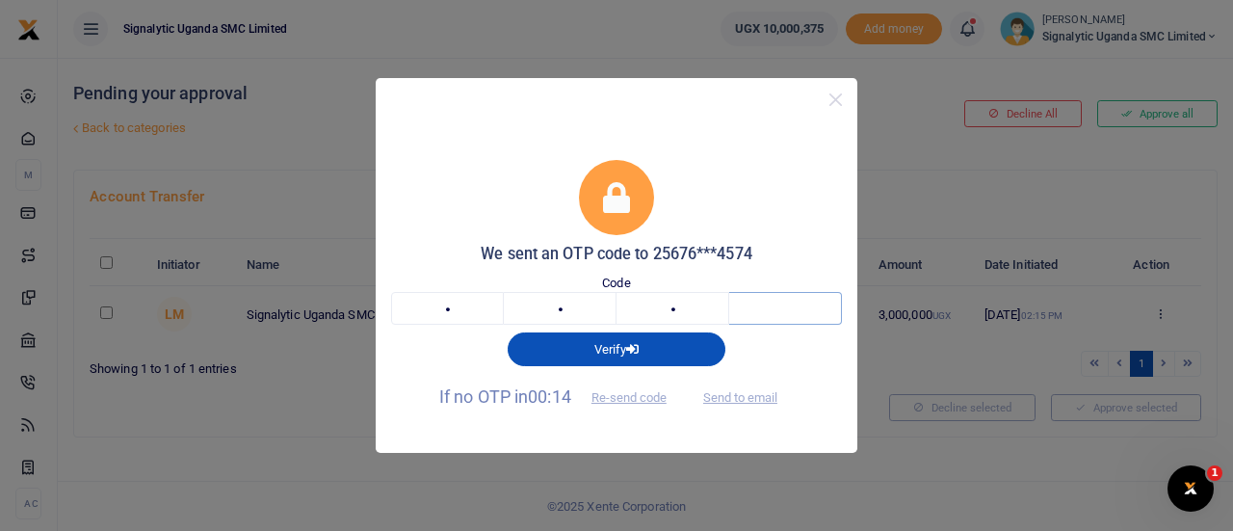
type input "4"
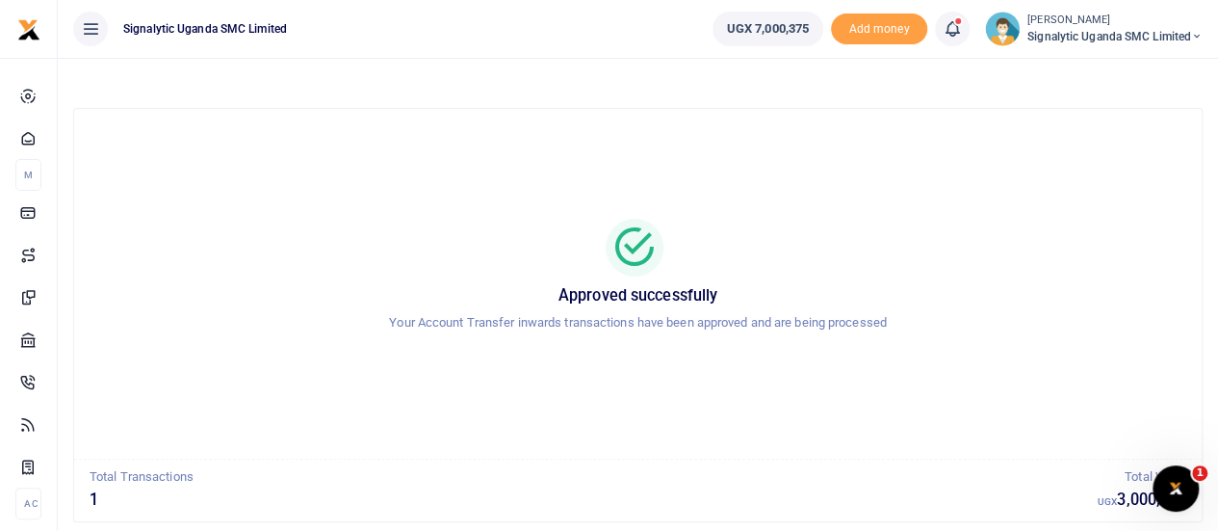
click at [1120, 34] on span "Signalytic Uganda SMC Limited" at bounding box center [1115, 36] width 175 height 17
click at [1116, 77] on link "Switch accounts" at bounding box center [1130, 70] width 152 height 27
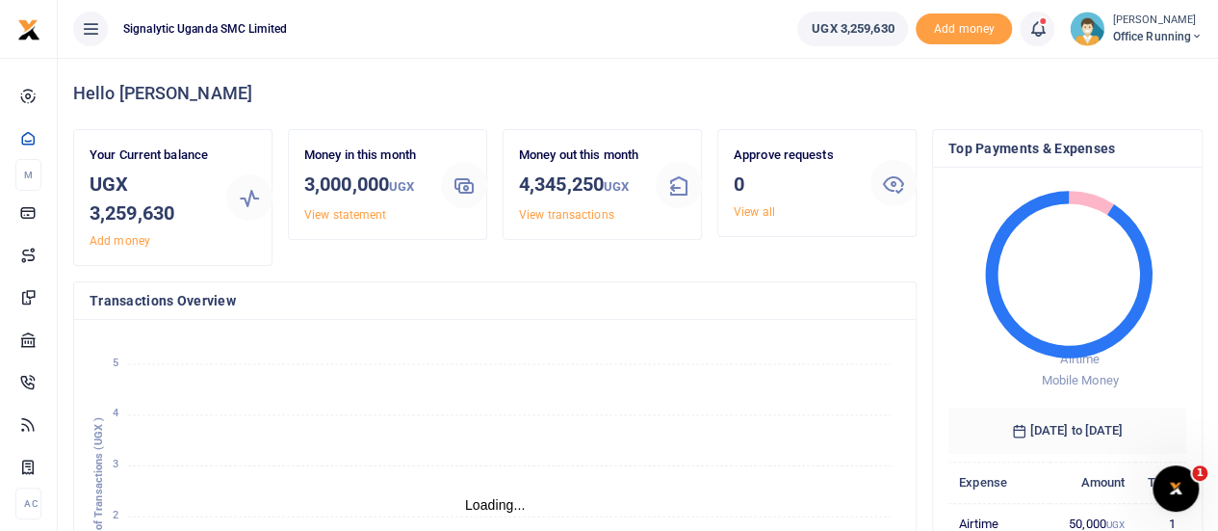
scroll to position [15, 15]
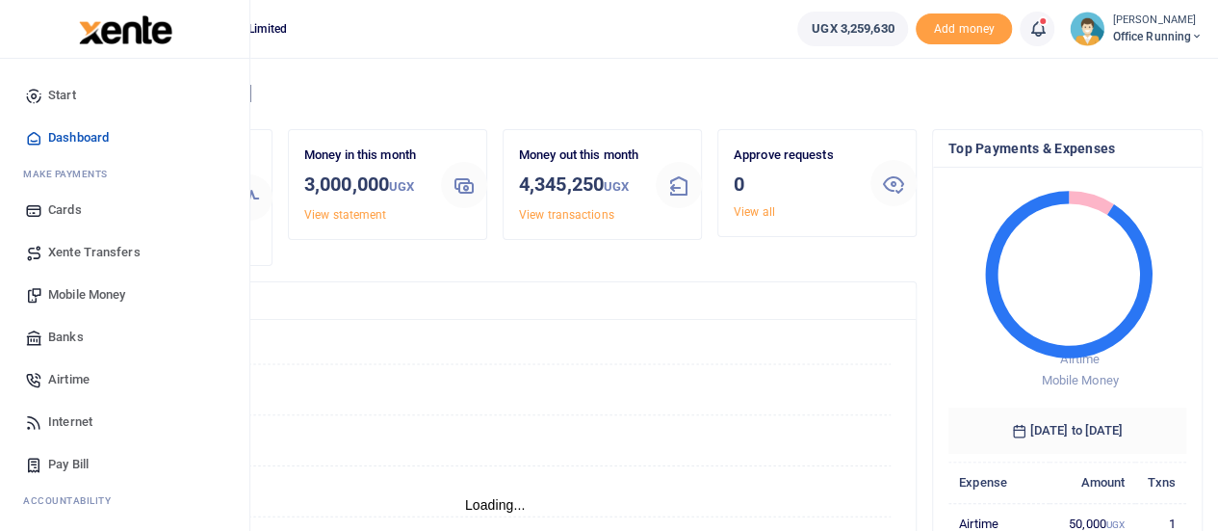
click at [99, 288] on span "Mobile Money" at bounding box center [86, 294] width 77 height 19
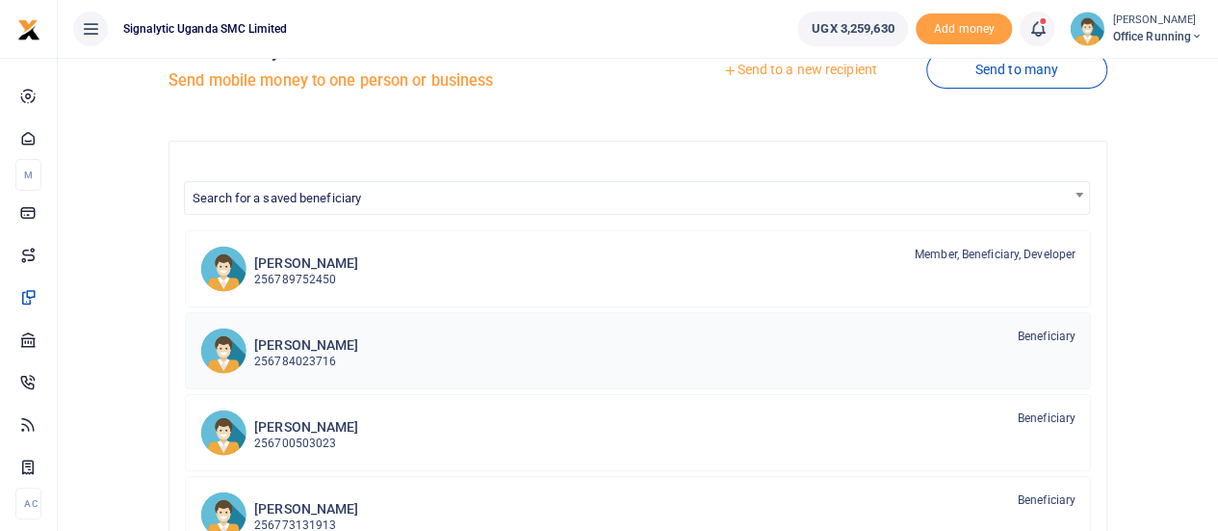
scroll to position [96, 0]
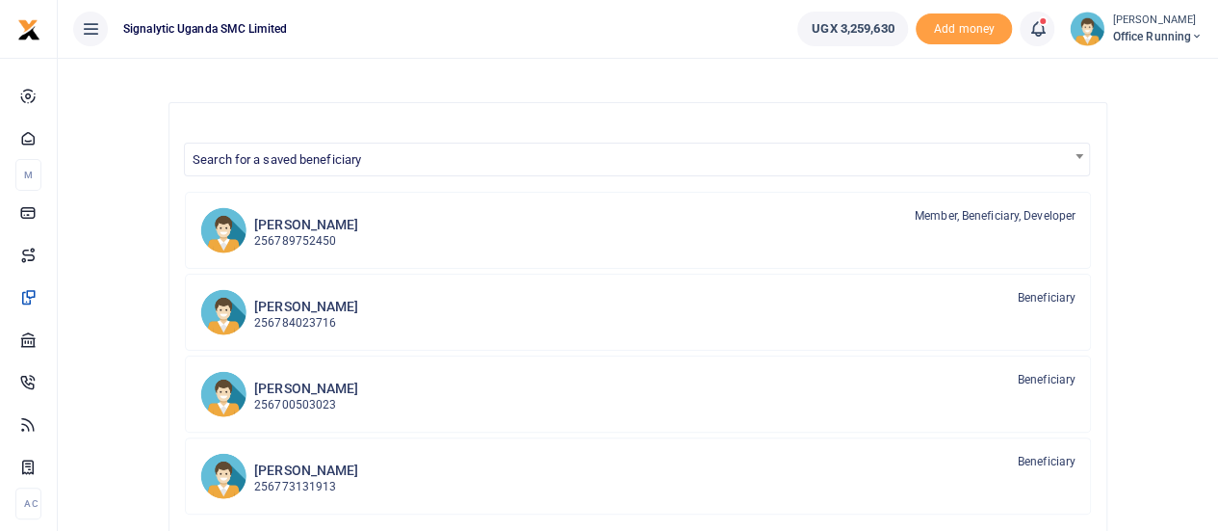
drag, startPoint x: 765, startPoint y: 292, endPoint x: 414, endPoint y: 115, distance: 392.8
click at [414, 115] on div "Search for a saved beneficiary [PERSON_NAME] 256789752450 Member, Beneficiary, …" at bounding box center [638, 463] width 939 height 722
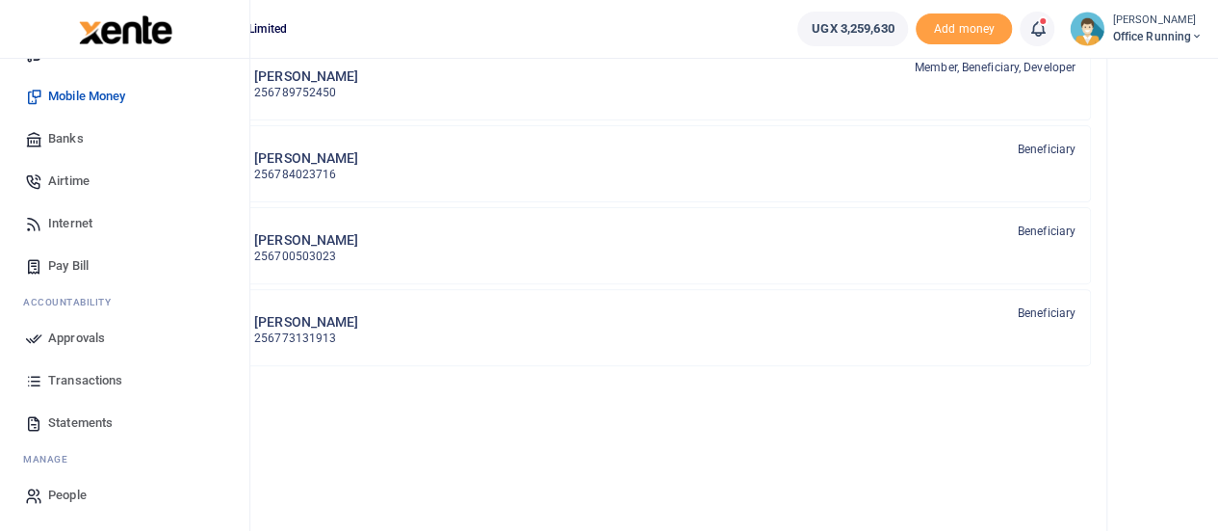
scroll to position [385, 0]
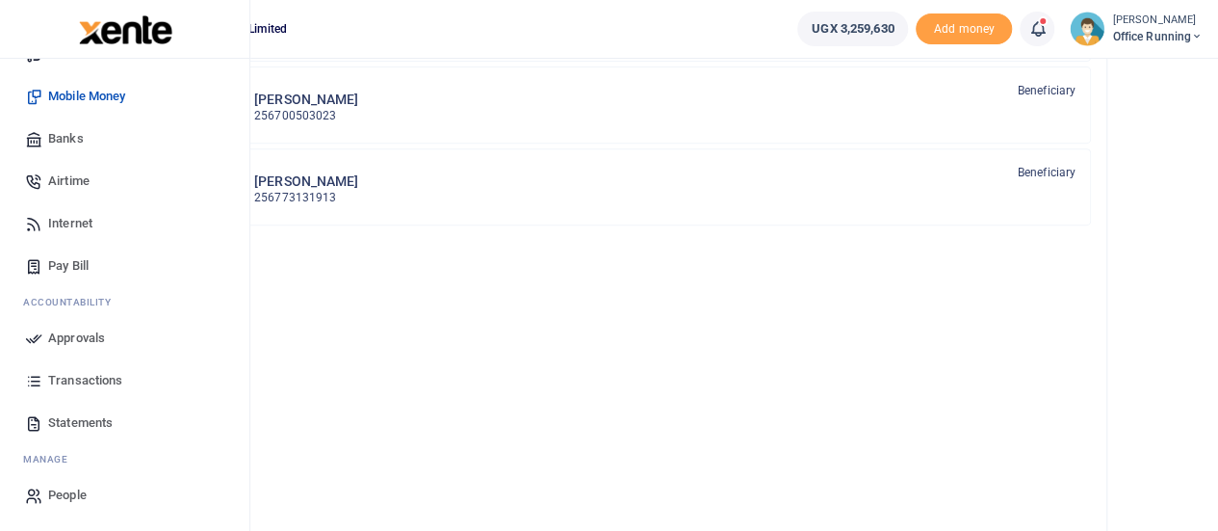
click at [81, 500] on span "People" at bounding box center [67, 494] width 39 height 19
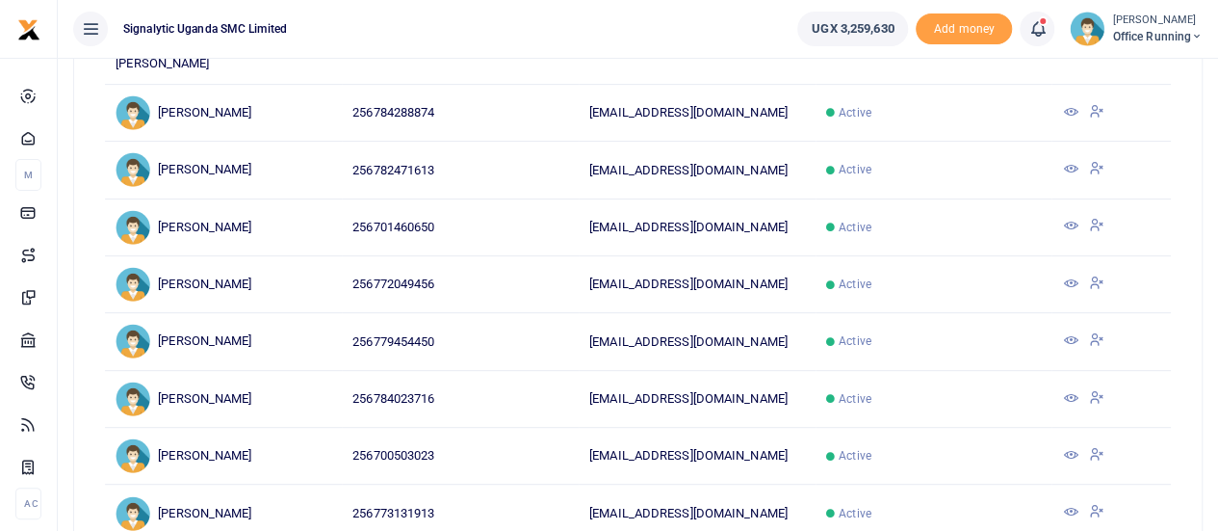
scroll to position [385, 0]
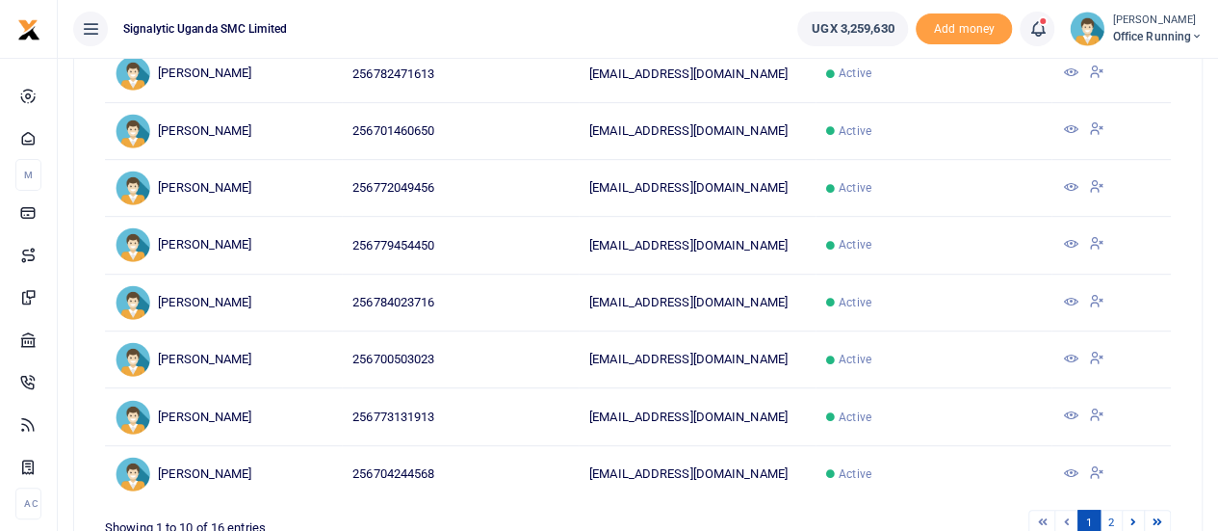
click at [1098, 292] on icon at bounding box center [1096, 300] width 15 height 17
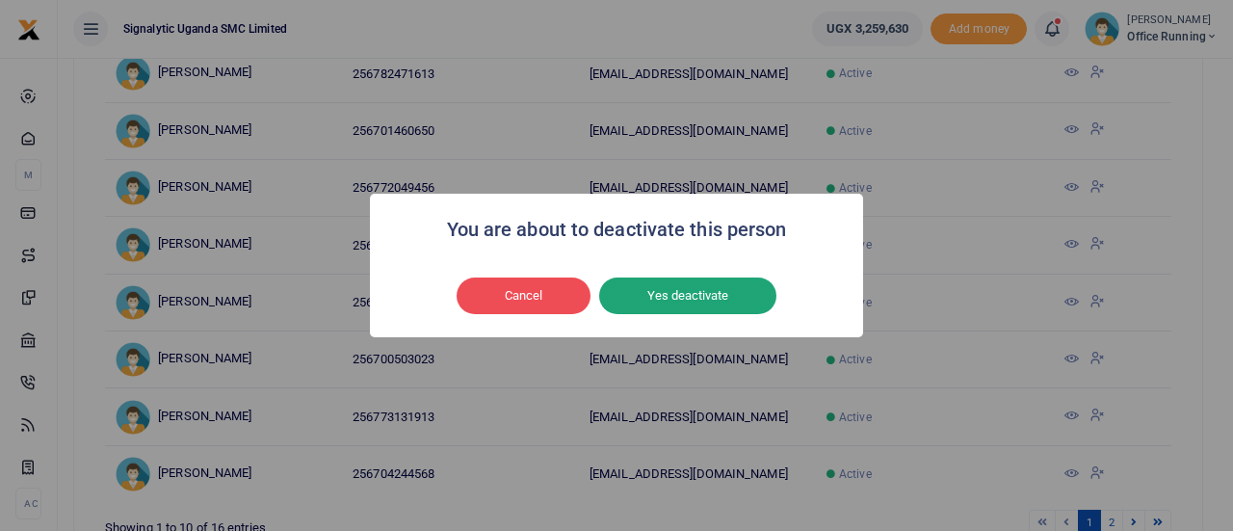
click at [718, 290] on button "Yes deactivate" at bounding box center [687, 295] width 177 height 37
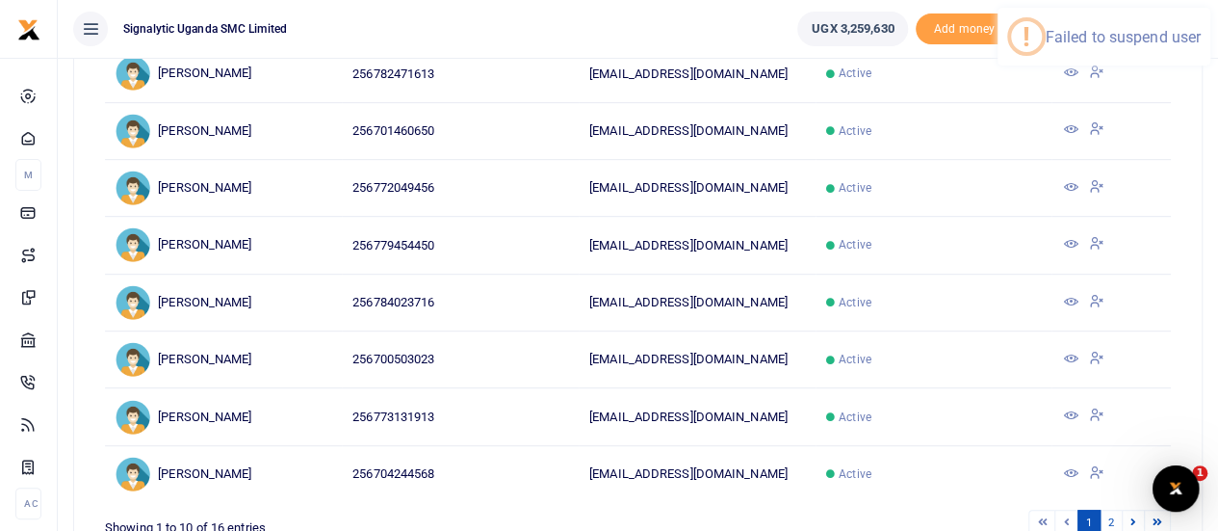
scroll to position [0, 0]
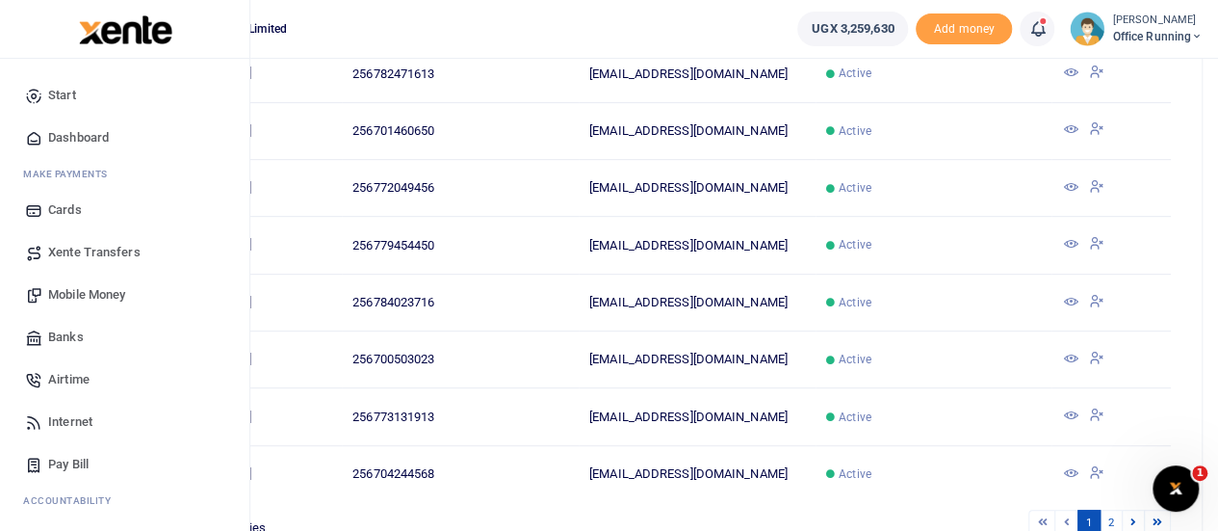
click at [89, 301] on span "Mobile Money" at bounding box center [86, 294] width 77 height 19
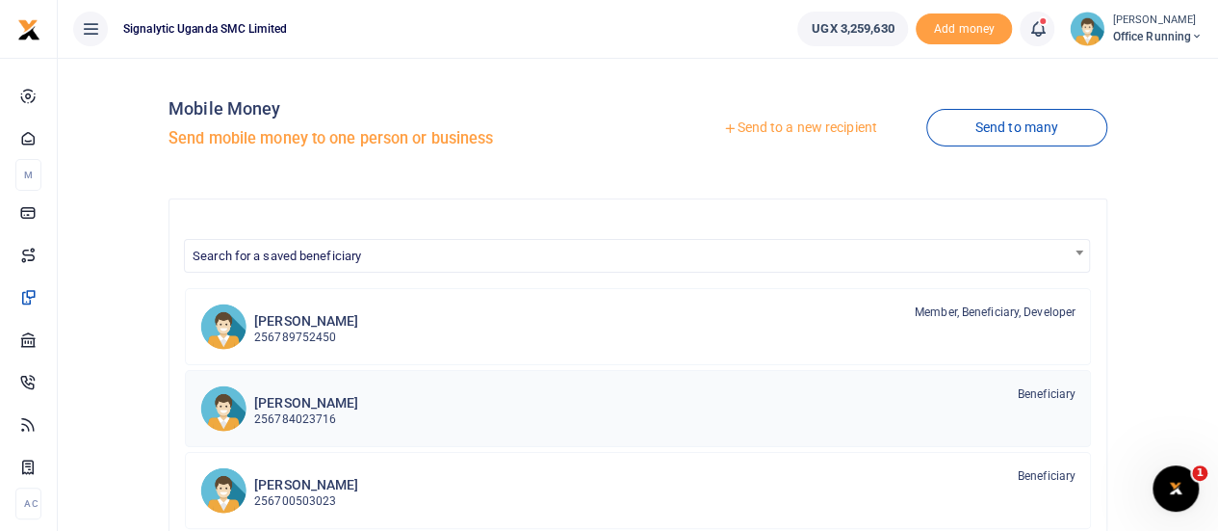
click at [325, 392] on div "[PERSON_NAME] 256784023716" at bounding box center [306, 407] width 104 height 44
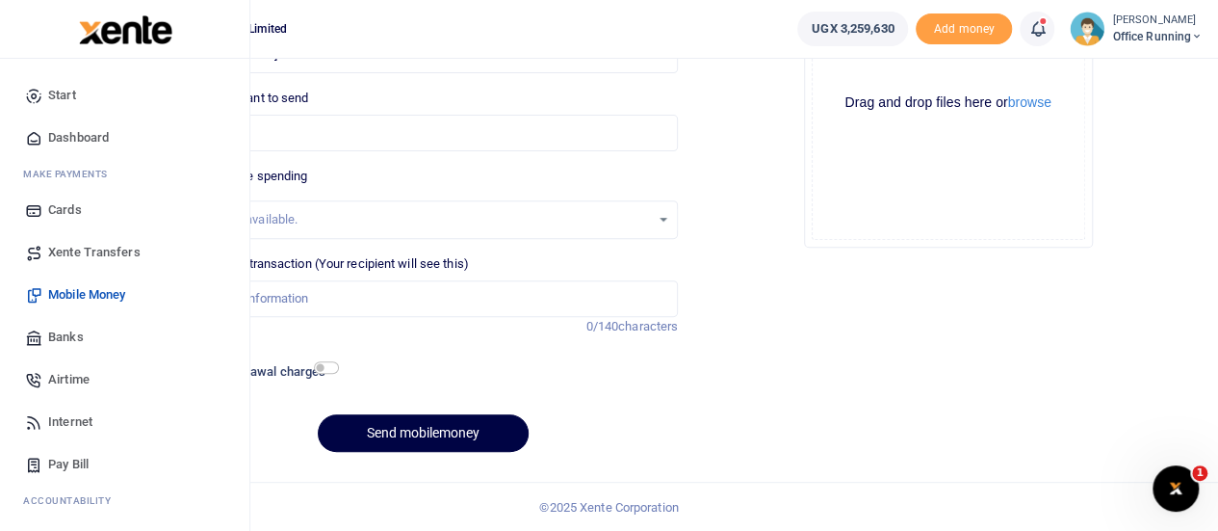
click at [81, 294] on span "Mobile Money" at bounding box center [86, 294] width 77 height 19
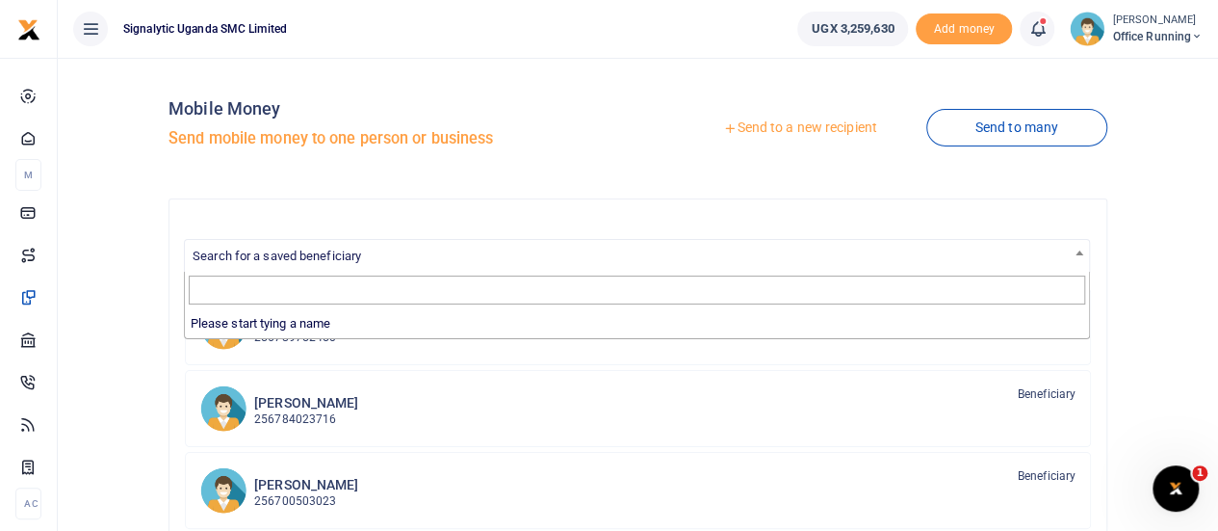
click at [455, 253] on span "Search for a saved beneficiary" at bounding box center [637, 255] width 904 height 30
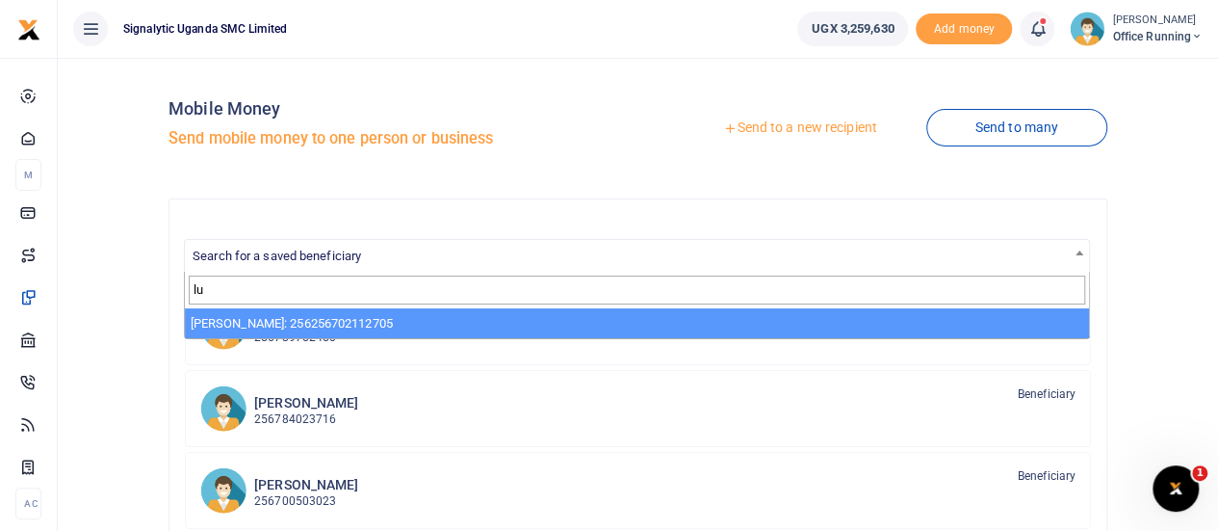
type input "l"
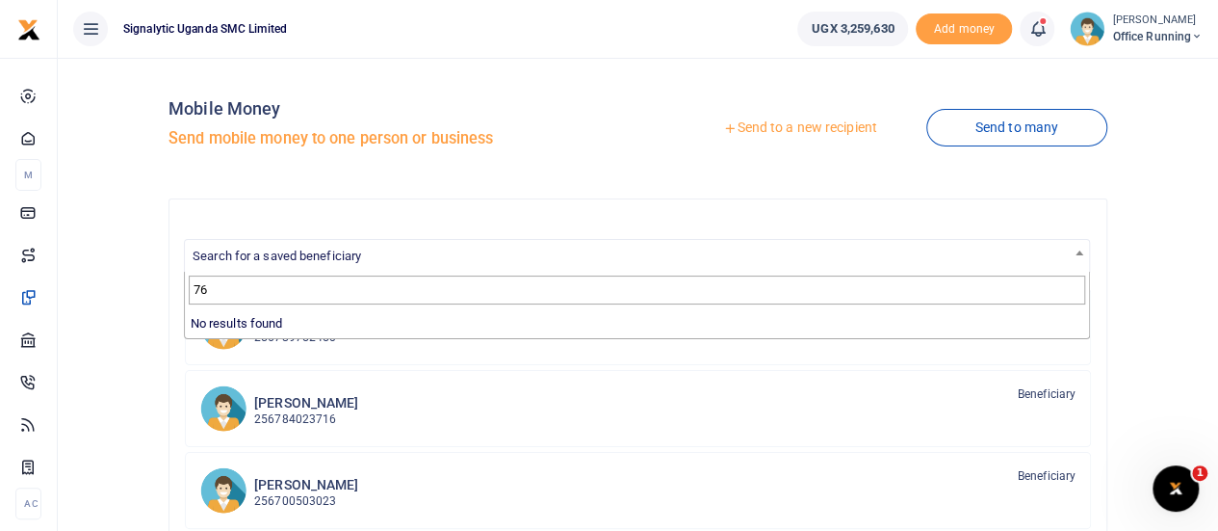
type input "7"
type input "m"
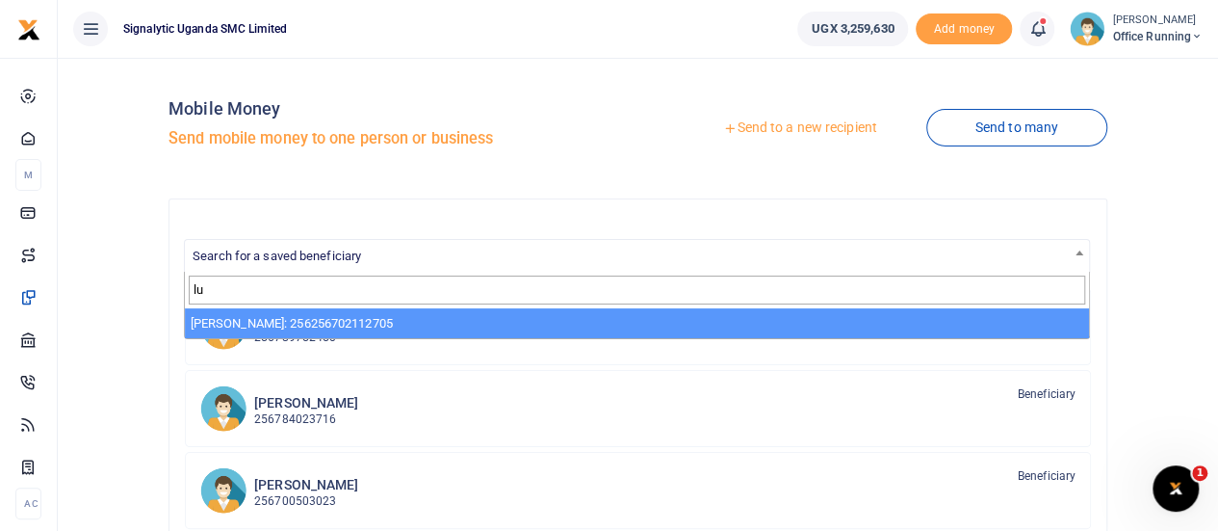
type input "l"
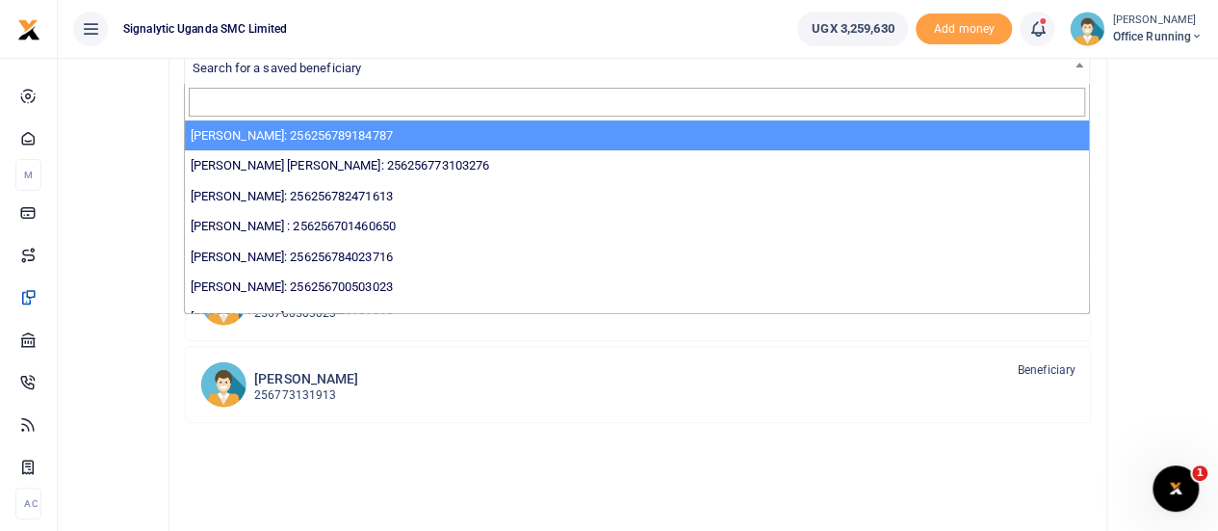
scroll to position [193, 0]
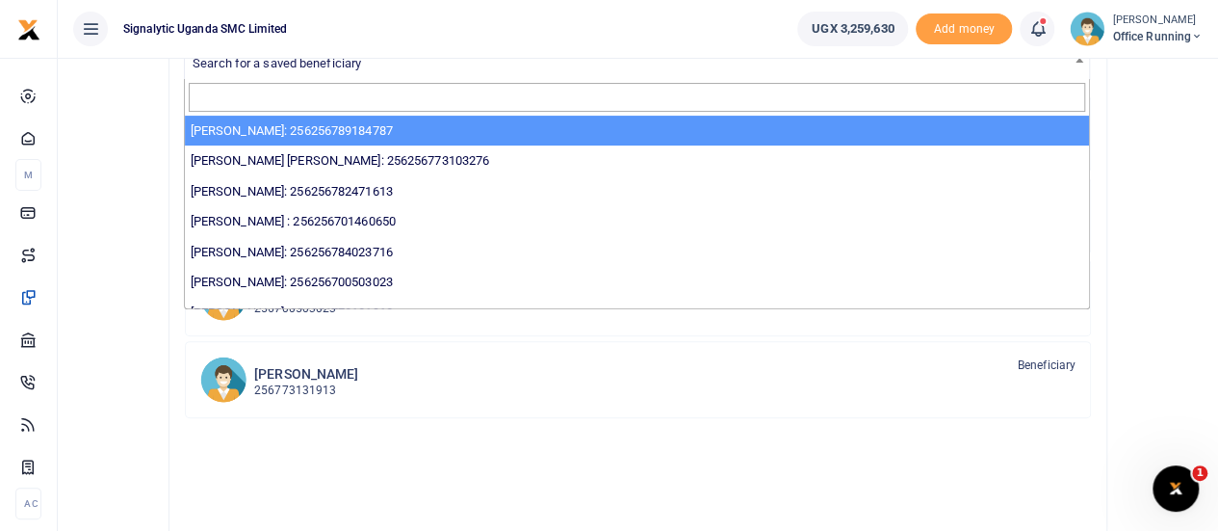
click at [121, 355] on div "Mobile Money Send mobile money to one person or business Send to a new recipien…" at bounding box center [637, 314] width 1145 height 867
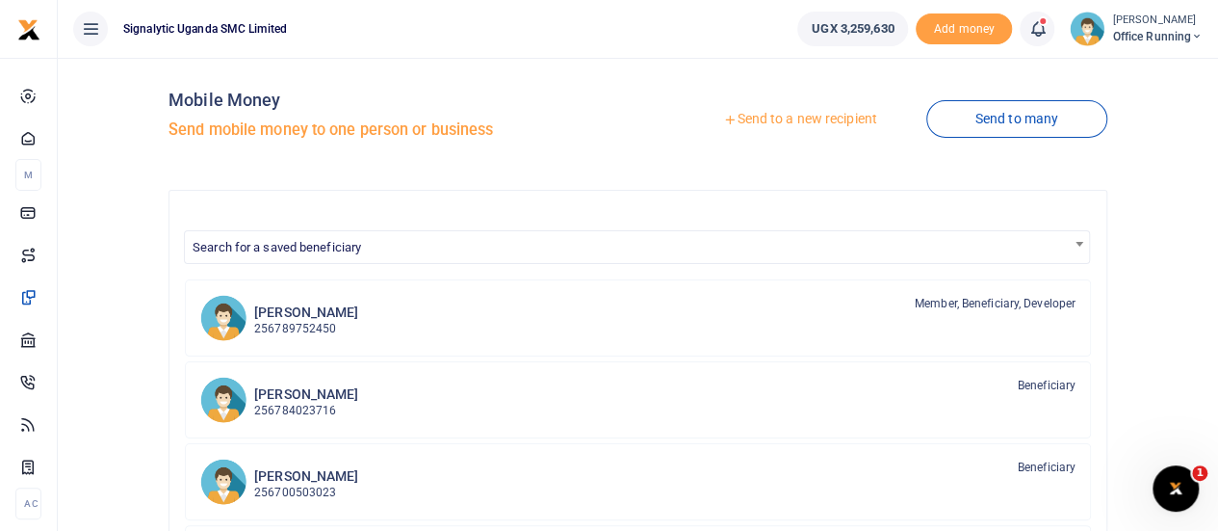
scroll to position [0, 0]
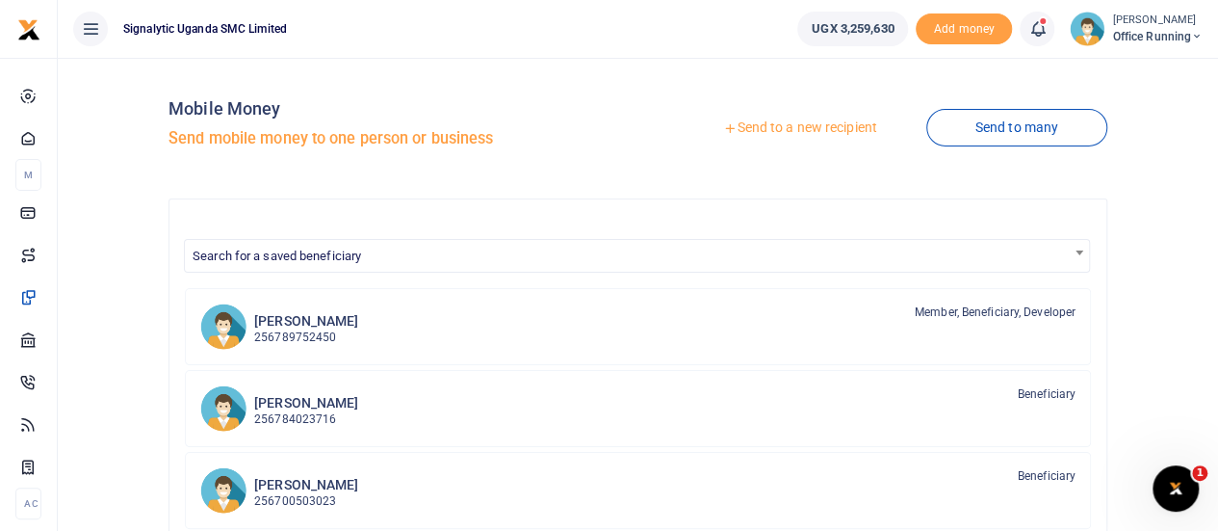
click at [792, 122] on link "Send to a new recipient" at bounding box center [799, 128] width 251 height 35
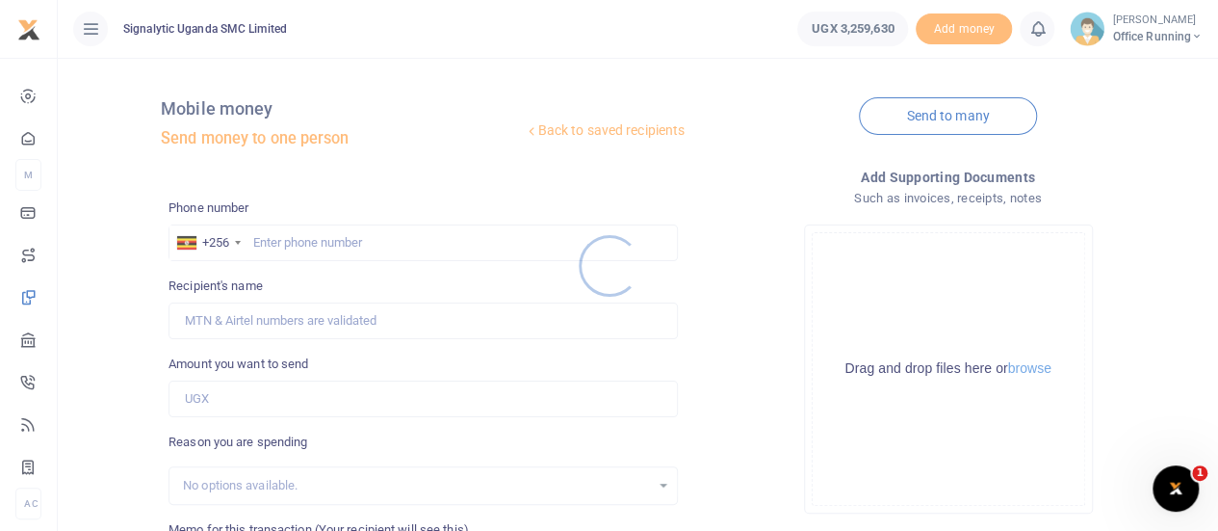
click at [349, 236] on div at bounding box center [609, 265] width 1218 height 531
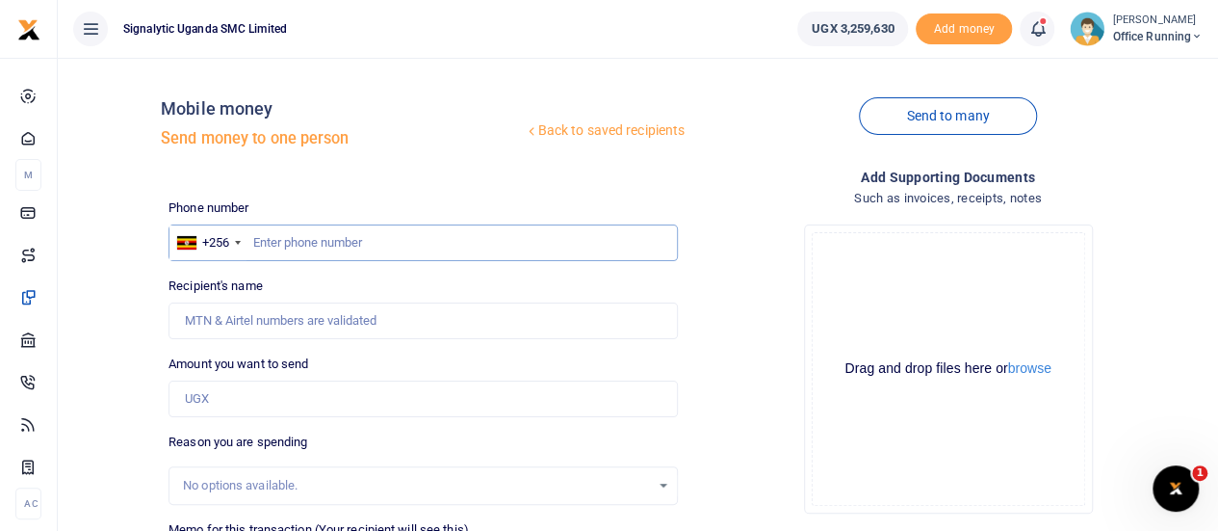
click at [347, 249] on input "text" at bounding box center [423, 242] width 509 height 37
type input "765974574"
type input "Lucas Arthur Gerard Maugin"
type input "765974574"
click at [225, 394] on input "Amount you want to send" at bounding box center [423, 398] width 509 height 37
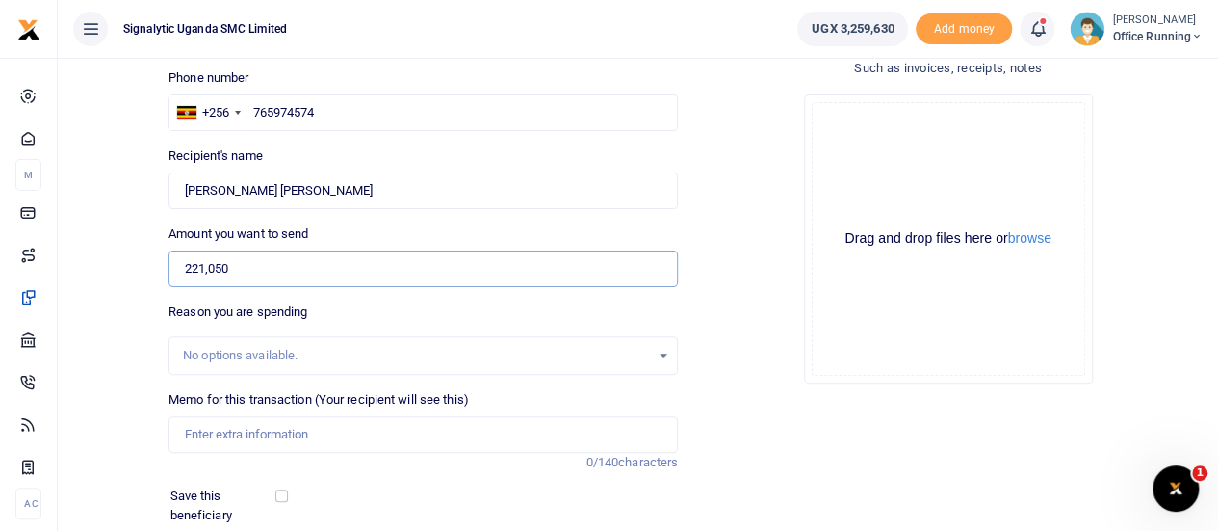
scroll to position [193, 0]
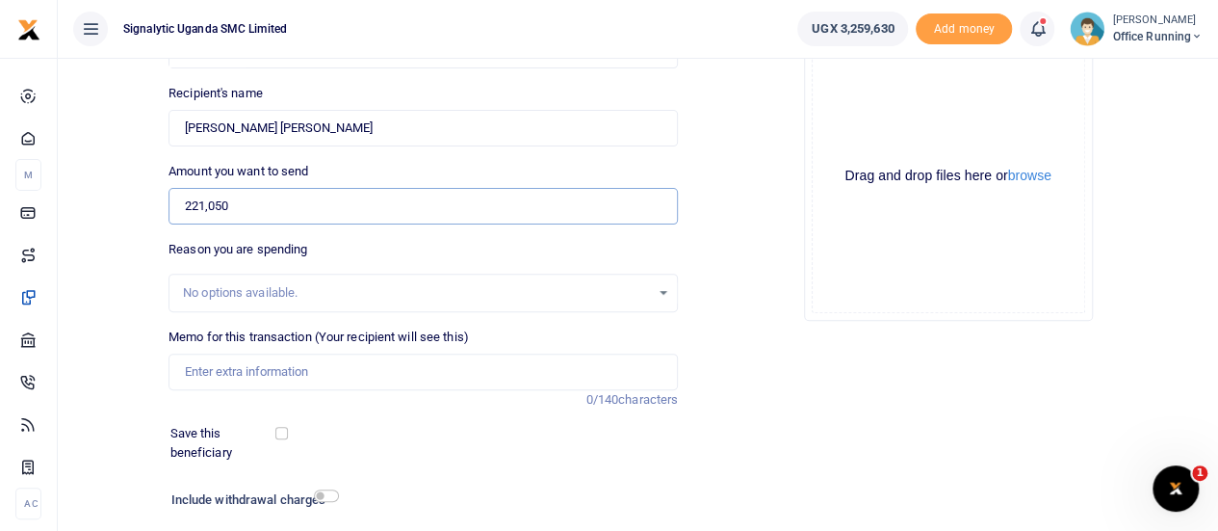
type input "221,050"
drag, startPoint x: 252, startPoint y: 378, endPoint x: 266, endPoint y: 369, distance: 16.6
click at [252, 378] on input "Memo for this transaction (Your recipient will see this)" at bounding box center [423, 371] width 509 height 37
paste input "REQSN00086"
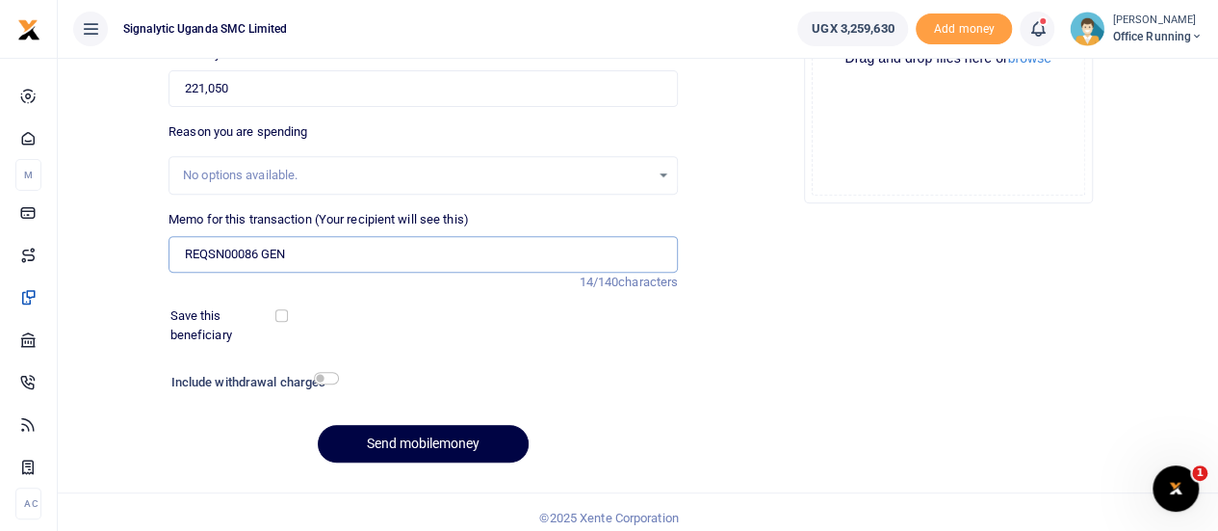
scroll to position [320, 0]
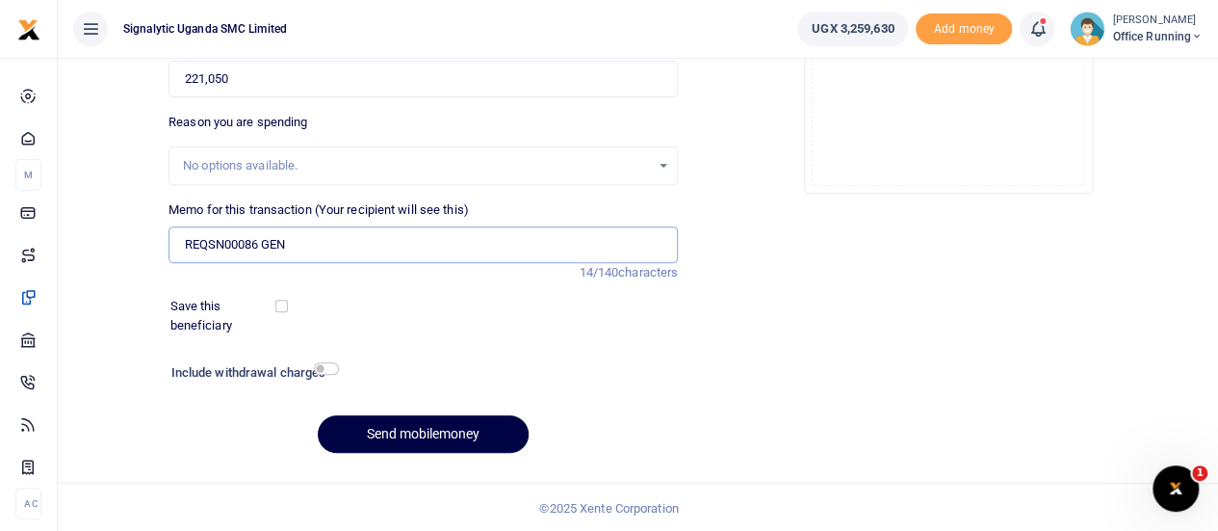
type input "REQSN00086 GEN"
click at [285, 301] on input "checkbox" at bounding box center [281, 305] width 13 height 13
checkbox input "true"
click at [430, 432] on button "Send mobilemoney" at bounding box center [423, 434] width 211 height 38
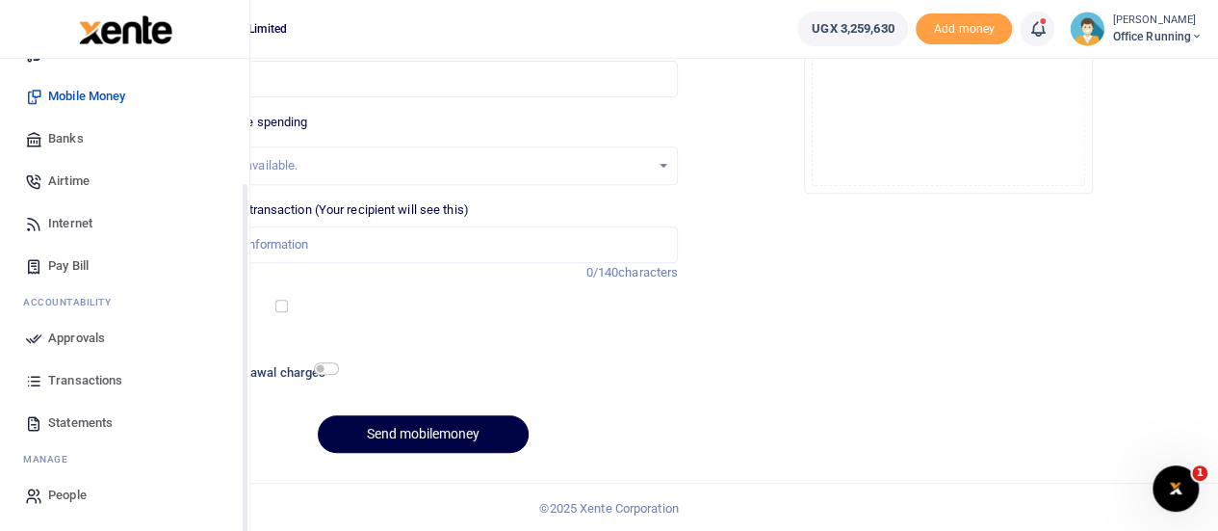
scroll to position [169, 0]
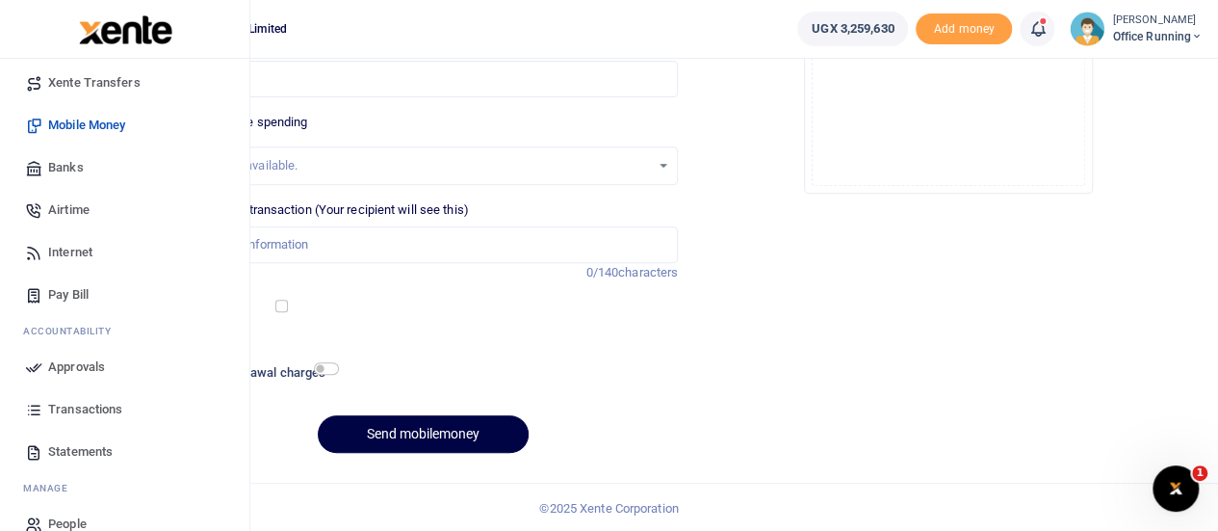
click at [64, 361] on span "Approvals" at bounding box center [76, 366] width 57 height 19
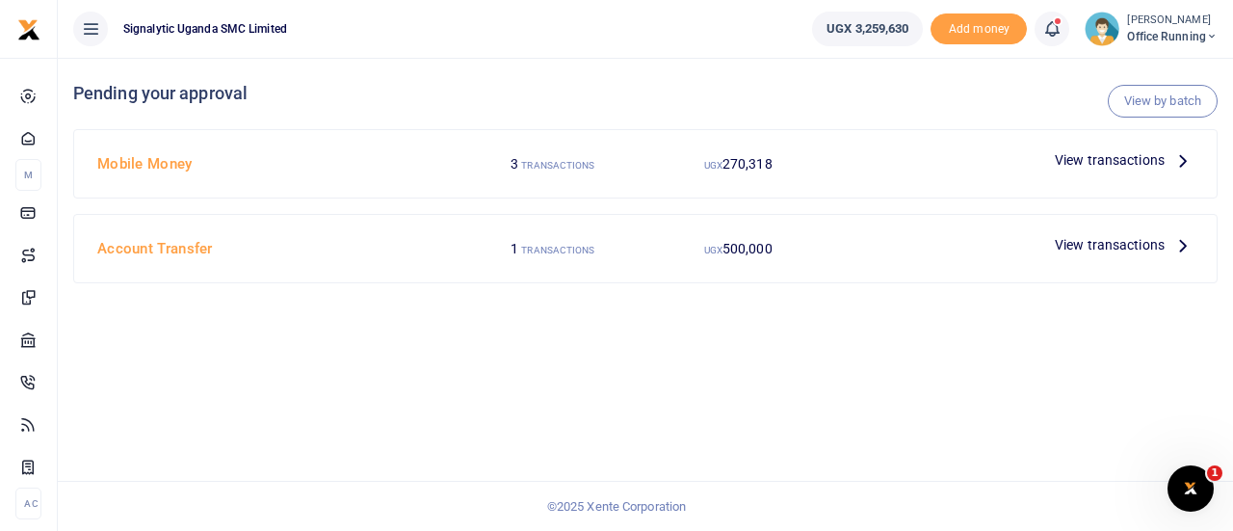
click at [1125, 155] on span "View transactions" at bounding box center [1109, 159] width 110 height 21
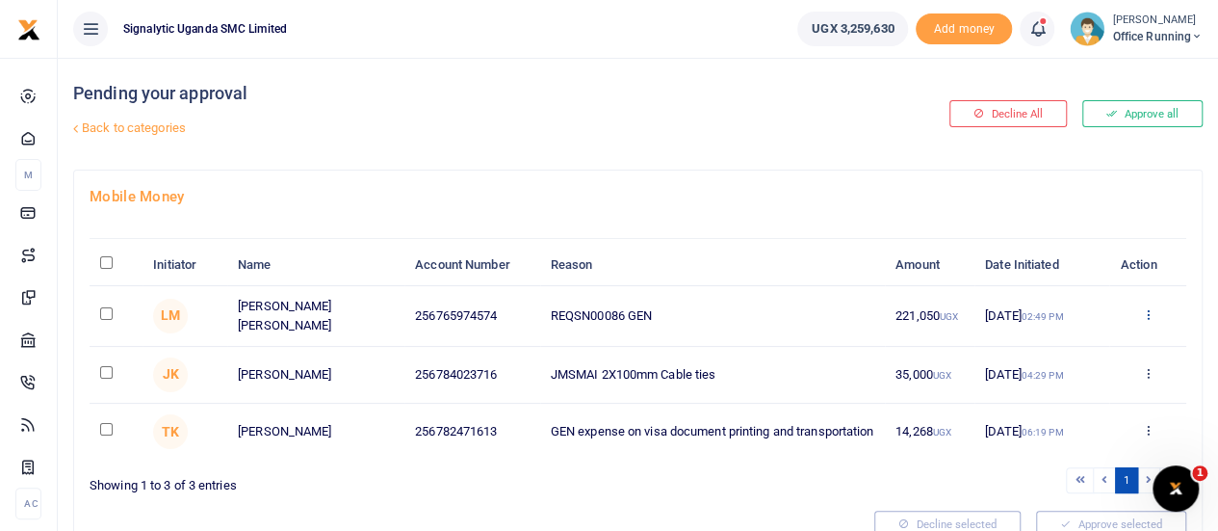
click at [1145, 321] on icon at bounding box center [1147, 313] width 13 height 13
click at [1063, 365] on link "Approve" at bounding box center [1077, 364] width 152 height 27
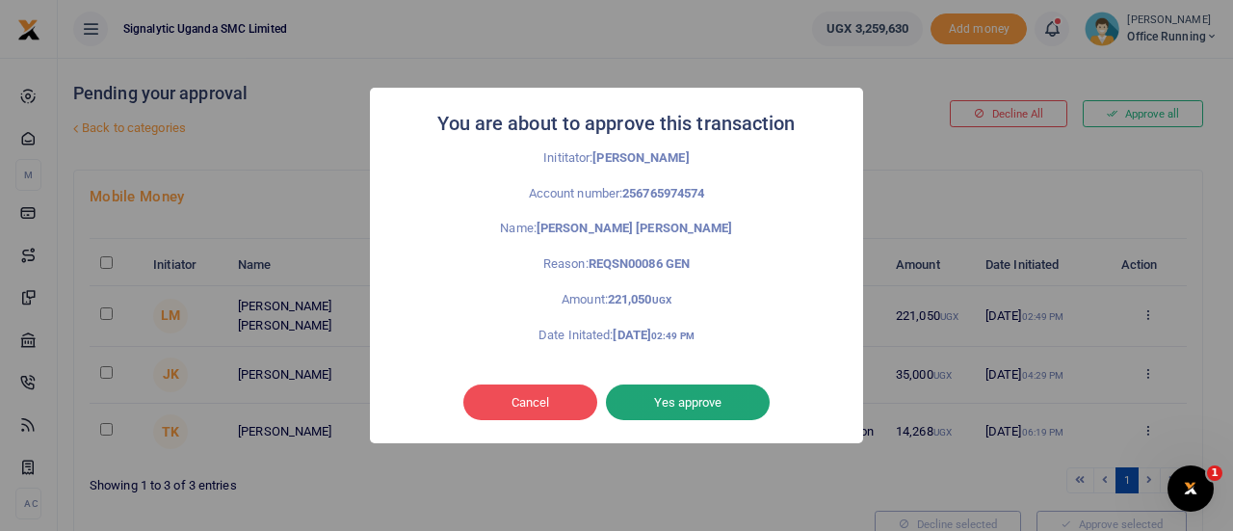
click at [690, 396] on button "Yes approve" at bounding box center [688, 402] width 164 height 37
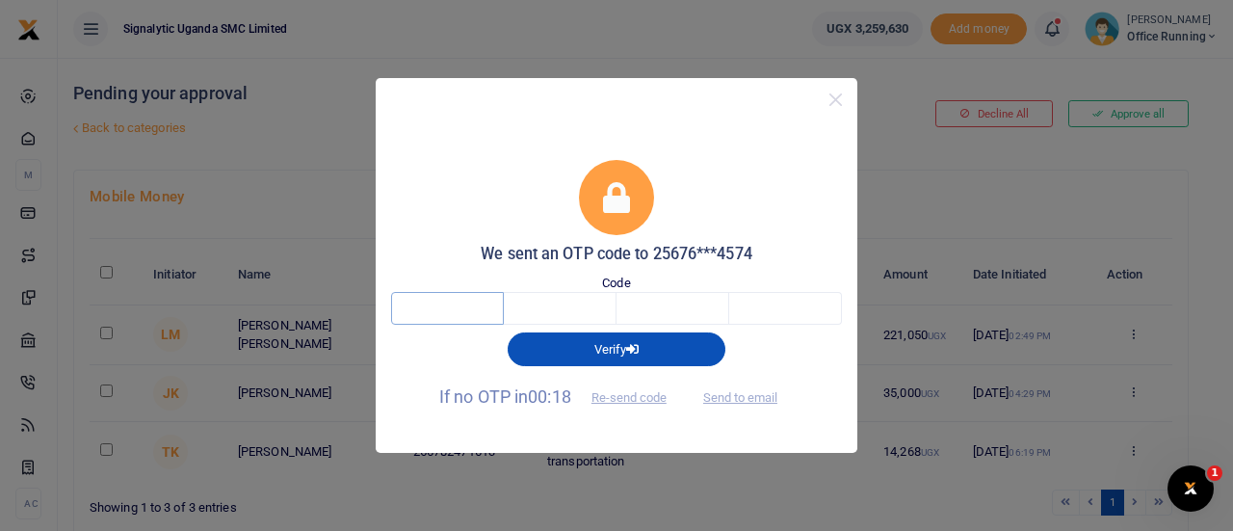
click at [439, 309] on input "text" at bounding box center [447, 308] width 113 height 33
type input "8"
type input "0"
type input "8"
type input "6"
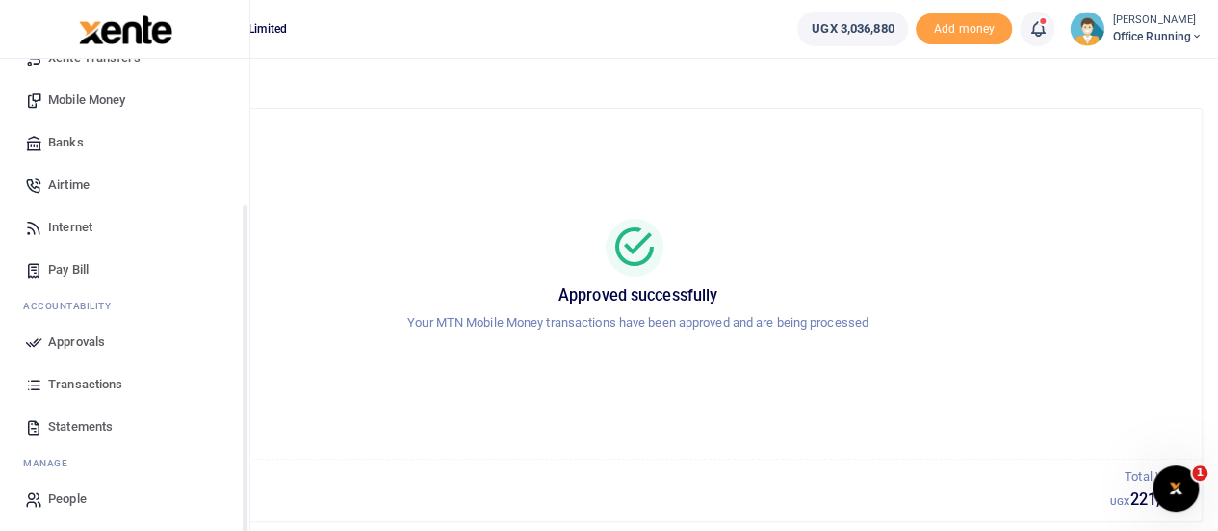
scroll to position [198, 0]
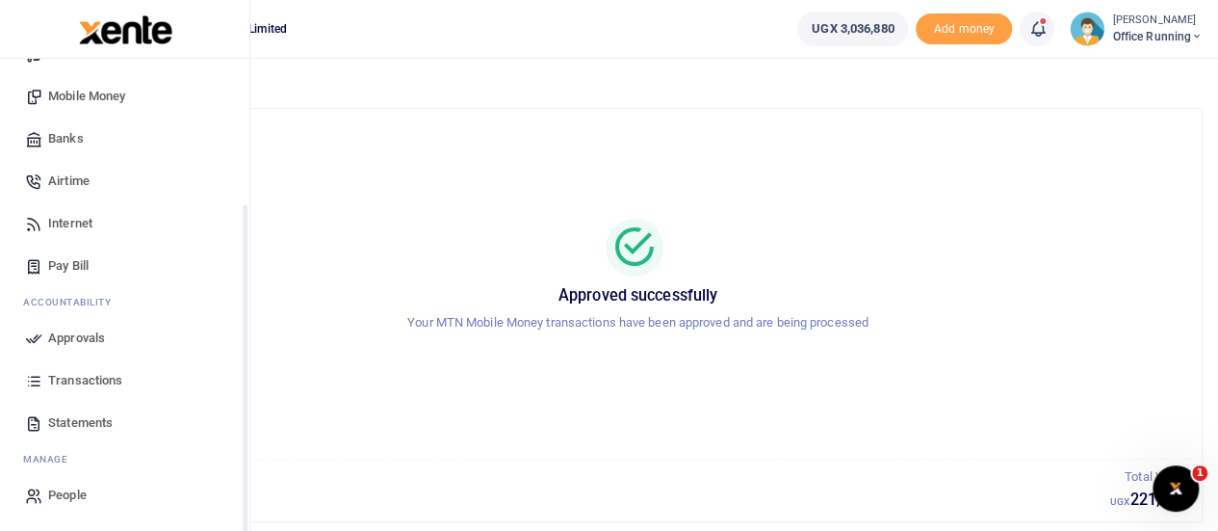
click at [92, 369] on link "Transactions" at bounding box center [124, 380] width 219 height 42
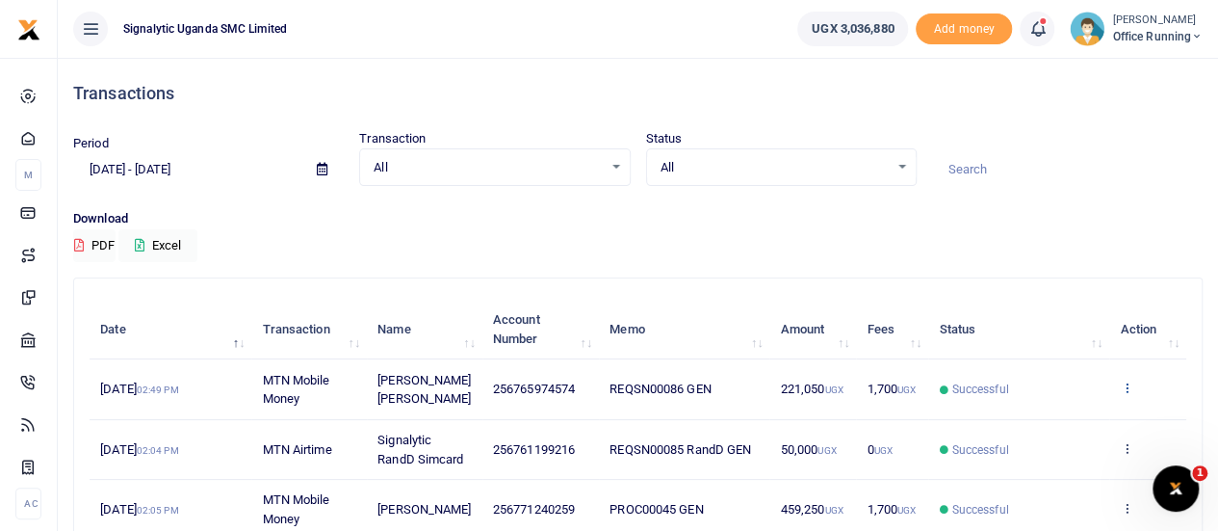
click at [1129, 383] on icon at bounding box center [1126, 386] width 13 height 13
click at [1049, 417] on link "View details" at bounding box center [1056, 420] width 152 height 27
